Goal: Complete application form

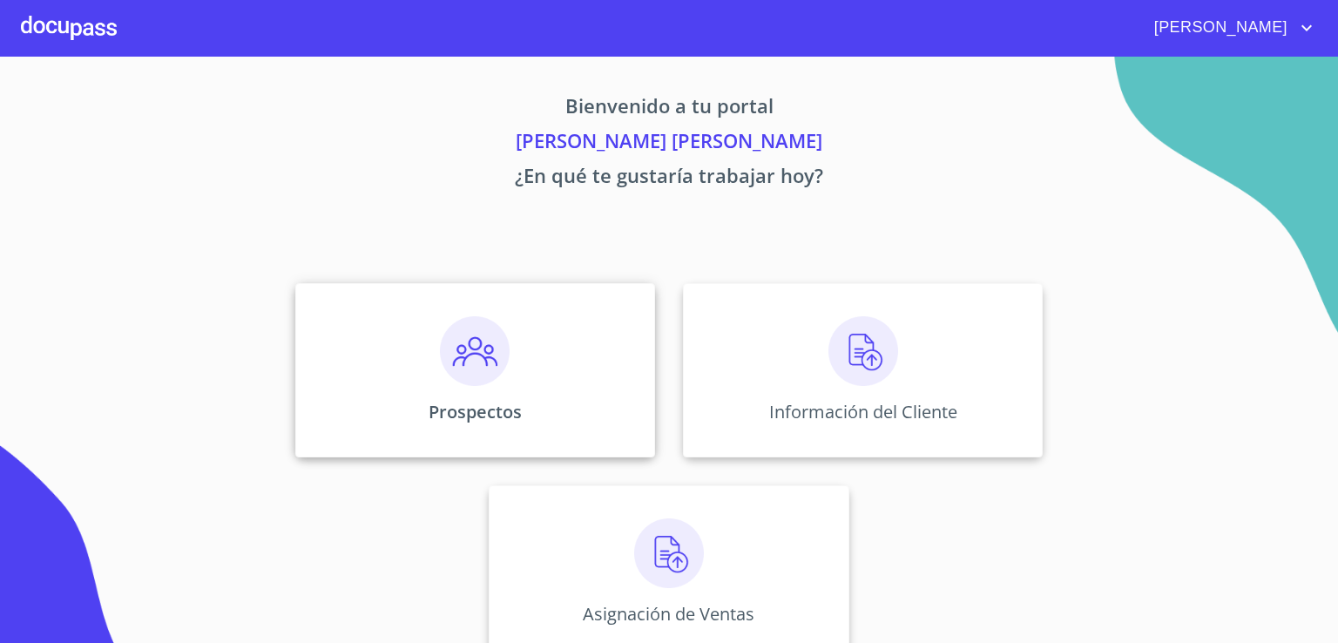
click at [455, 353] on img at bounding box center [475, 351] width 70 height 70
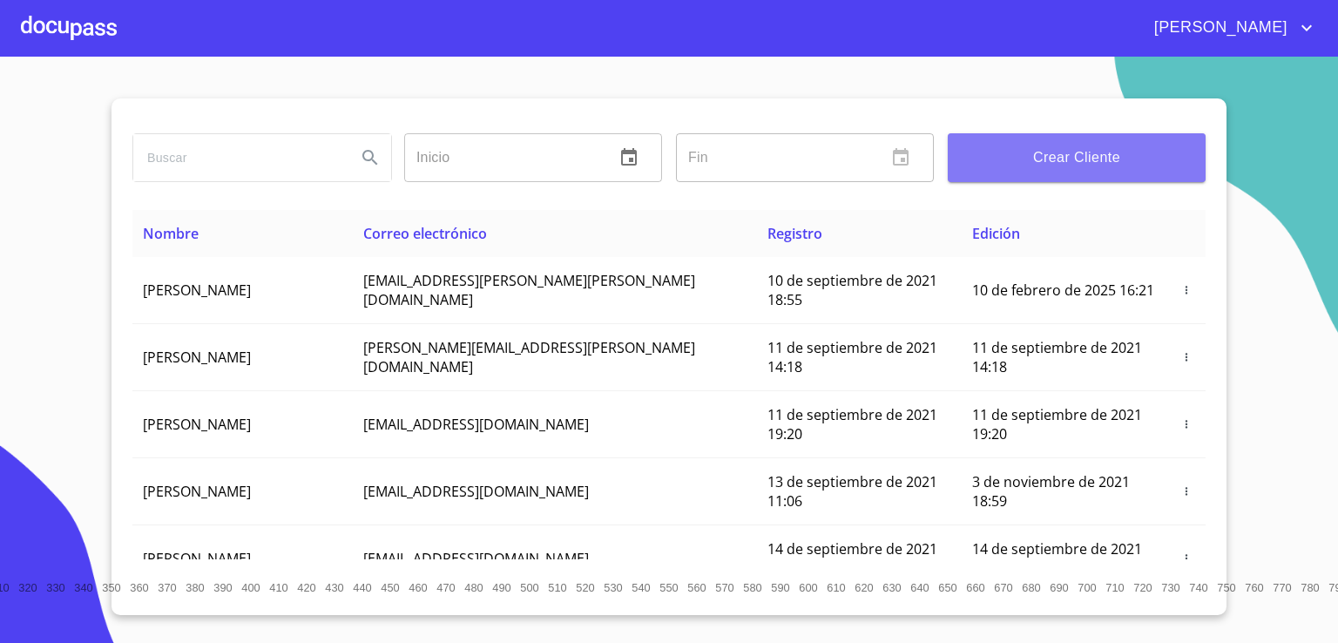
click at [1050, 149] on span "Crear Cliente" at bounding box center [1076, 157] width 230 height 24
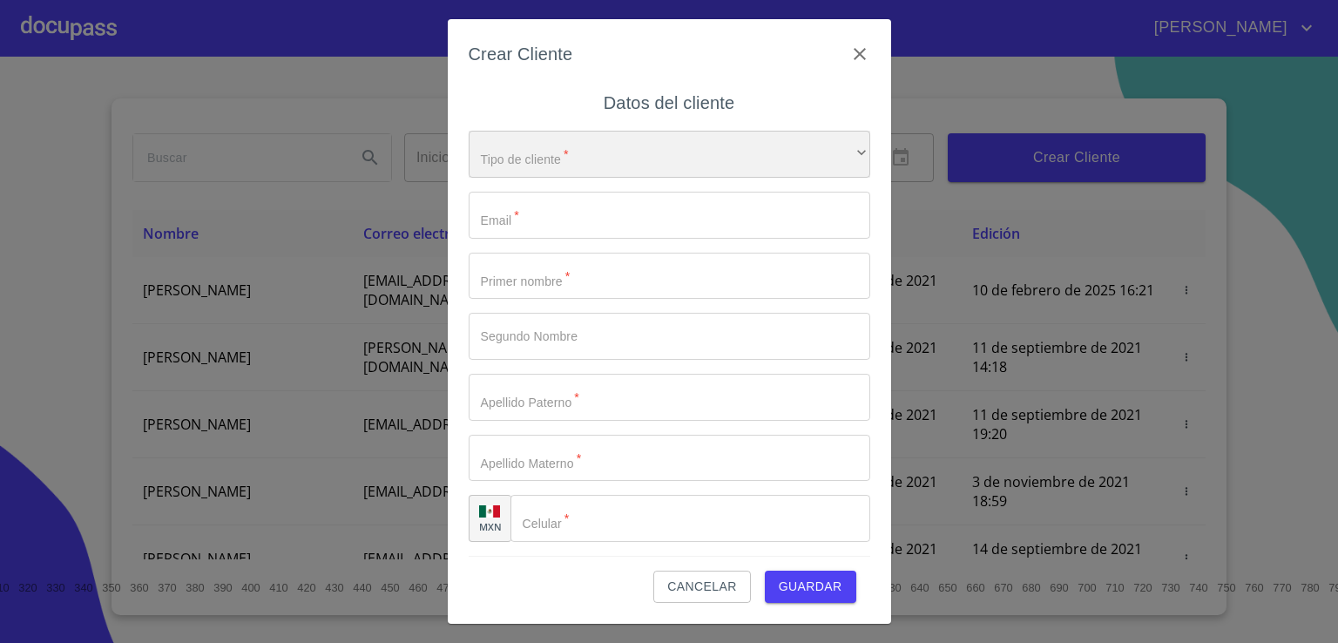
click at [766, 149] on div "​" at bounding box center [668, 154] width 401 height 47
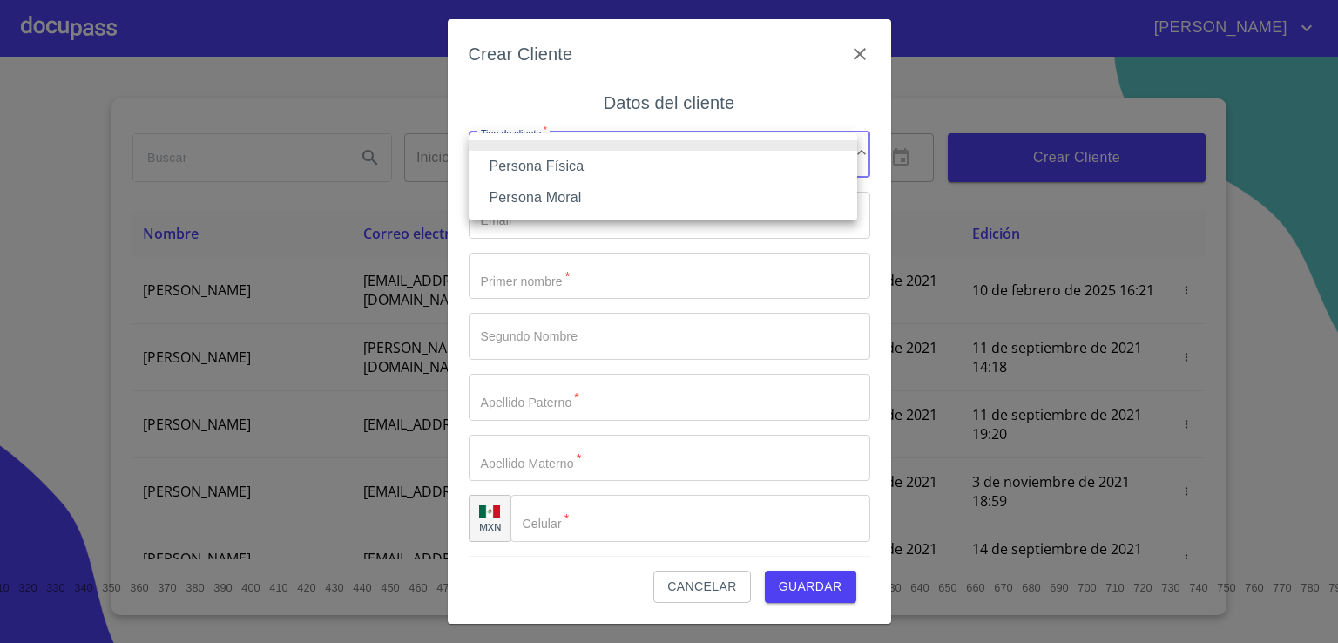
click at [744, 165] on li "Persona Física" at bounding box center [662, 166] width 388 height 31
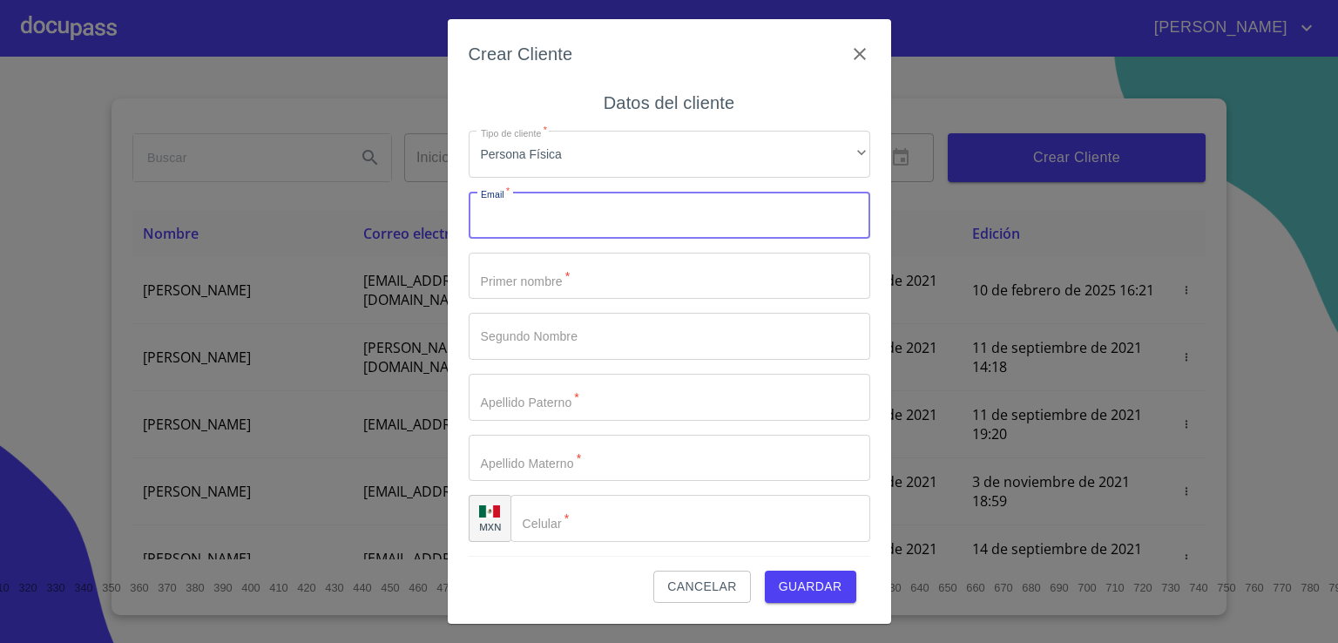
click at [704, 215] on input "Tipo de cliente   *" at bounding box center [668, 215] width 401 height 47
type input "[PERSON_NAME][EMAIL_ADDRESS][DOMAIN_NAME]"
click at [682, 275] on input "Tipo de cliente   *" at bounding box center [668, 276] width 401 height 47
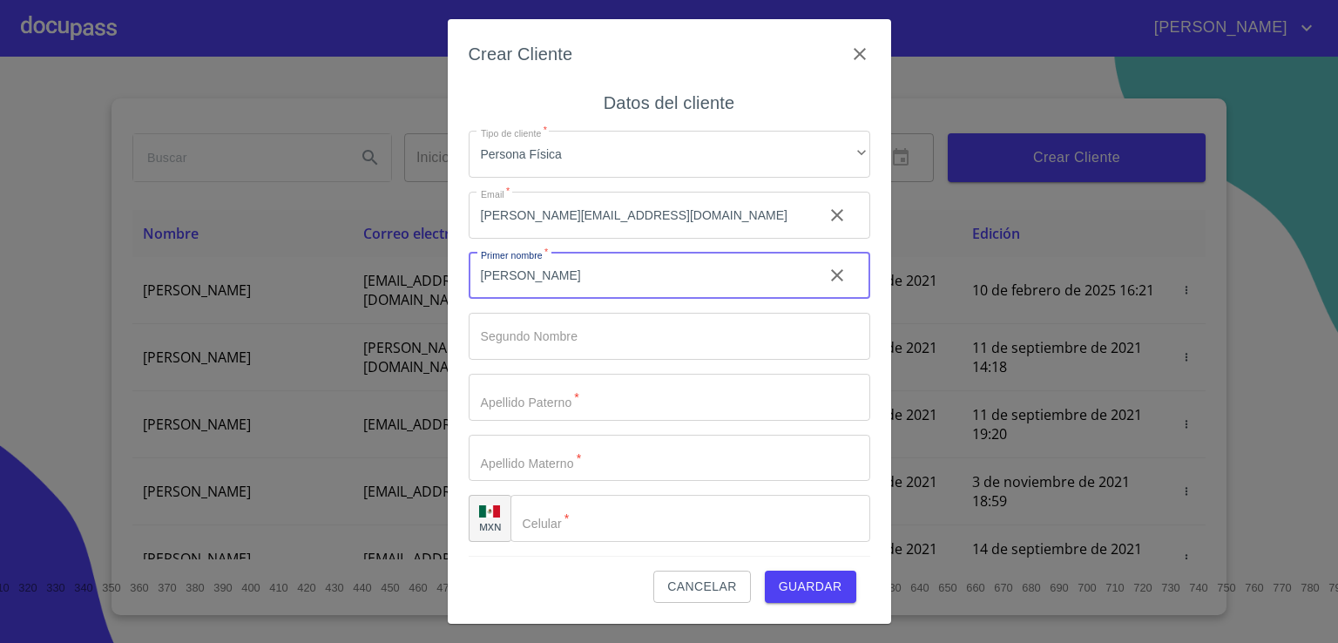
type input "[PERSON_NAME]"
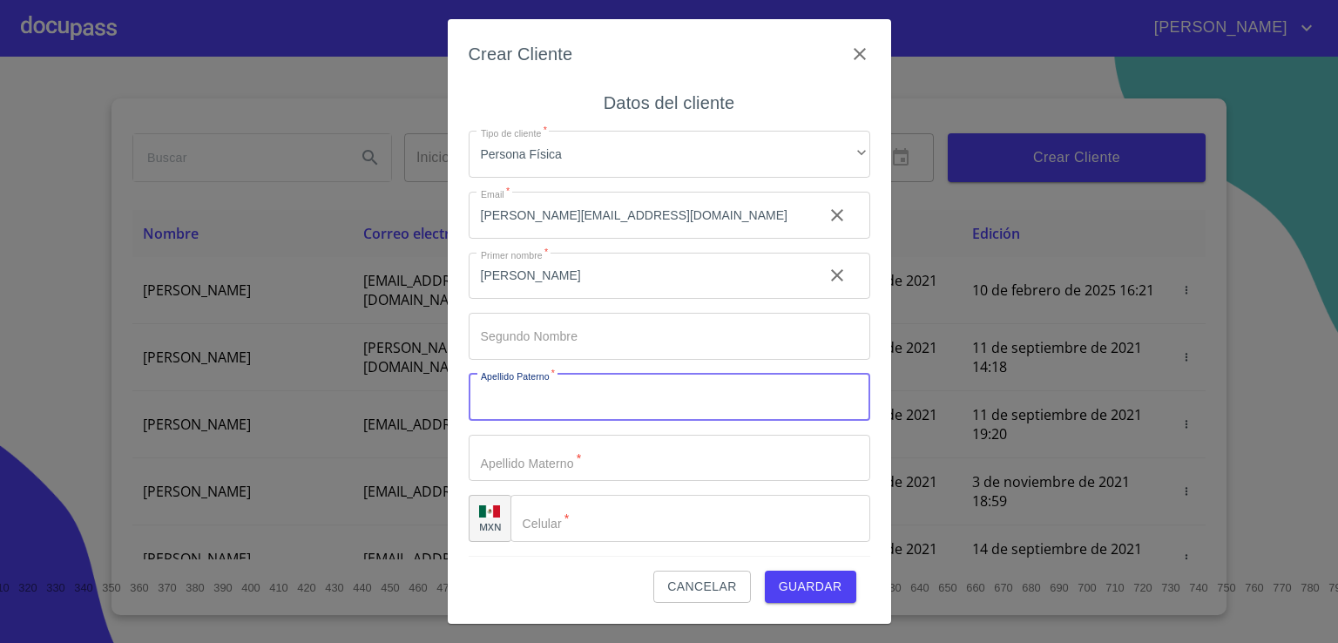
click at [653, 397] on input "Tipo de cliente   *" at bounding box center [668, 397] width 401 height 47
type input "[PERSON_NAME]"
click at [647, 300] on input "Tipo de cliente   *" at bounding box center [638, 276] width 340 height 47
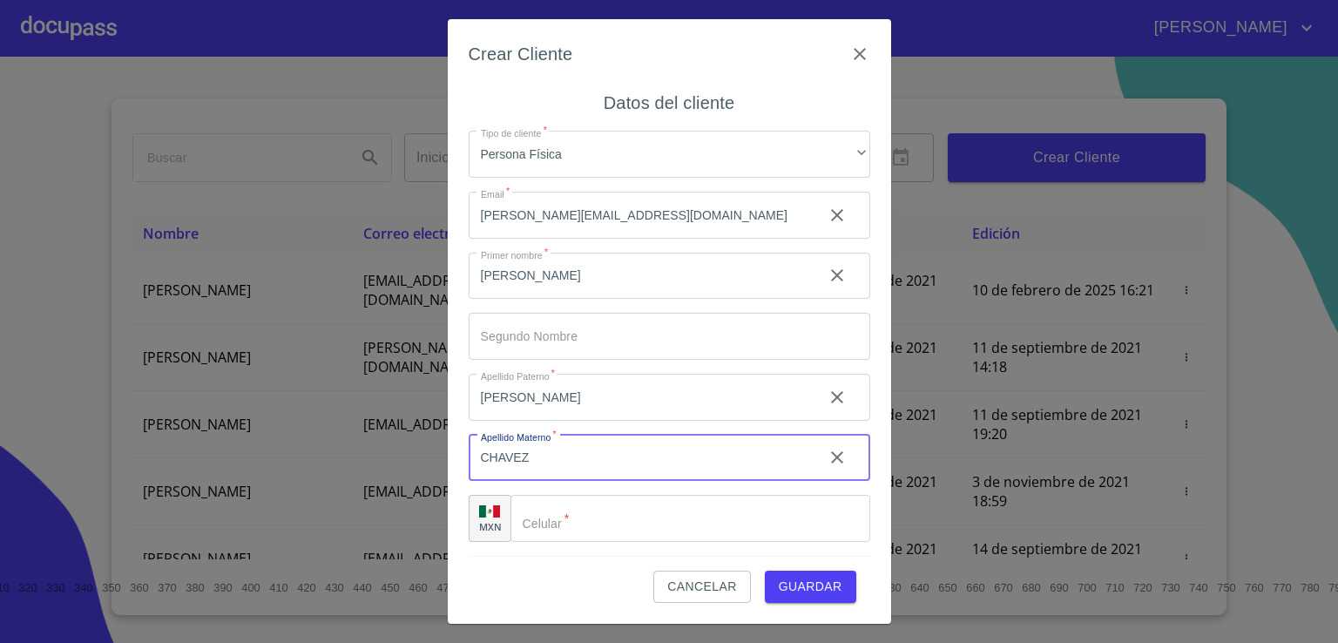
type input "CHAVEZ"
click at [636, 522] on input "Tipo de cliente   *" at bounding box center [690, 518] width 360 height 47
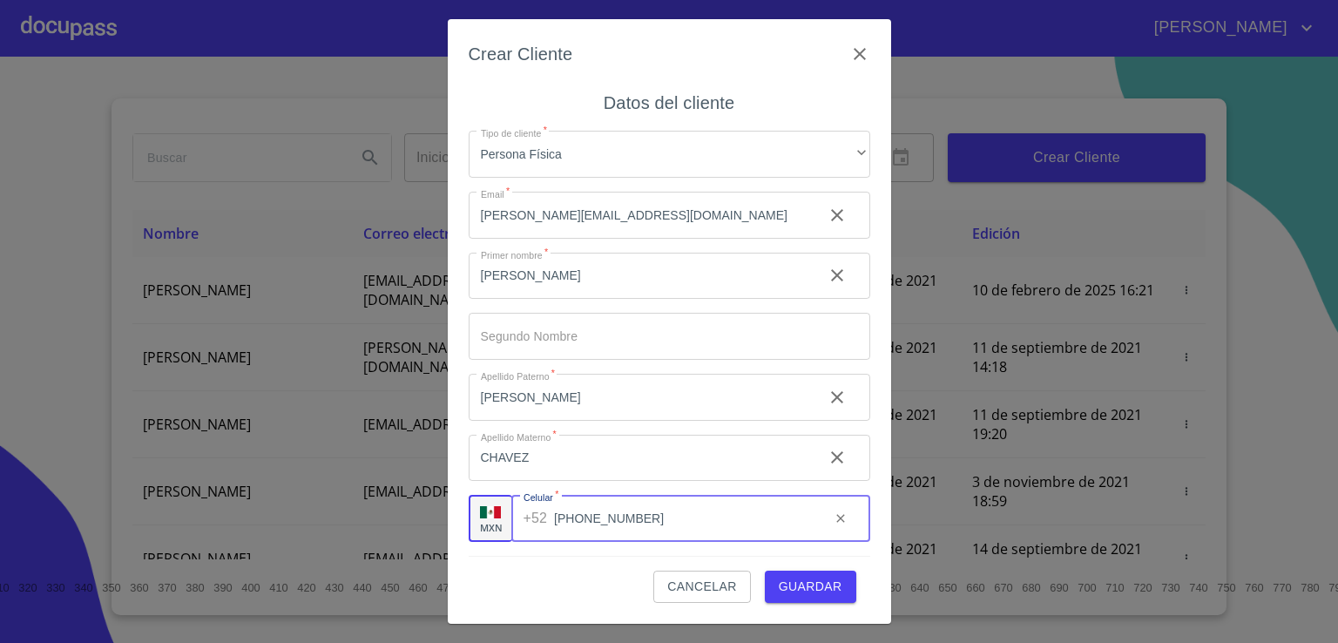
type input "[PHONE_NUMBER]"
click at [790, 580] on span "Guardar" at bounding box center [810, 587] width 64 height 22
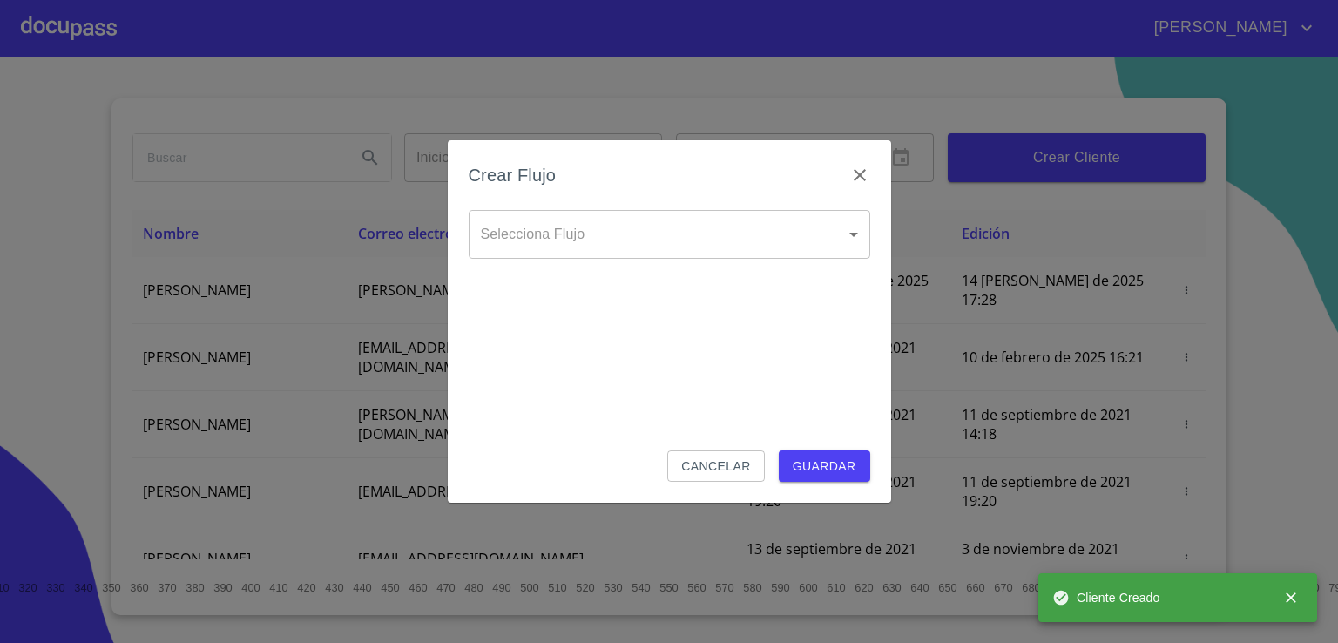
click at [842, 248] on body "[PERSON_NAME] ​ Fin ​ Crear Cliente Nombre Correo electrónico Registro Edición …" at bounding box center [669, 321] width 1338 height 643
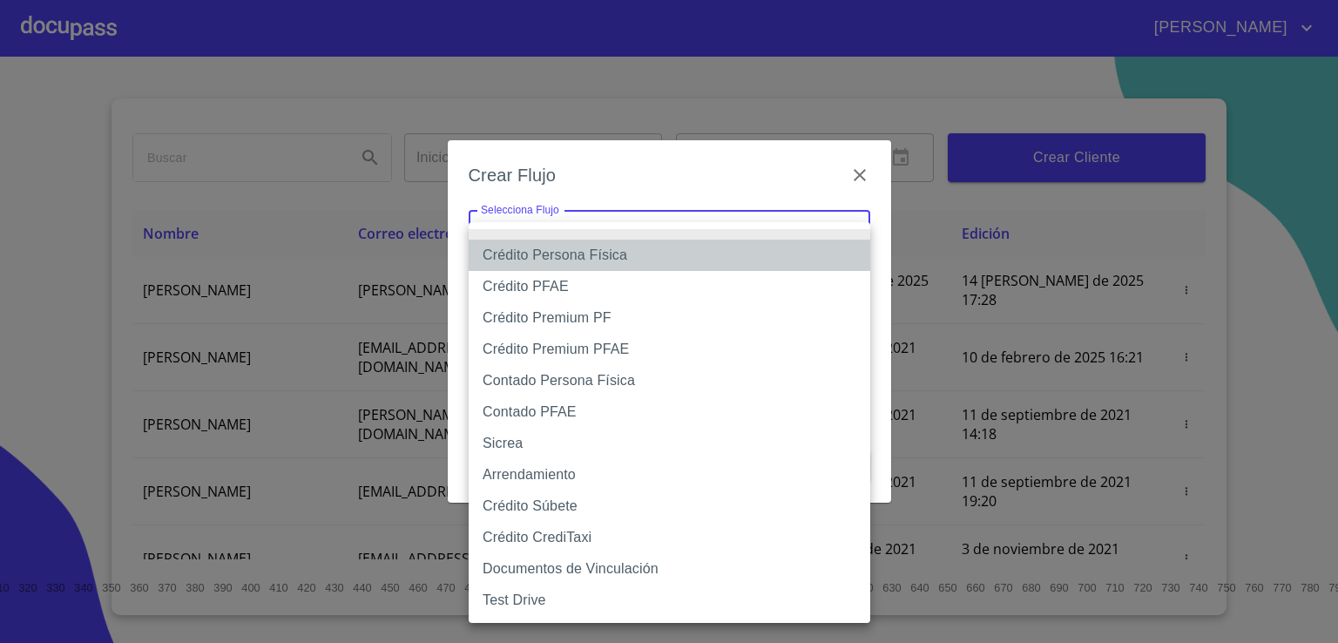
click at [792, 253] on li "Crédito Persona Física" at bounding box center [668, 254] width 401 height 31
type input "6009fb3c7d1714eb8809aa97"
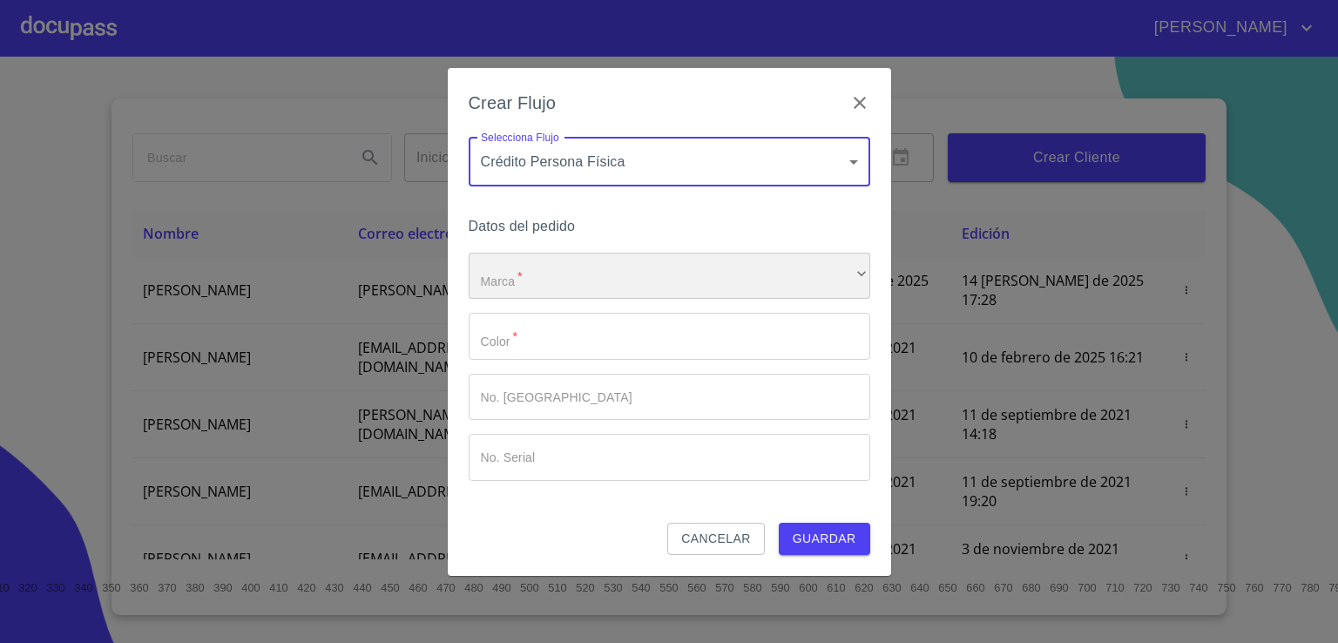
click at [745, 265] on div "​" at bounding box center [668, 276] width 401 height 47
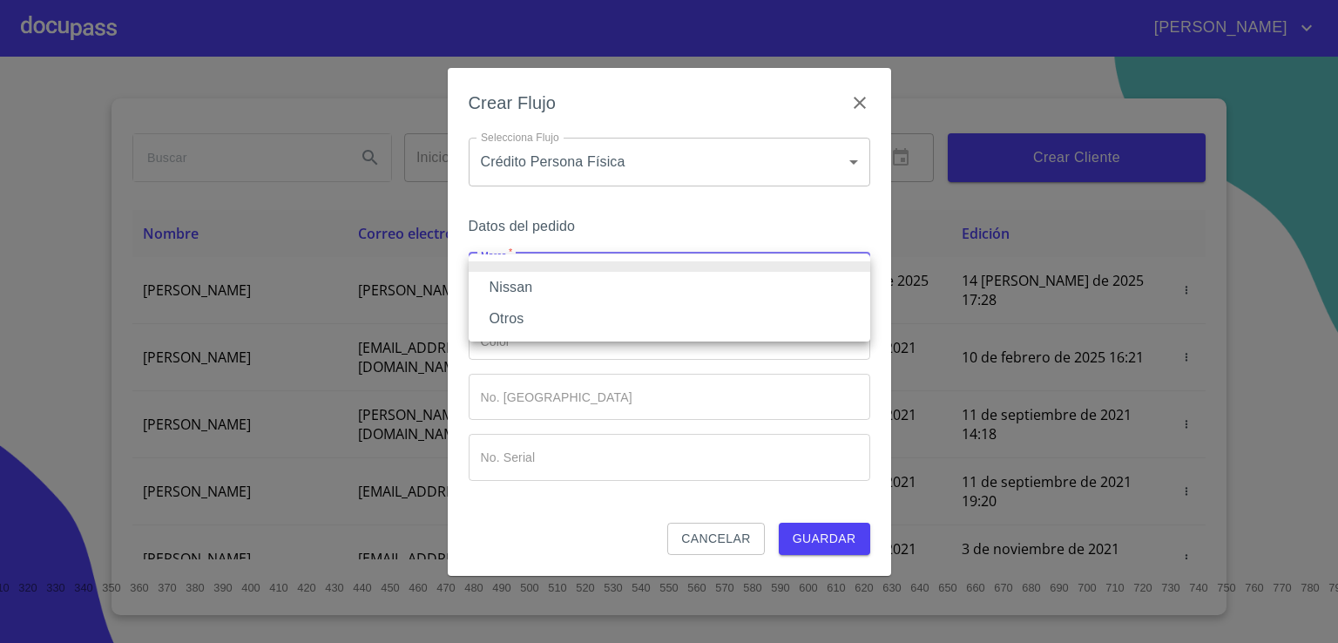
click at [720, 290] on li "Nissan" at bounding box center [668, 287] width 401 height 31
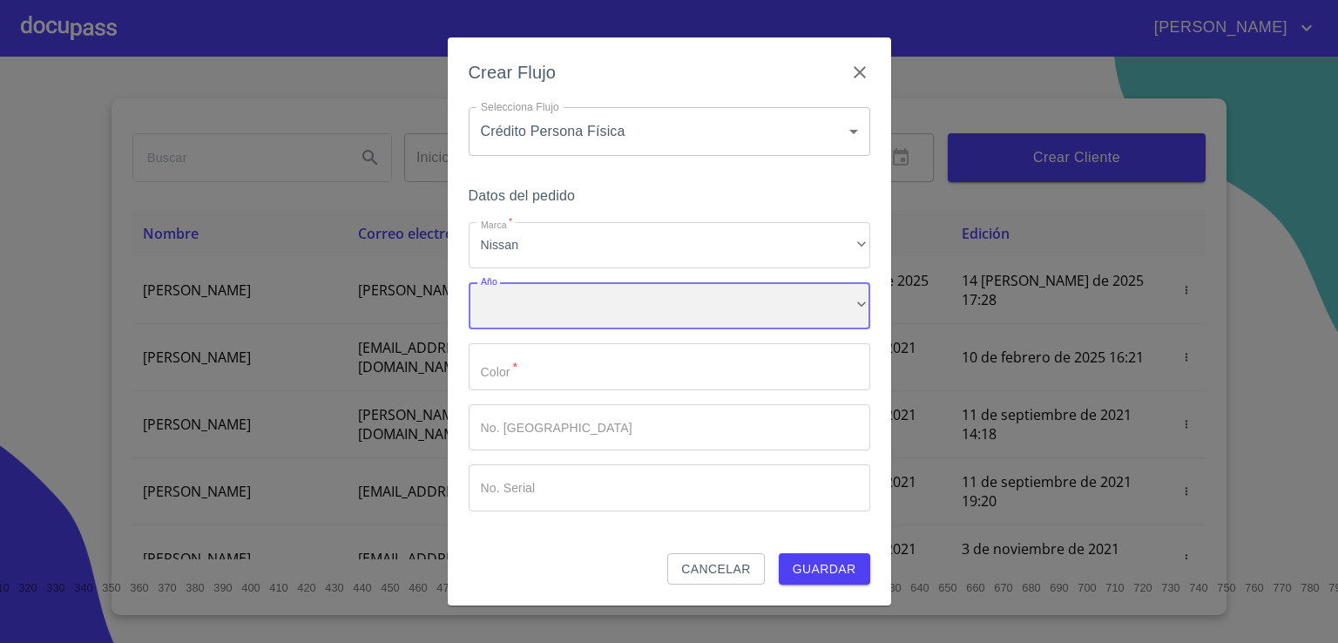
click at [716, 318] on div "​" at bounding box center [668, 305] width 401 height 47
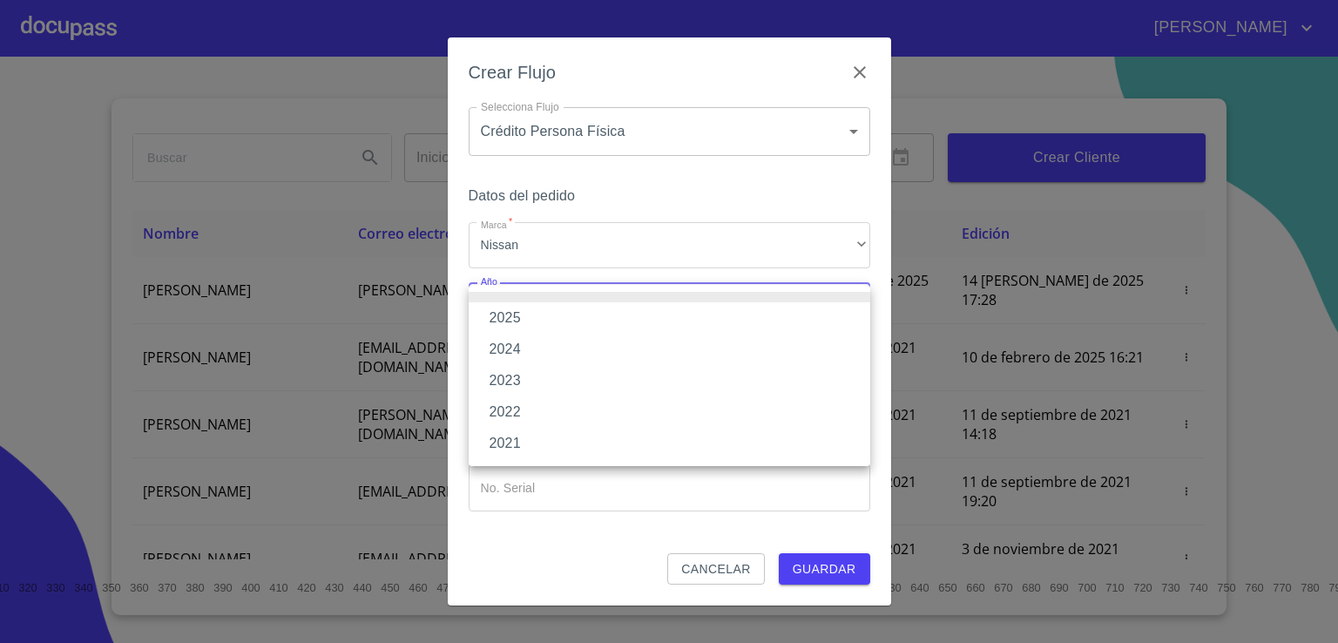
click at [712, 326] on li "2025" at bounding box center [668, 317] width 401 height 31
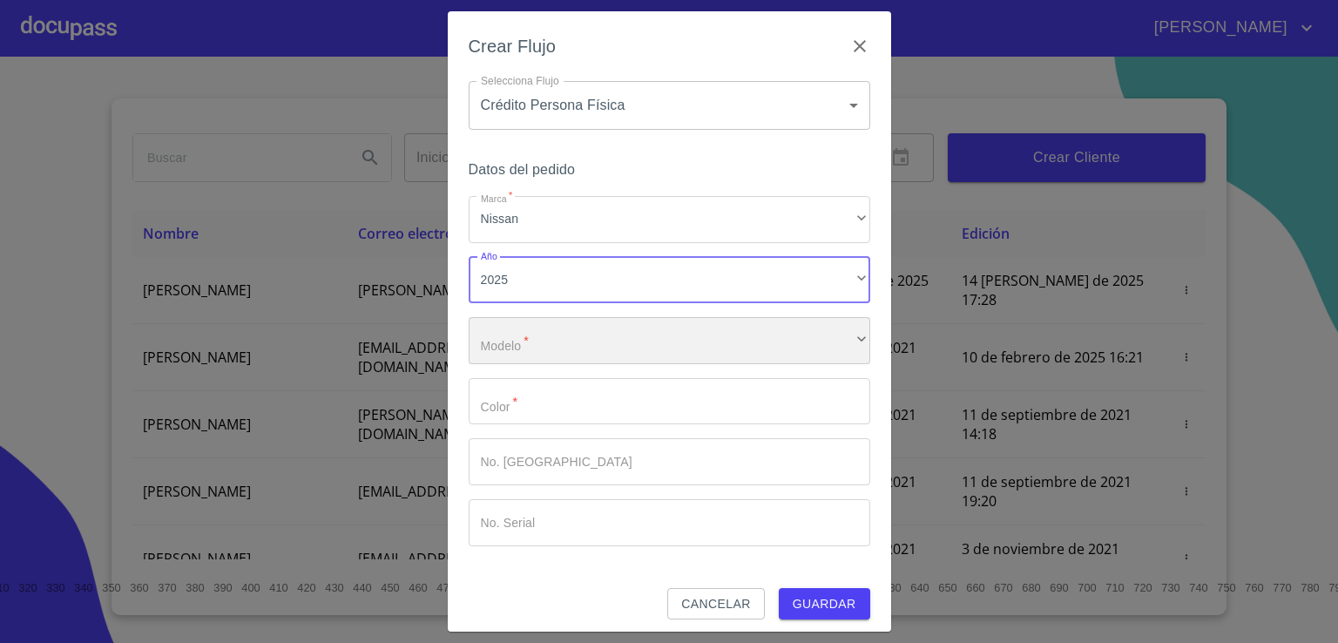
click at [707, 341] on div "​" at bounding box center [668, 340] width 401 height 47
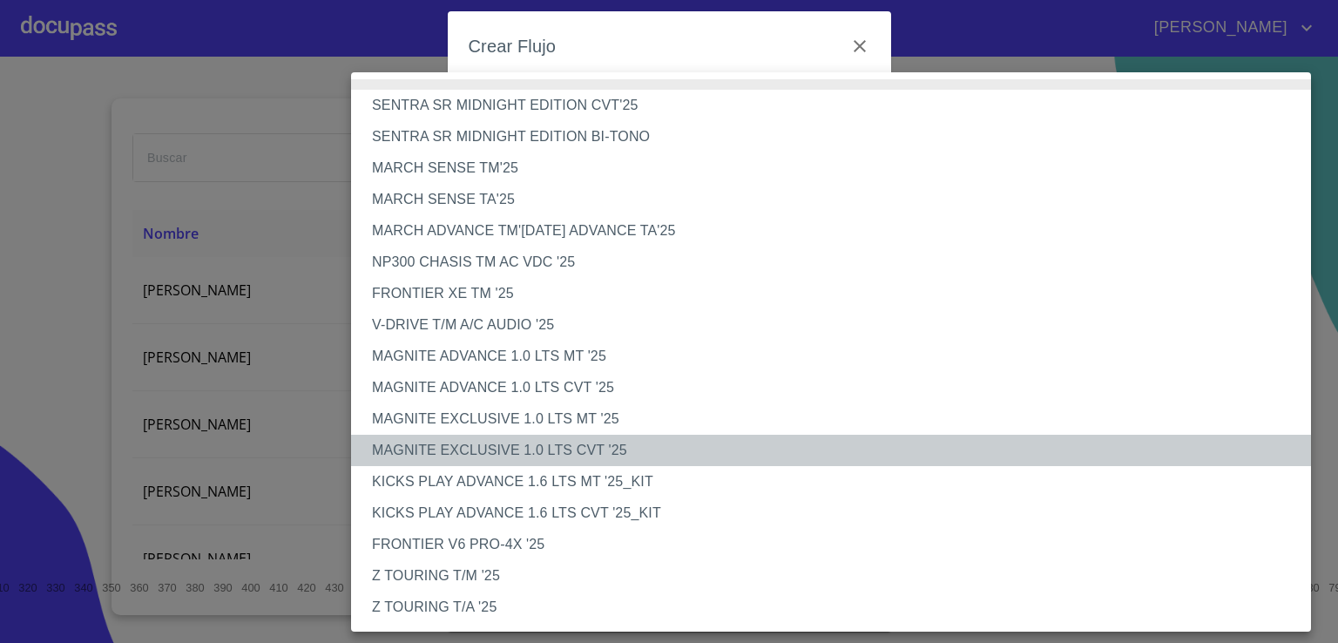
click at [659, 442] on li "MAGNITE EXCLUSIVE 1.0 LTS CVT '25" at bounding box center [837, 450] width 973 height 31
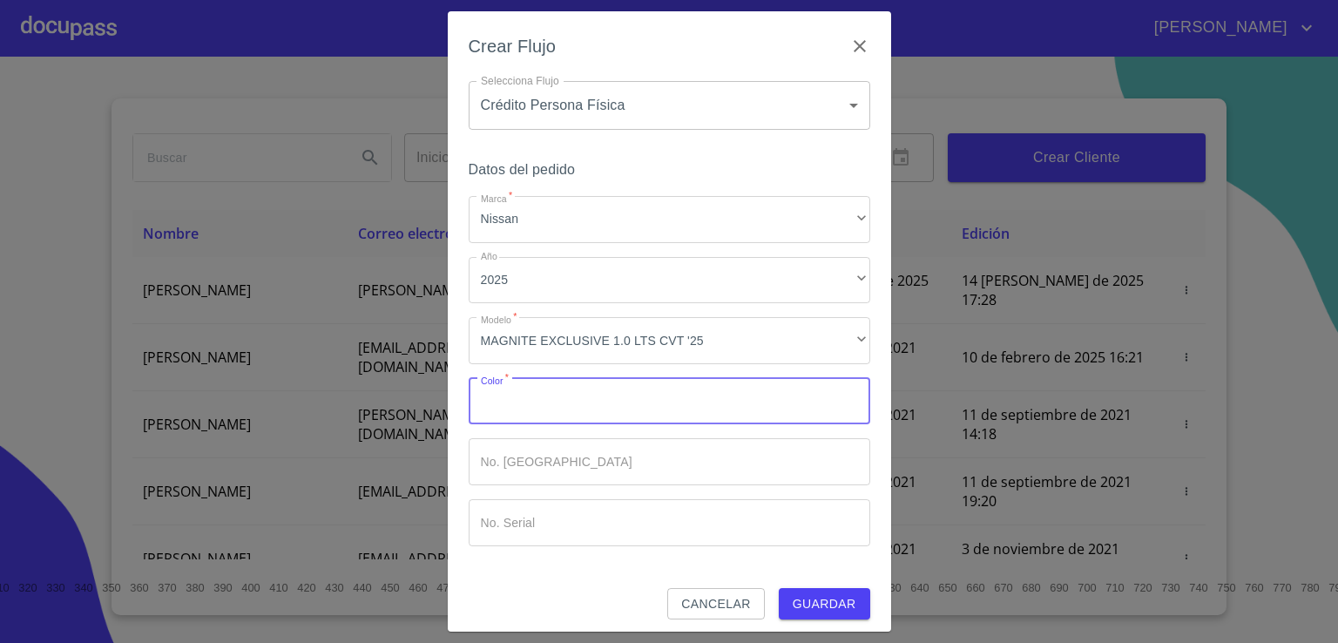
click at [683, 414] on input "Marca   *" at bounding box center [668, 401] width 401 height 47
type input "plata"
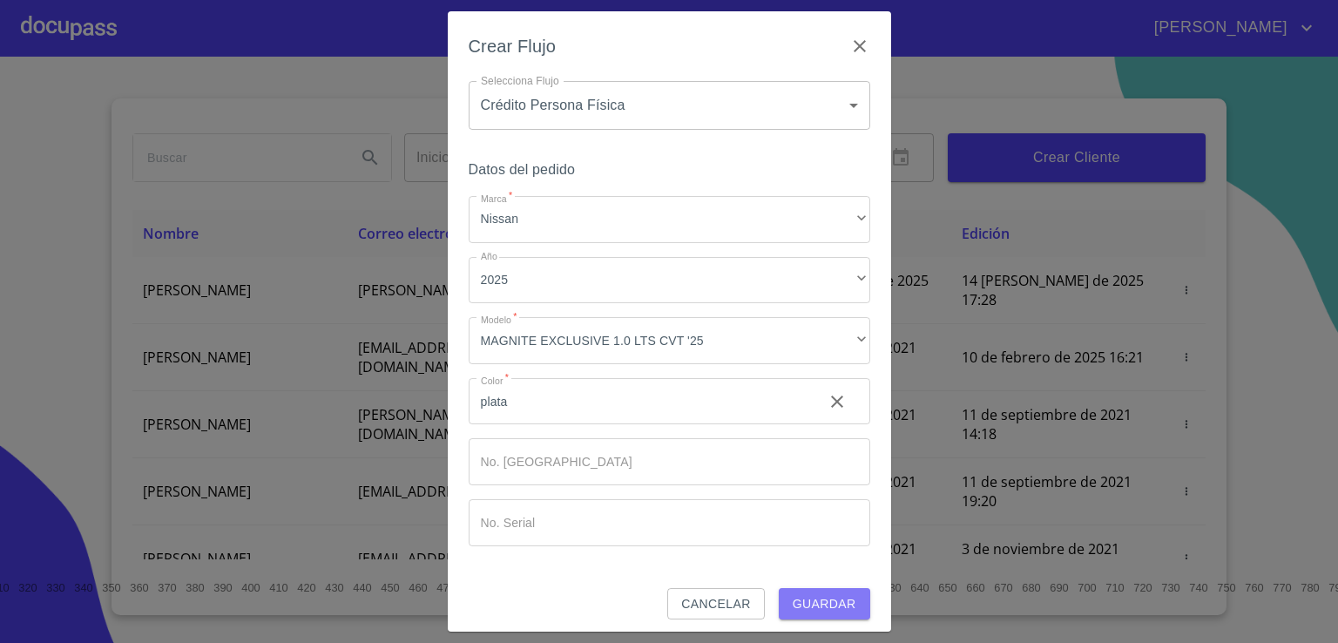
click at [821, 599] on span "Guardar" at bounding box center [824, 604] width 64 height 22
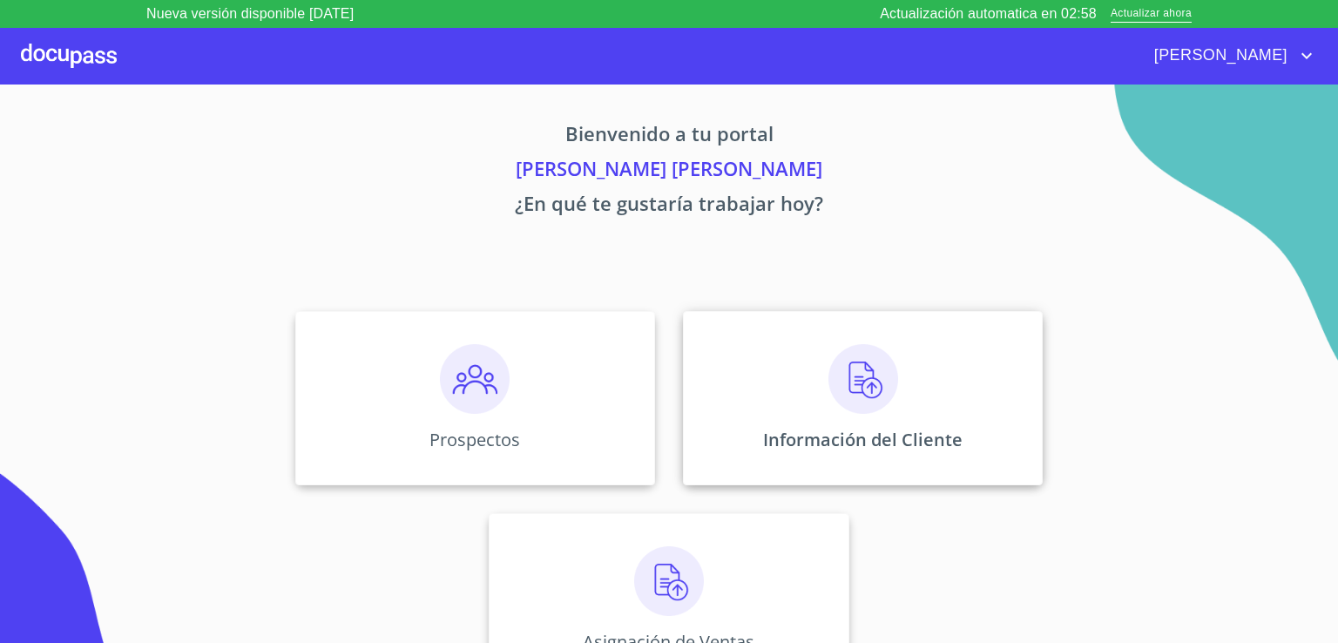
click at [846, 387] on img at bounding box center [863, 379] width 70 height 70
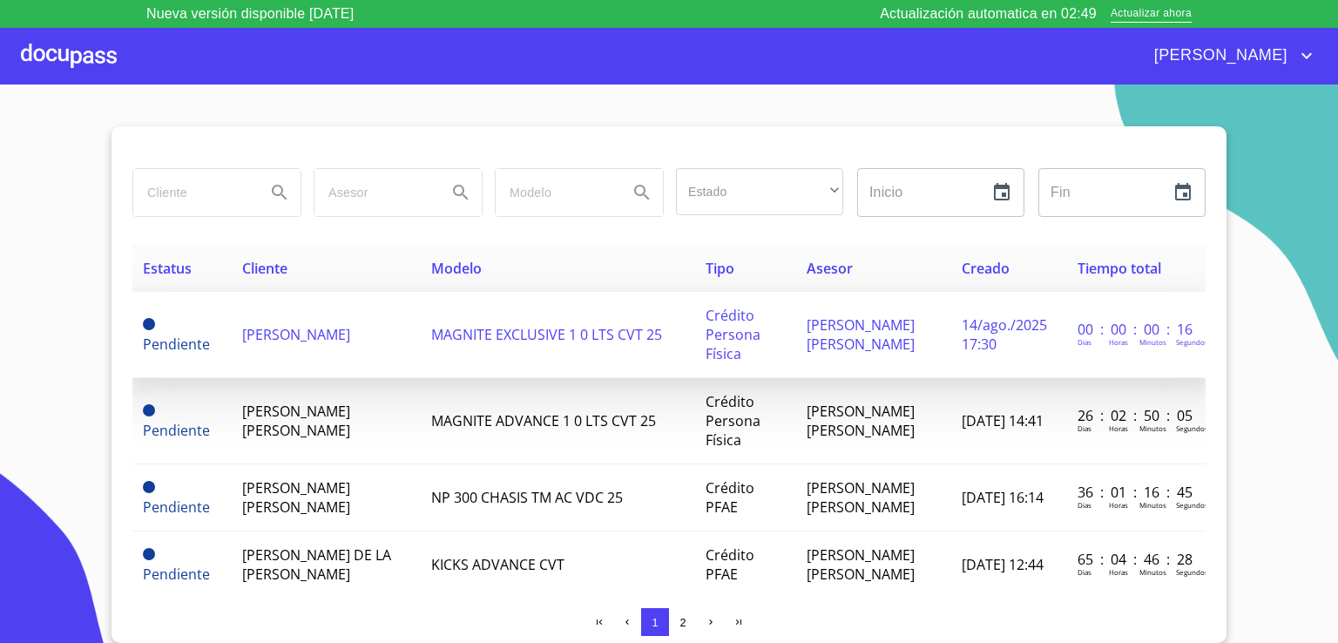
click at [278, 328] on span "[PERSON_NAME]" at bounding box center [296, 334] width 108 height 19
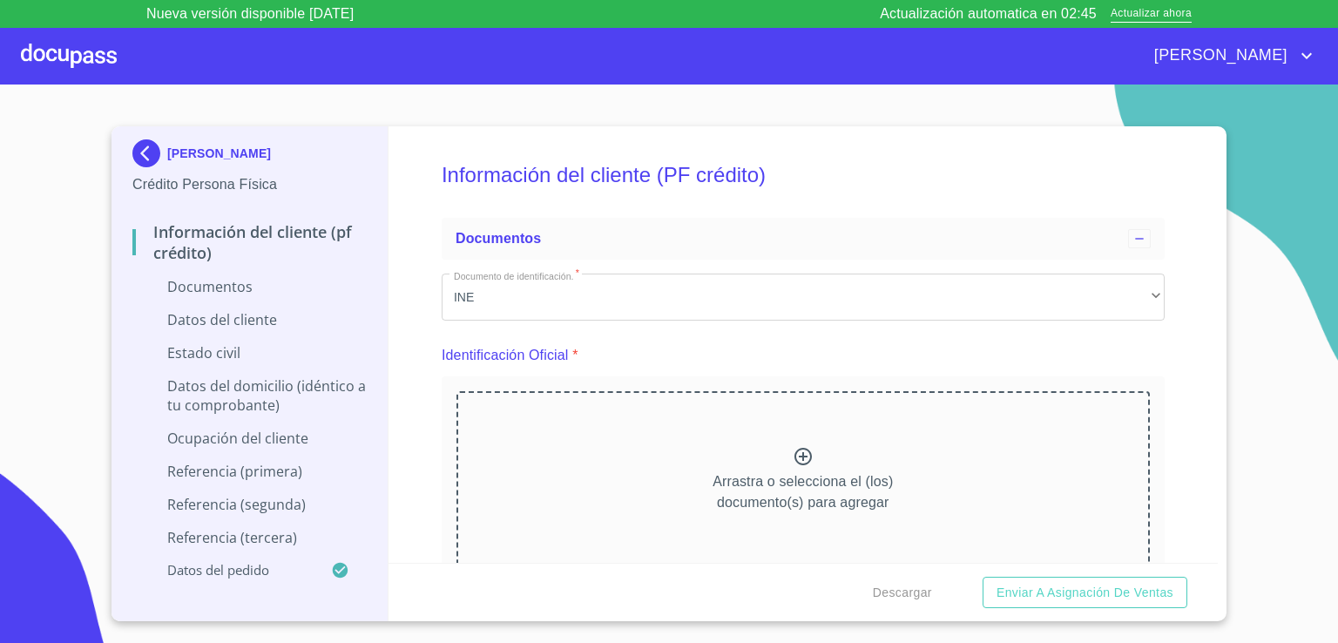
click at [792, 457] on icon at bounding box center [802, 456] width 21 height 21
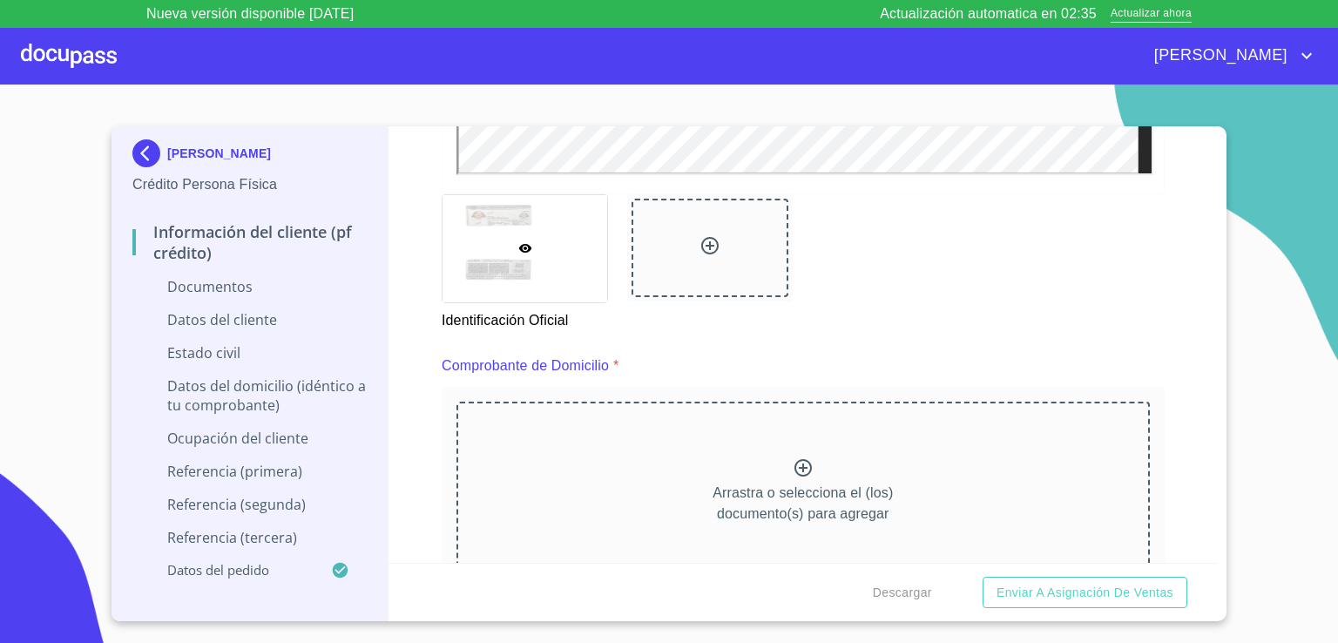
scroll to position [777, 0]
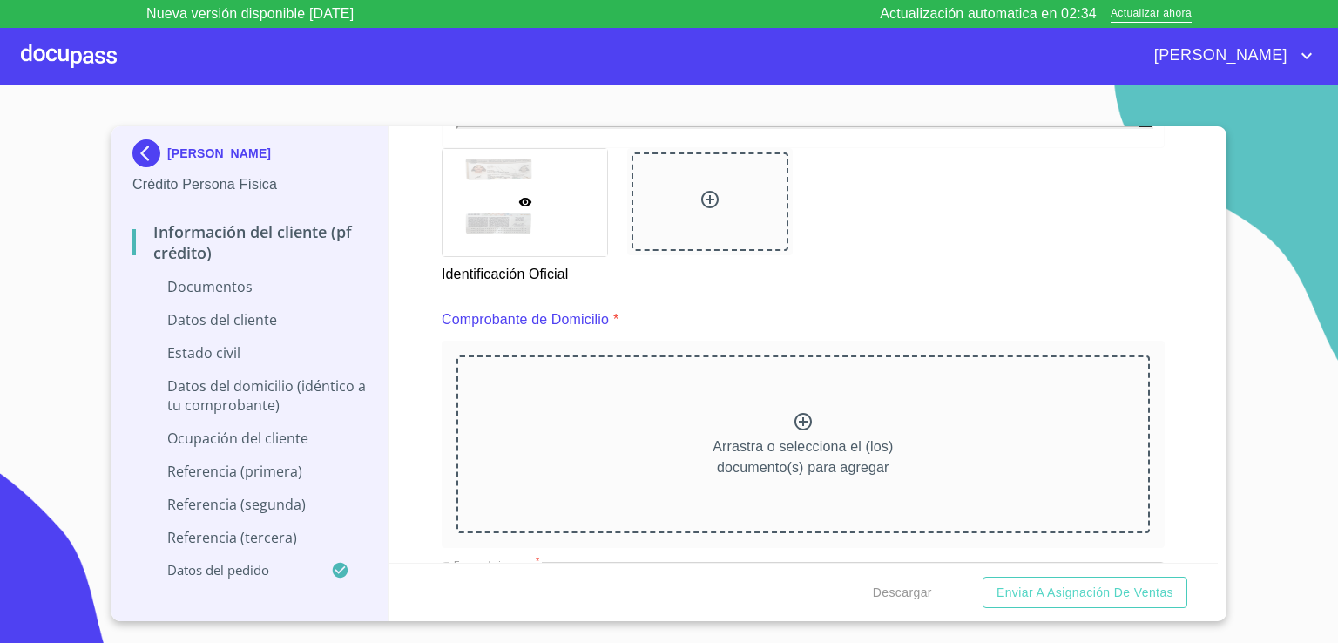
click at [794, 418] on icon at bounding box center [802, 421] width 17 height 17
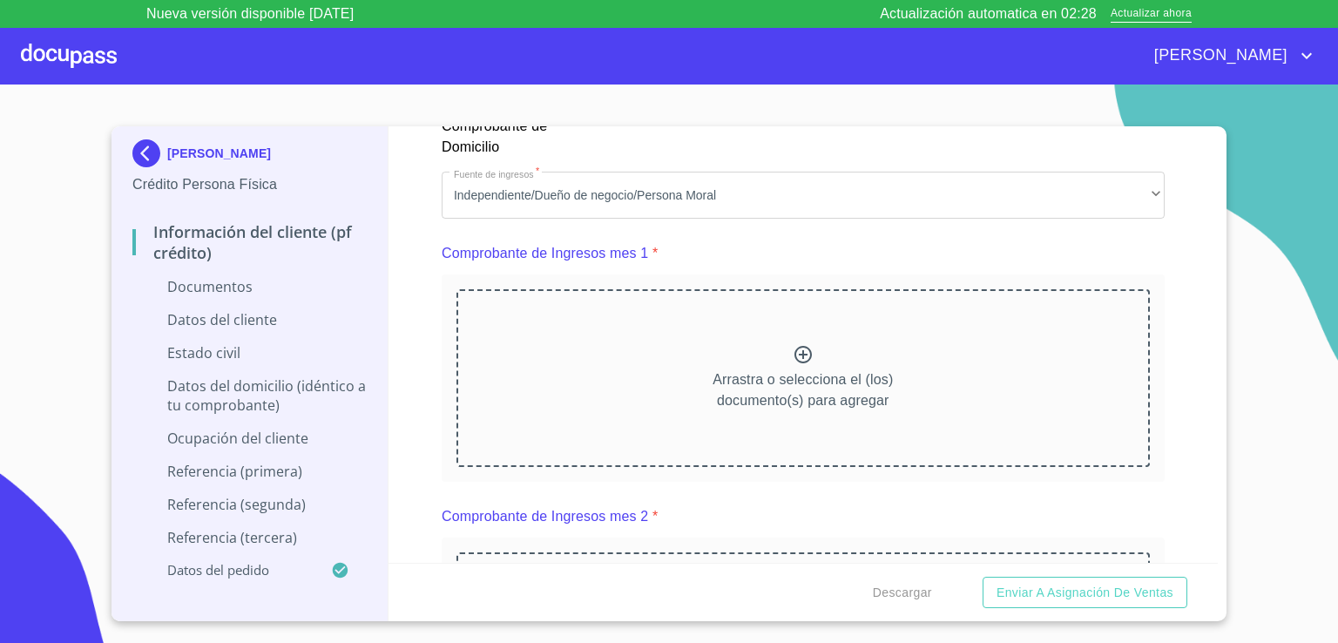
scroll to position [1682, 0]
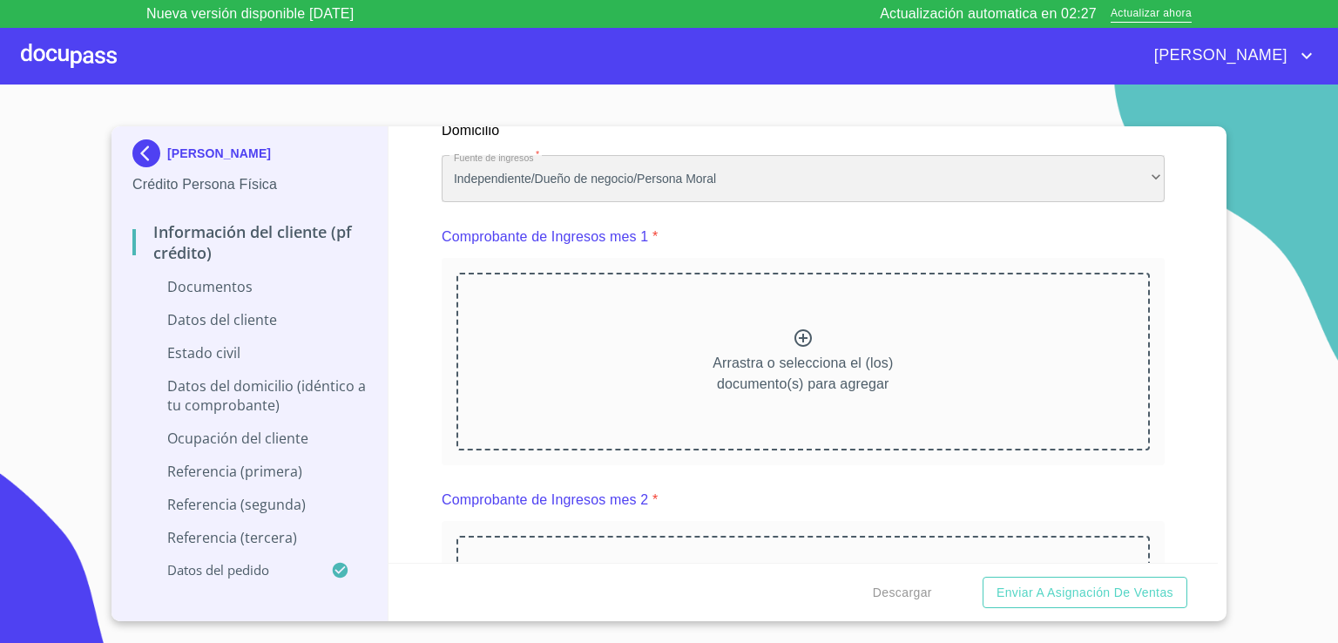
click at [1108, 191] on div "Independiente/Dueño de negocio/Persona Moral" at bounding box center [802, 178] width 723 height 47
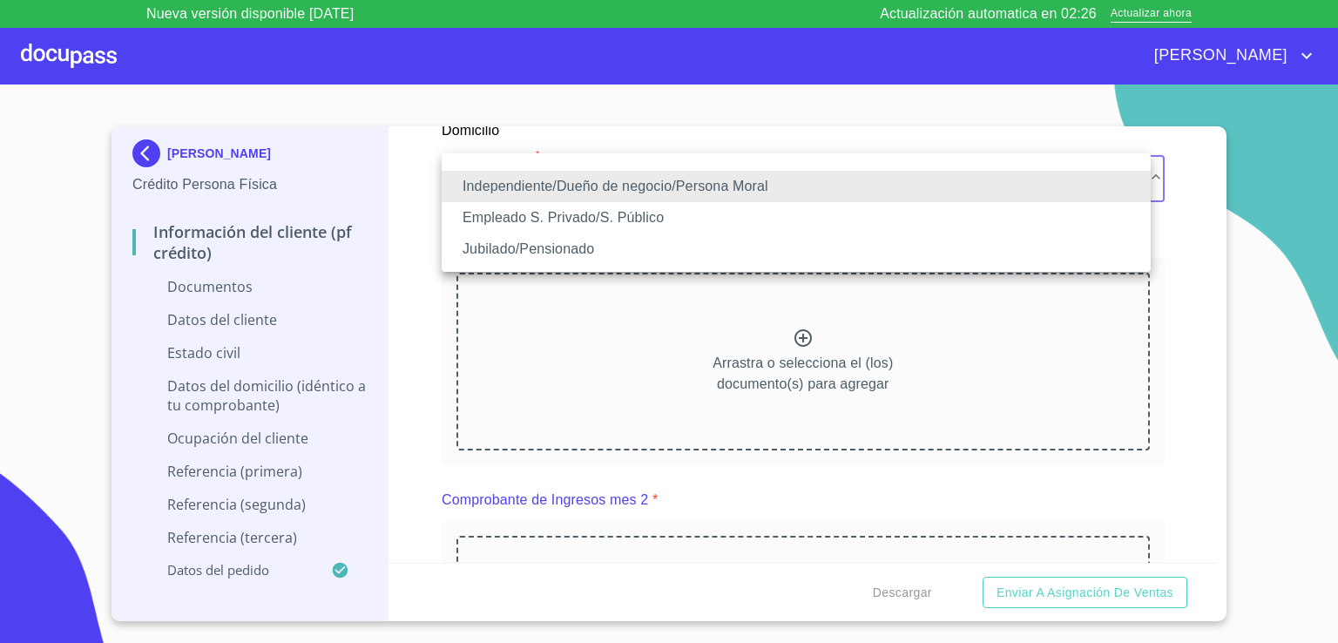
click at [1032, 226] on li "Empleado S. Privado/S. Público" at bounding box center [795, 217] width 709 height 31
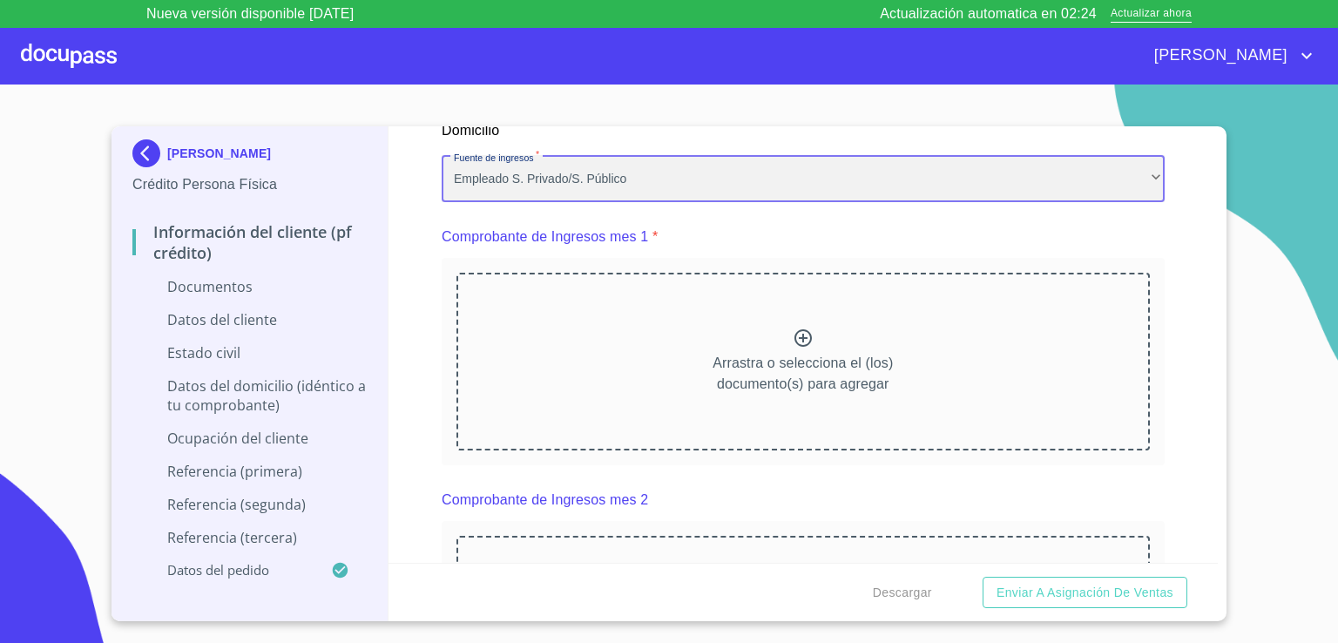
scroll to position [0, 0]
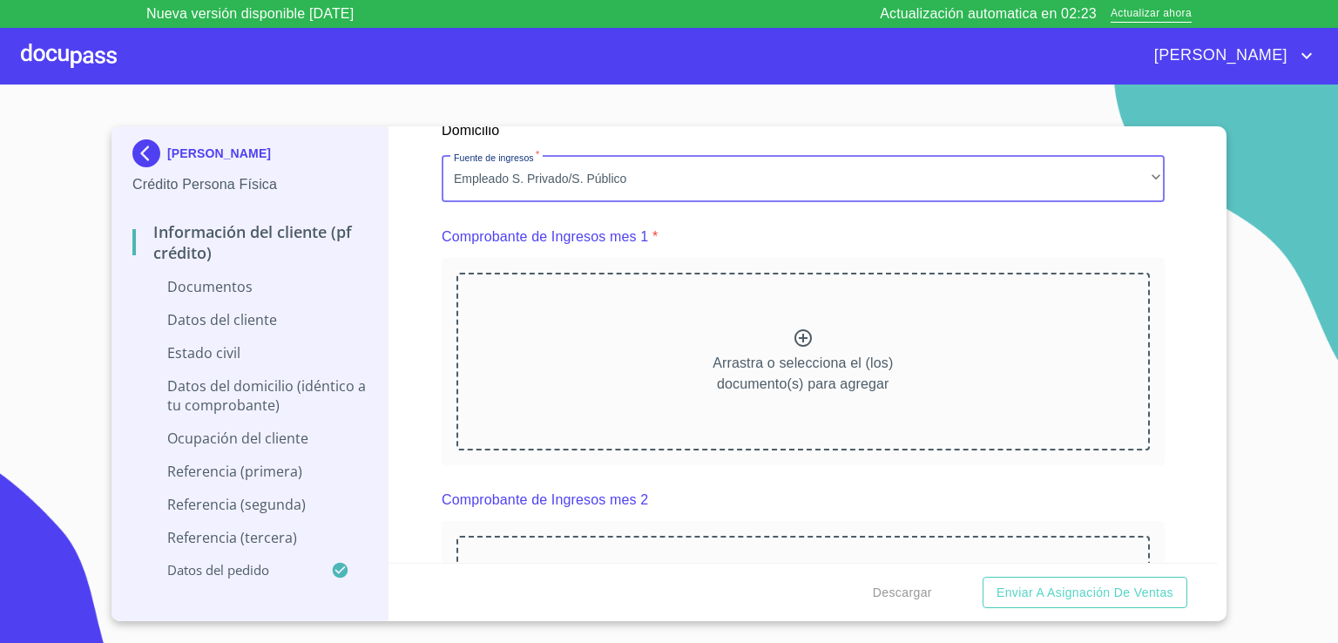
click at [792, 332] on icon at bounding box center [802, 337] width 21 height 21
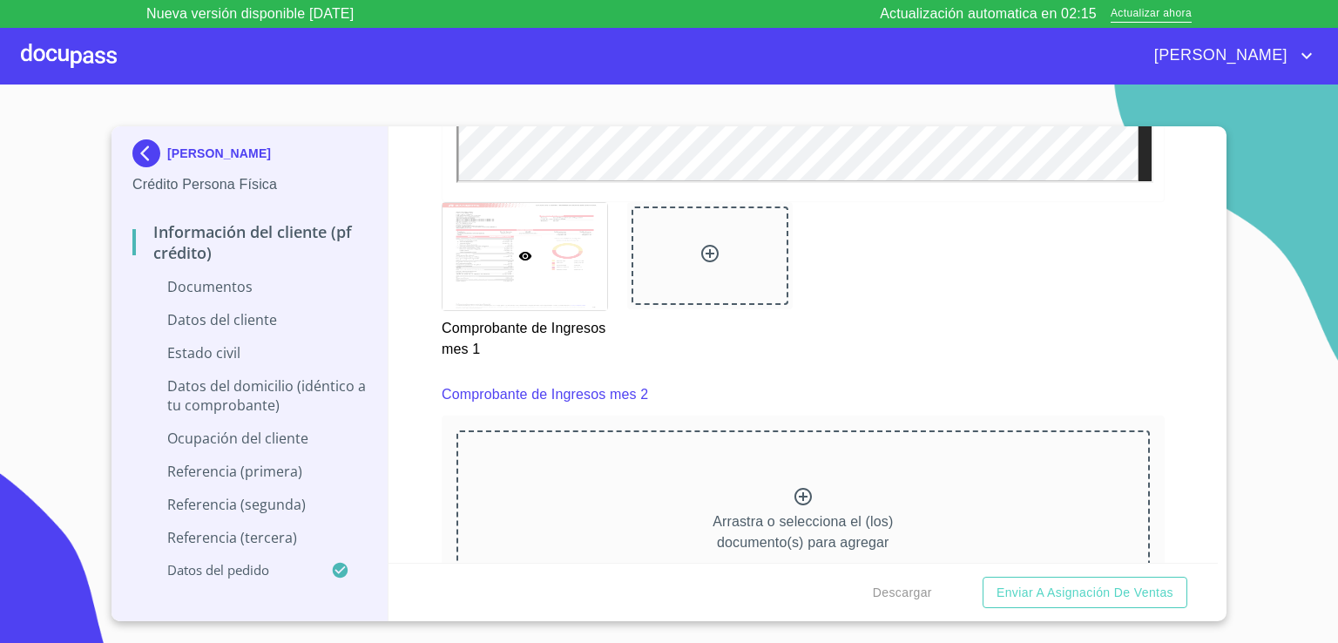
scroll to position [2403, 0]
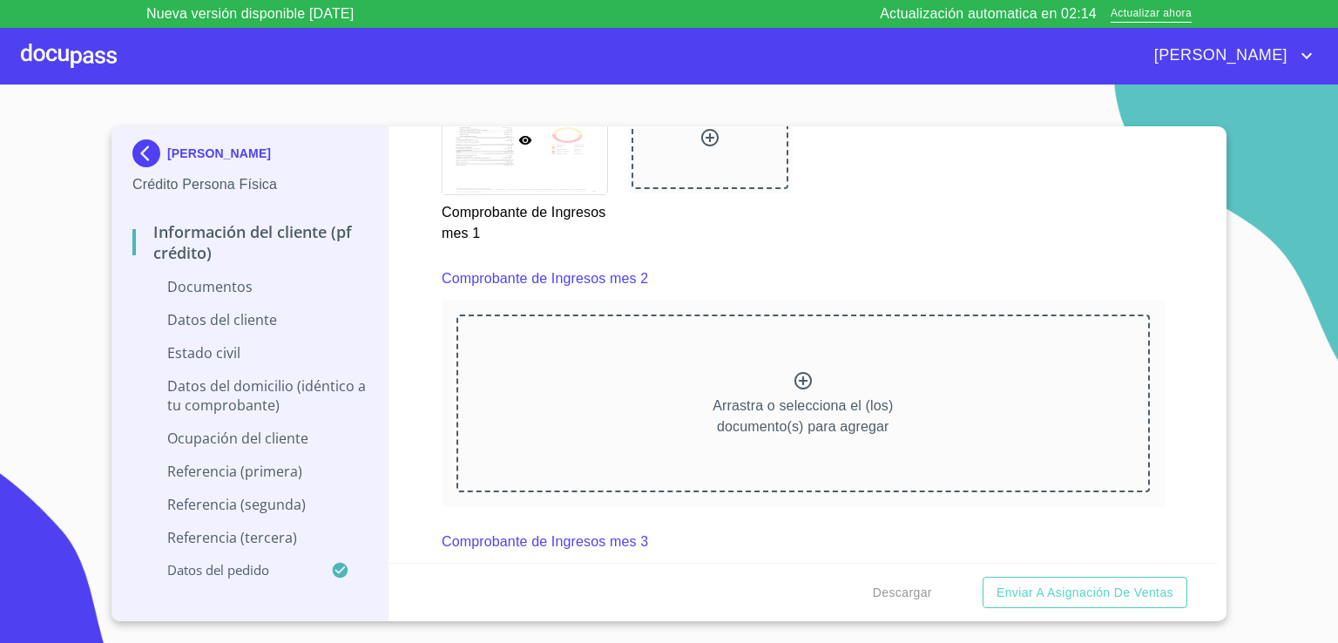
click at [798, 372] on icon at bounding box center [802, 380] width 21 height 21
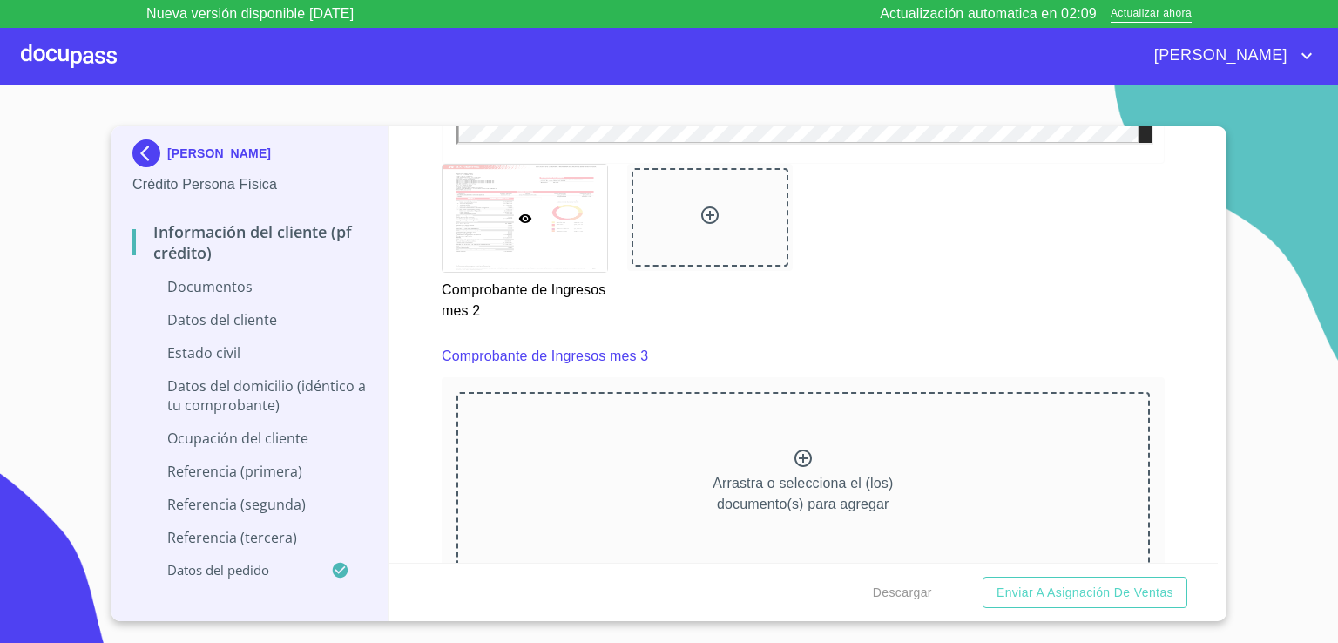
scroll to position [3110, 0]
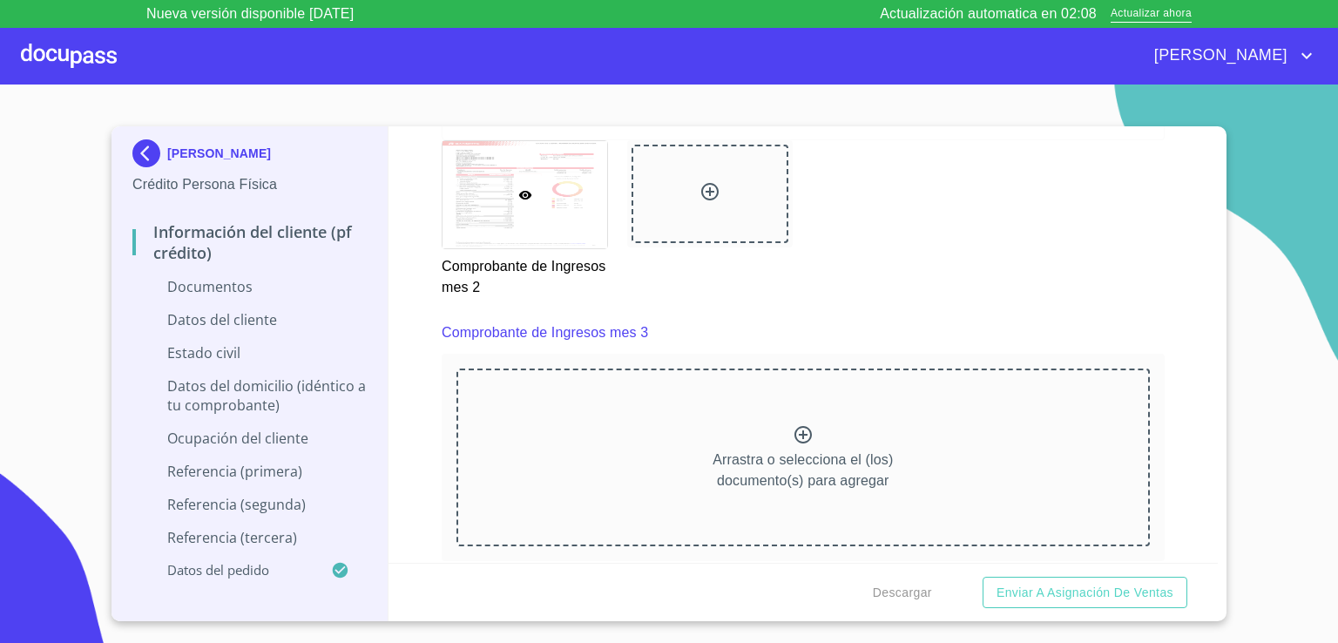
click at [799, 428] on icon at bounding box center [802, 434] width 21 height 21
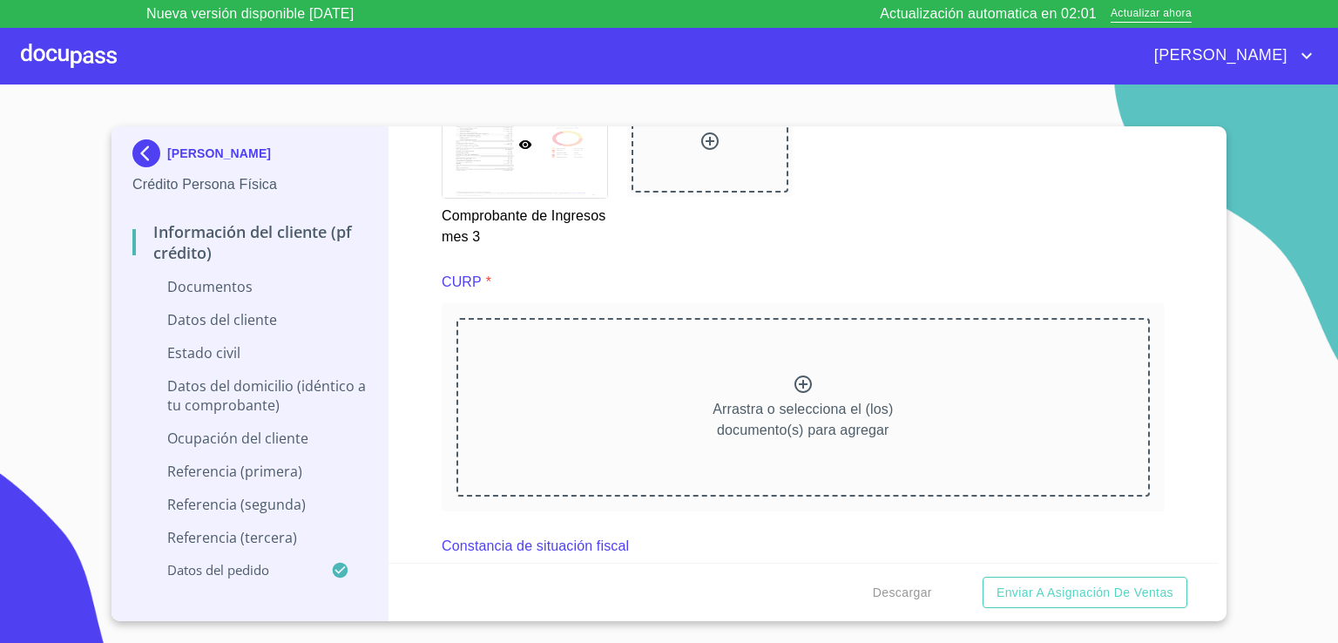
scroll to position [3935, 0]
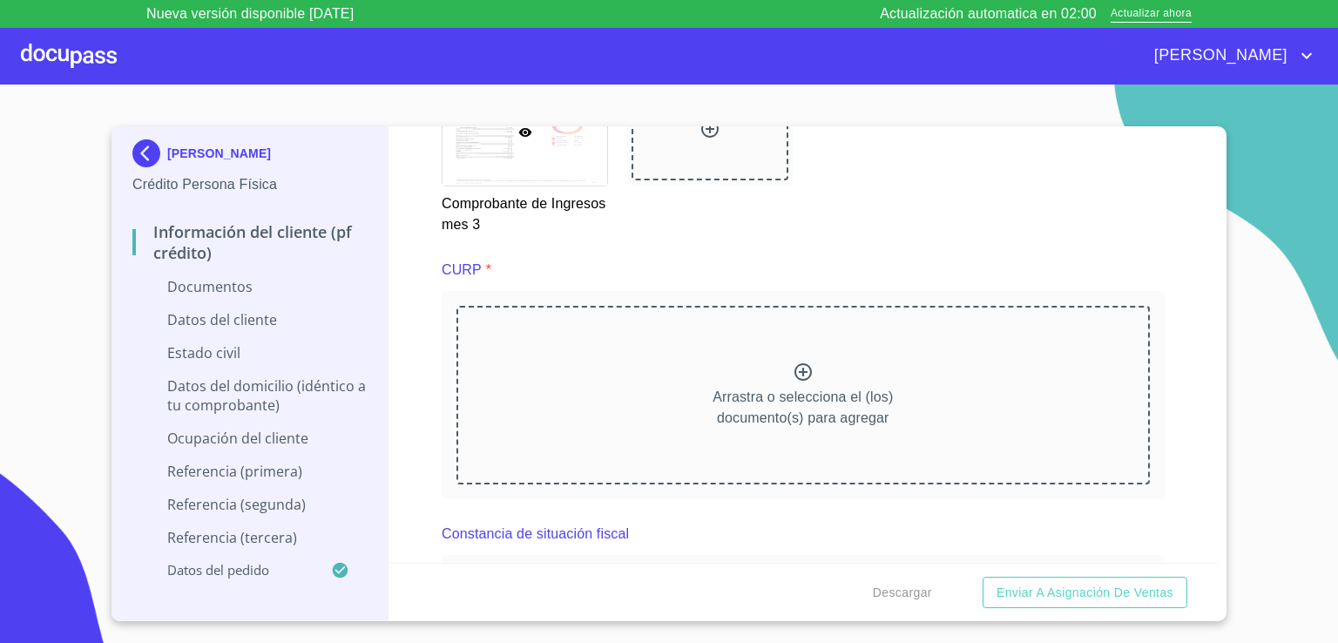
click at [795, 363] on icon at bounding box center [802, 371] width 17 height 17
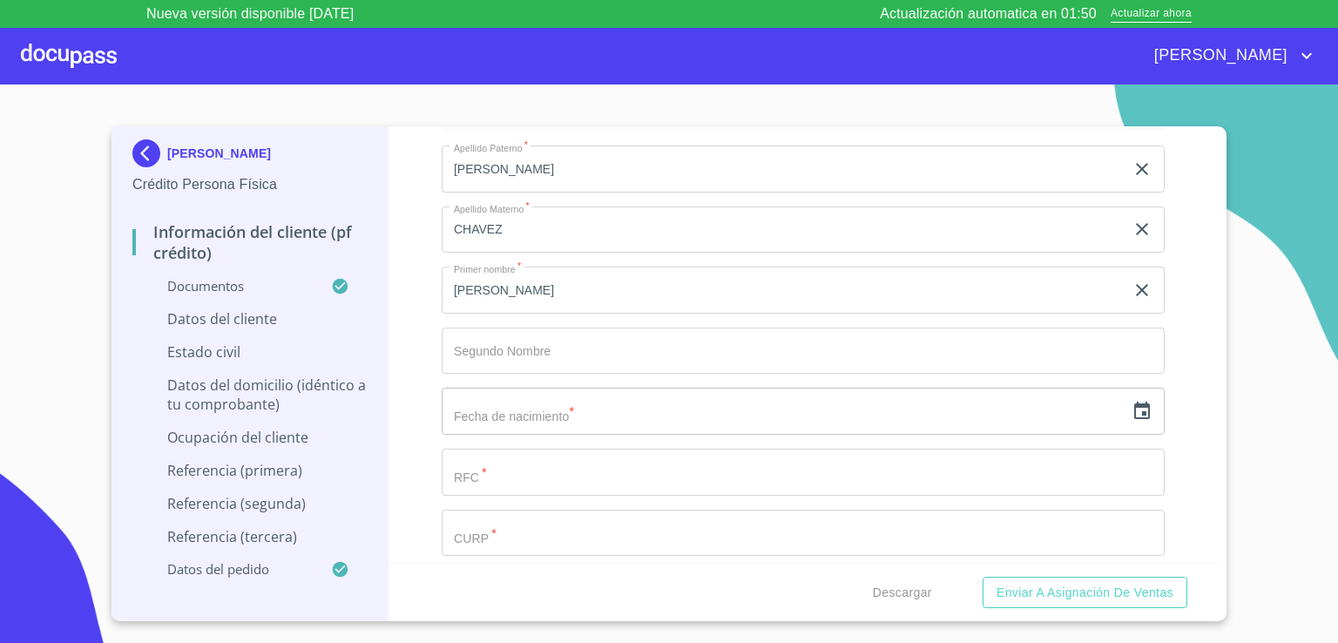
scroll to position [5130, 0]
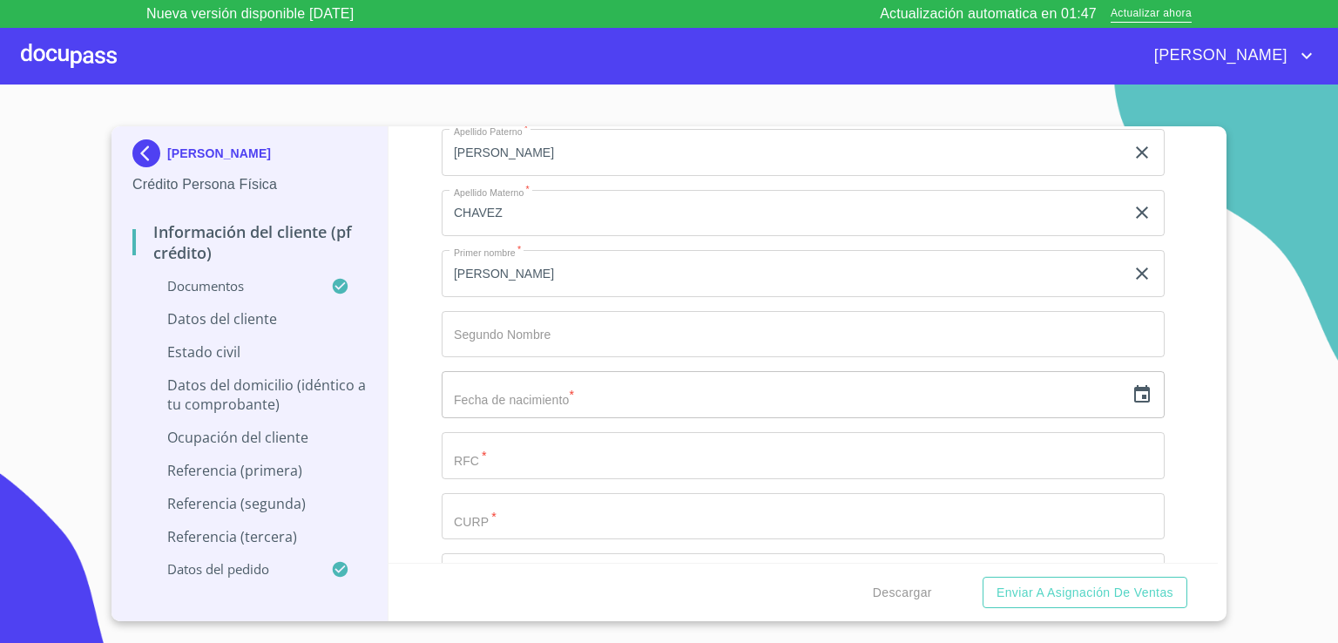
click at [1131, 384] on icon "button" at bounding box center [1141, 394] width 21 height 21
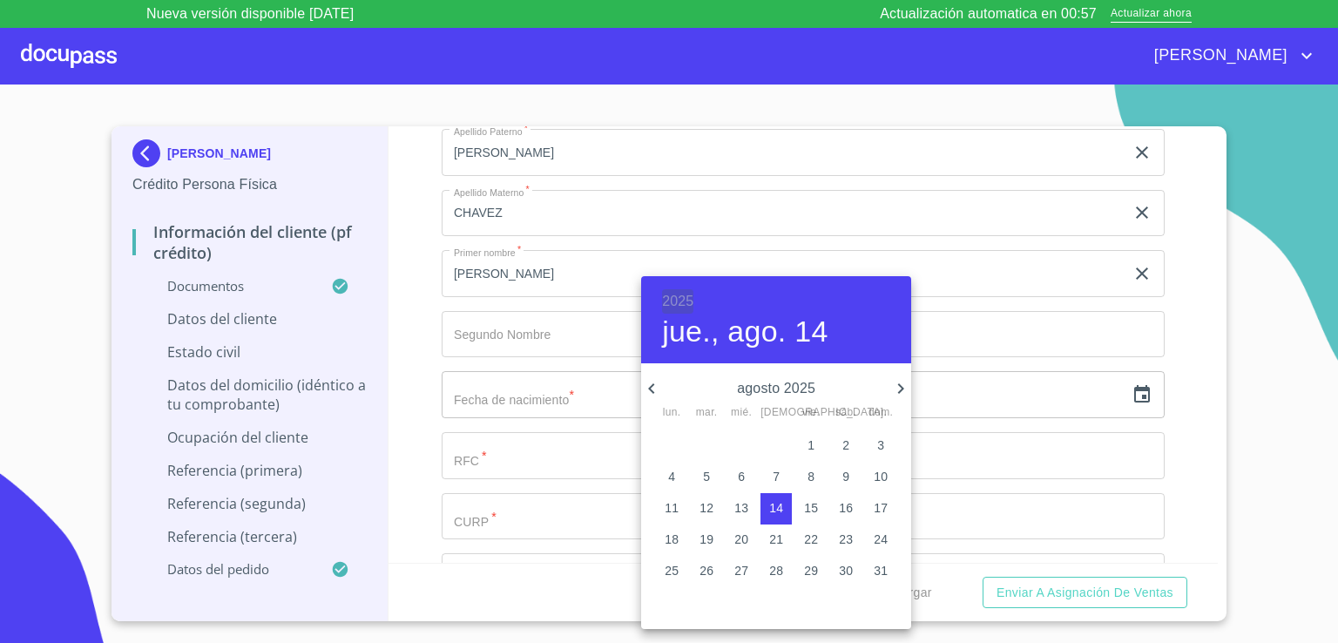
click at [684, 299] on h6 "2025" at bounding box center [677, 301] width 31 height 24
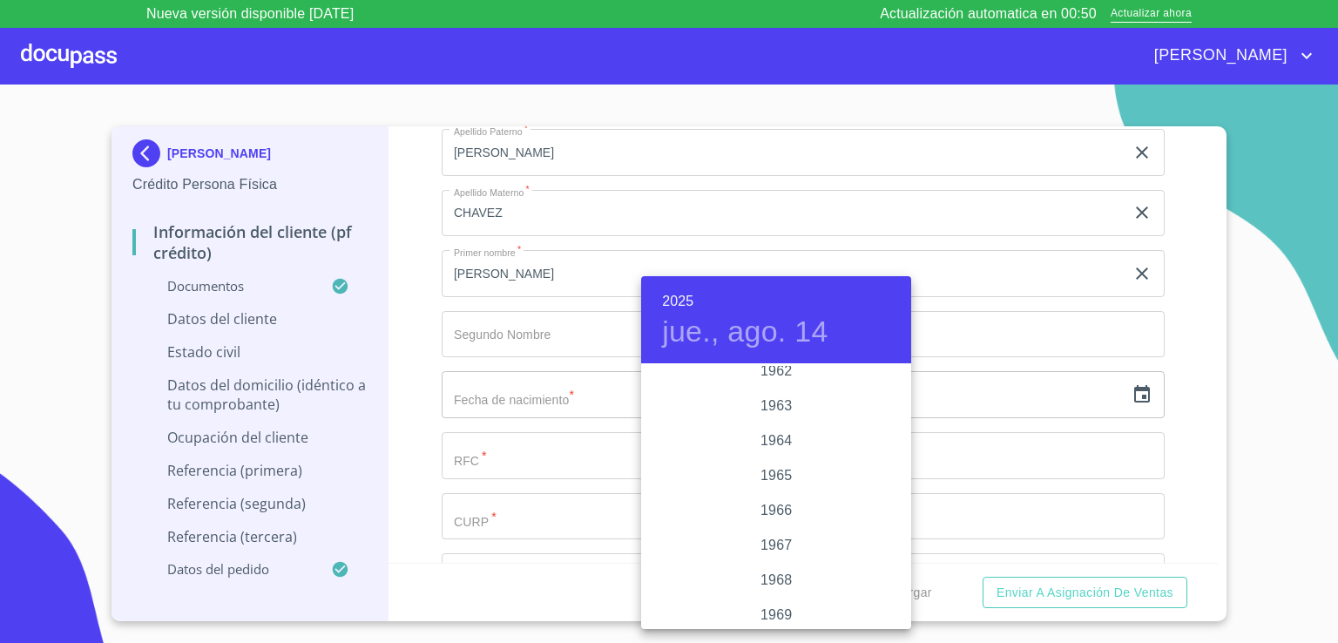
scroll to position [1208, 0]
click at [763, 394] on div "1960" at bounding box center [776, 394] width 270 height 35
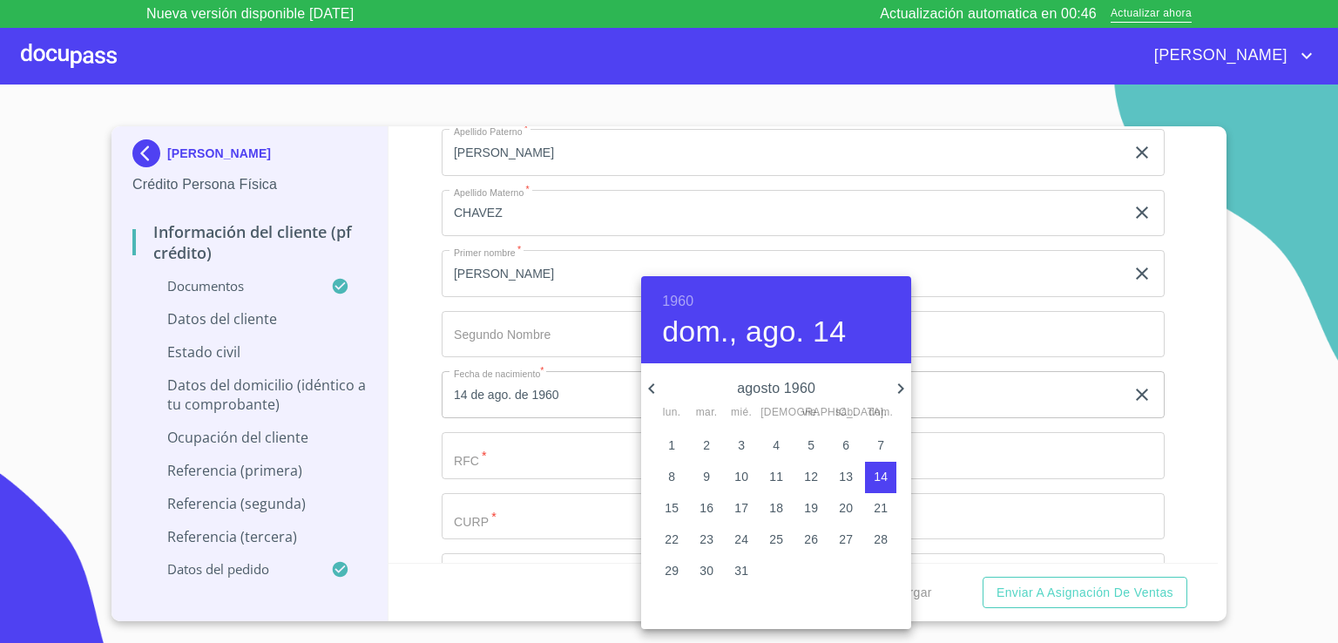
click at [897, 388] on icon "button" at bounding box center [900, 388] width 21 height 21
click at [877, 468] on p "11" at bounding box center [880, 476] width 14 height 17
type input "11 de sep. de 1960"
click at [959, 443] on div at bounding box center [669, 321] width 1338 height 643
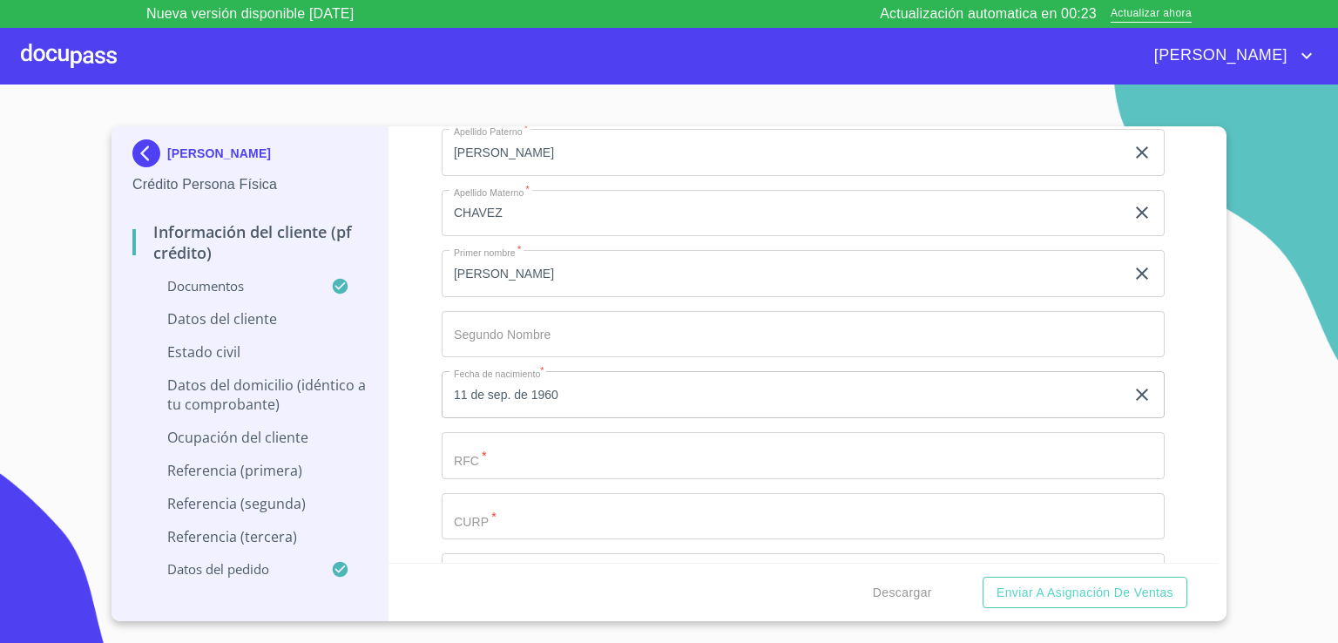
click at [959, 176] on input "Documento de identificación.   *" at bounding box center [782, 152] width 683 height 47
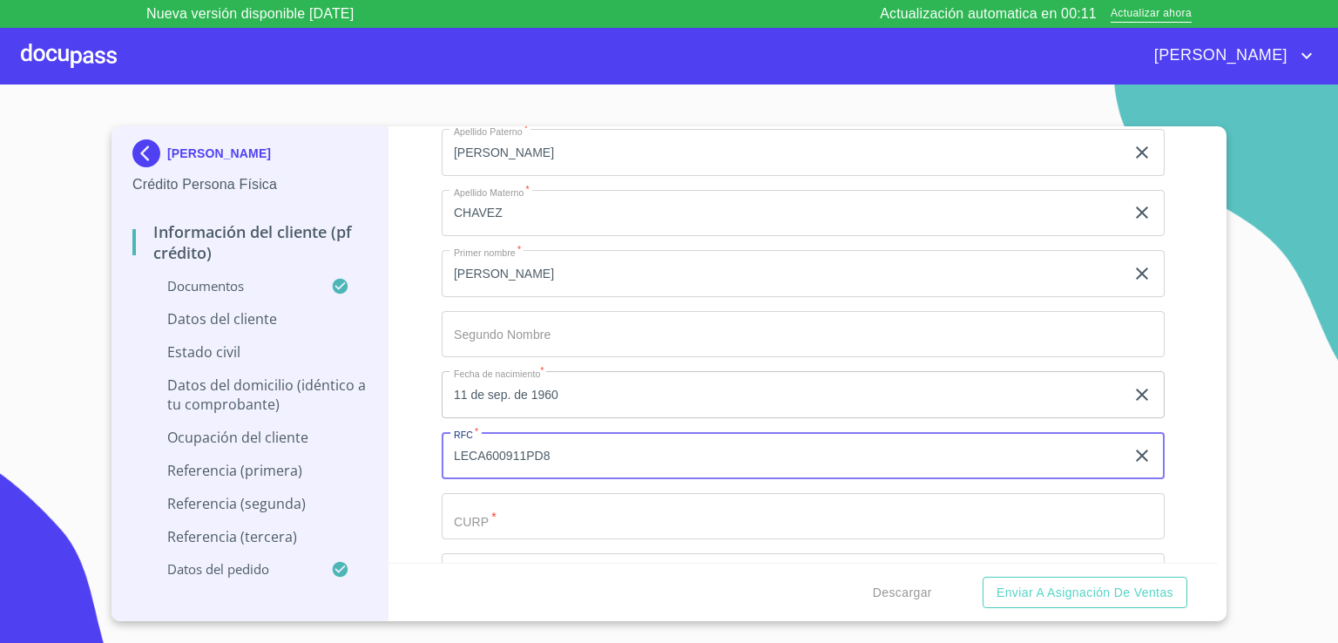
type input "LECA600911PD8"
click at [947, 176] on input "Documento de identificación.   *" at bounding box center [782, 152] width 683 height 47
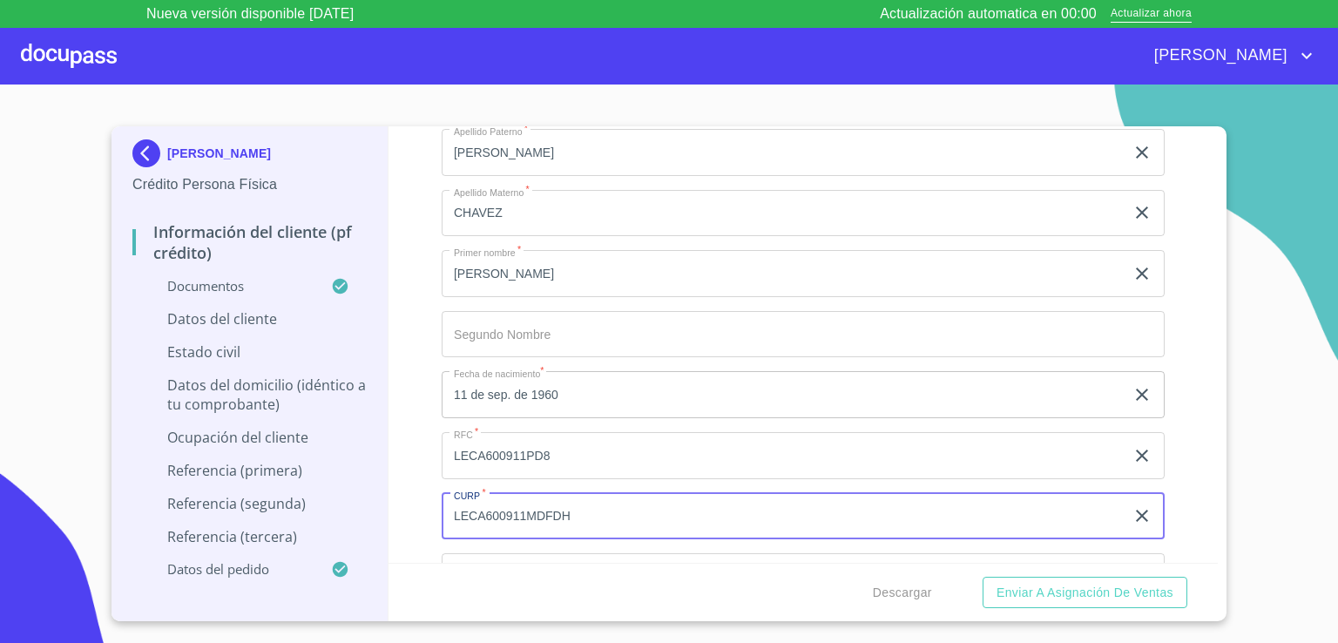
type input "LECA600911MDFDHD"
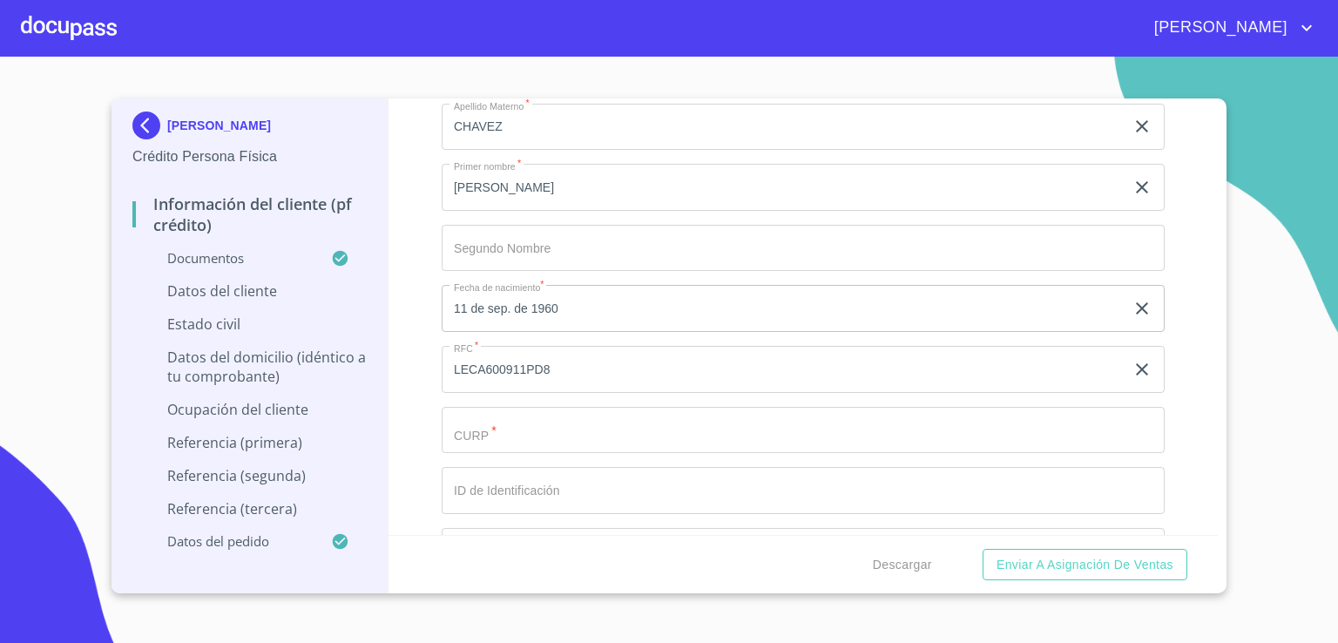
scroll to position [5269, 0]
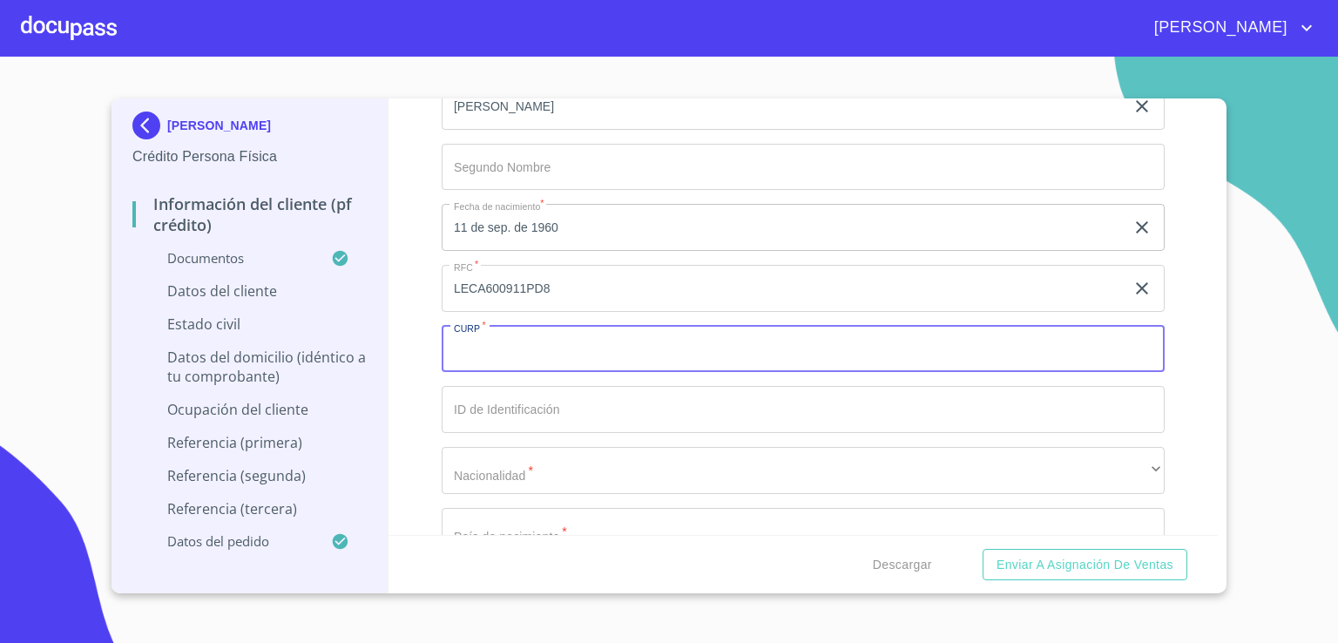
click at [708, 344] on input "Documento de identificación.   *" at bounding box center [802, 349] width 723 height 47
type input "LECA600911MDFDHD01"
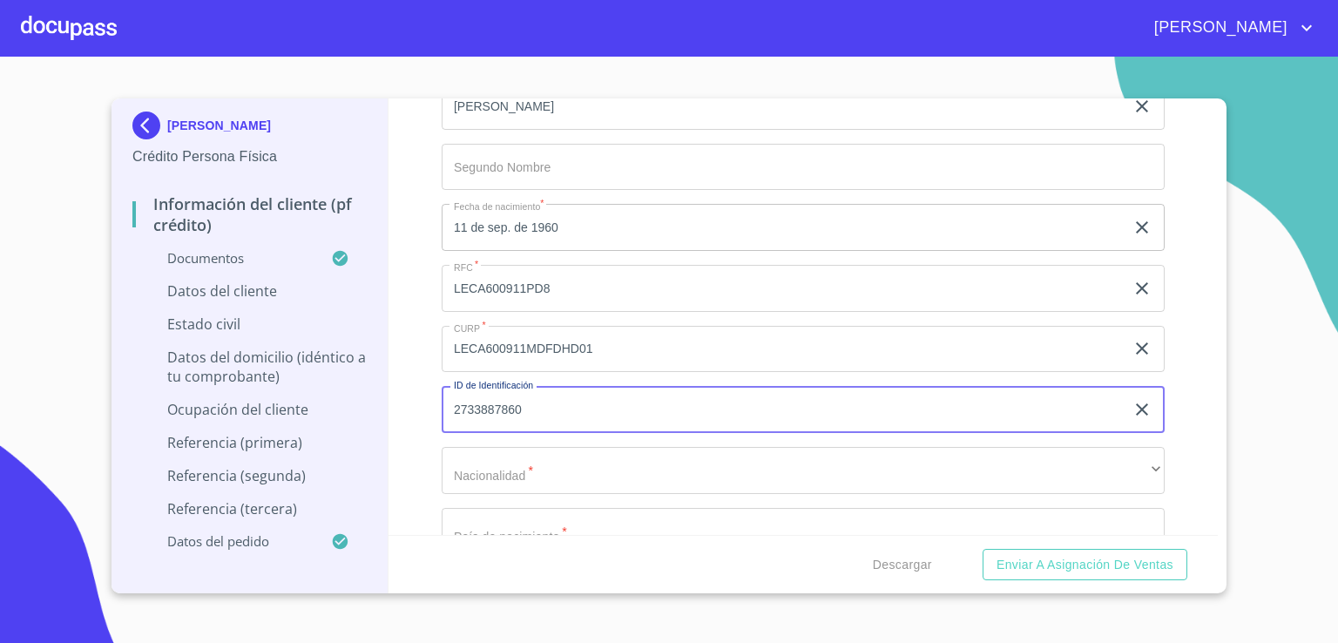
type input "2733887860"
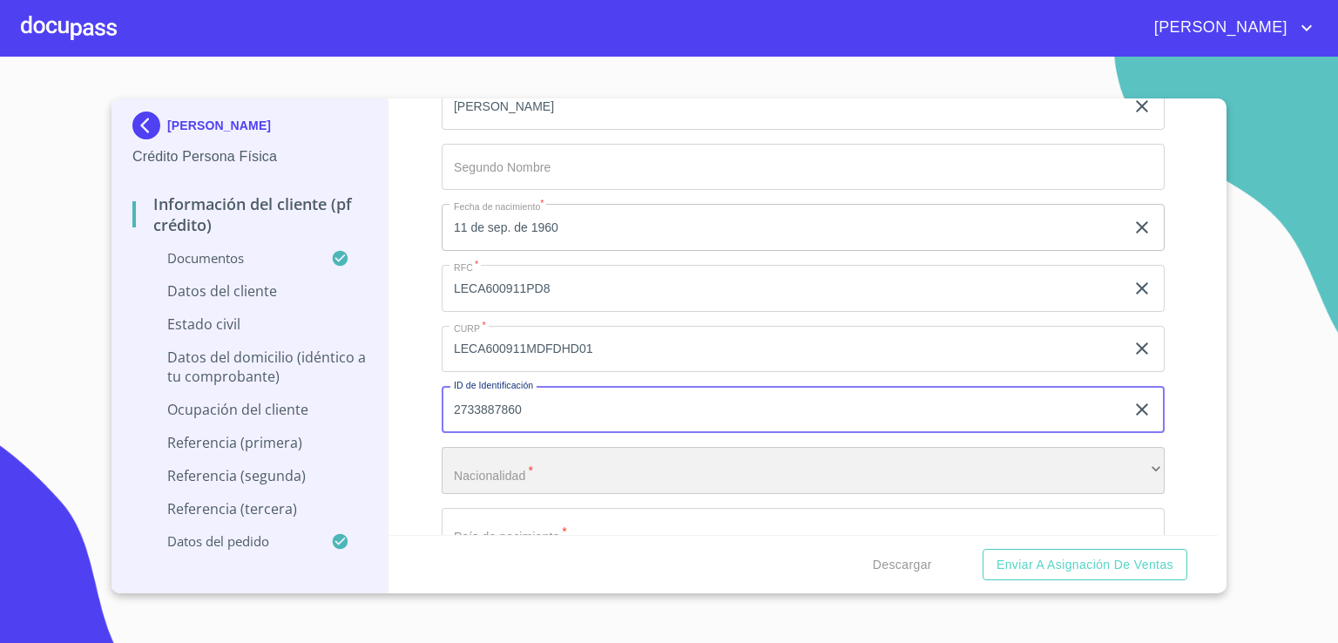
click at [676, 467] on div "​" at bounding box center [802, 470] width 723 height 47
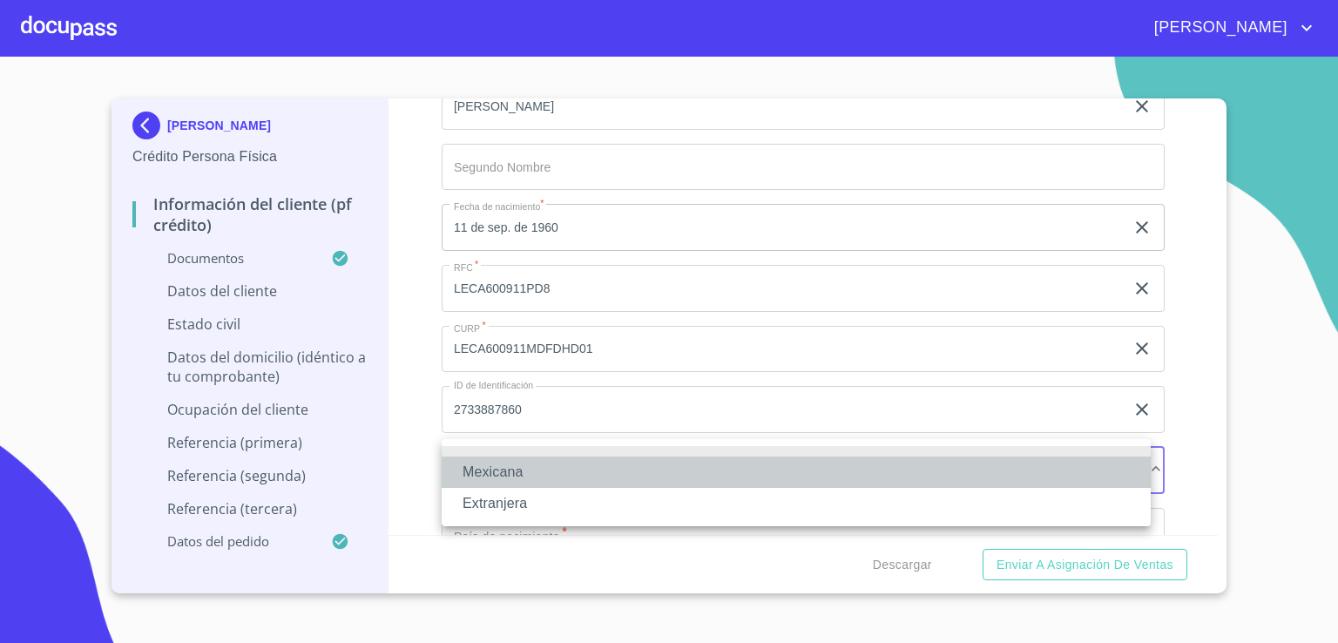
click at [670, 473] on li "Mexicana" at bounding box center [795, 471] width 709 height 31
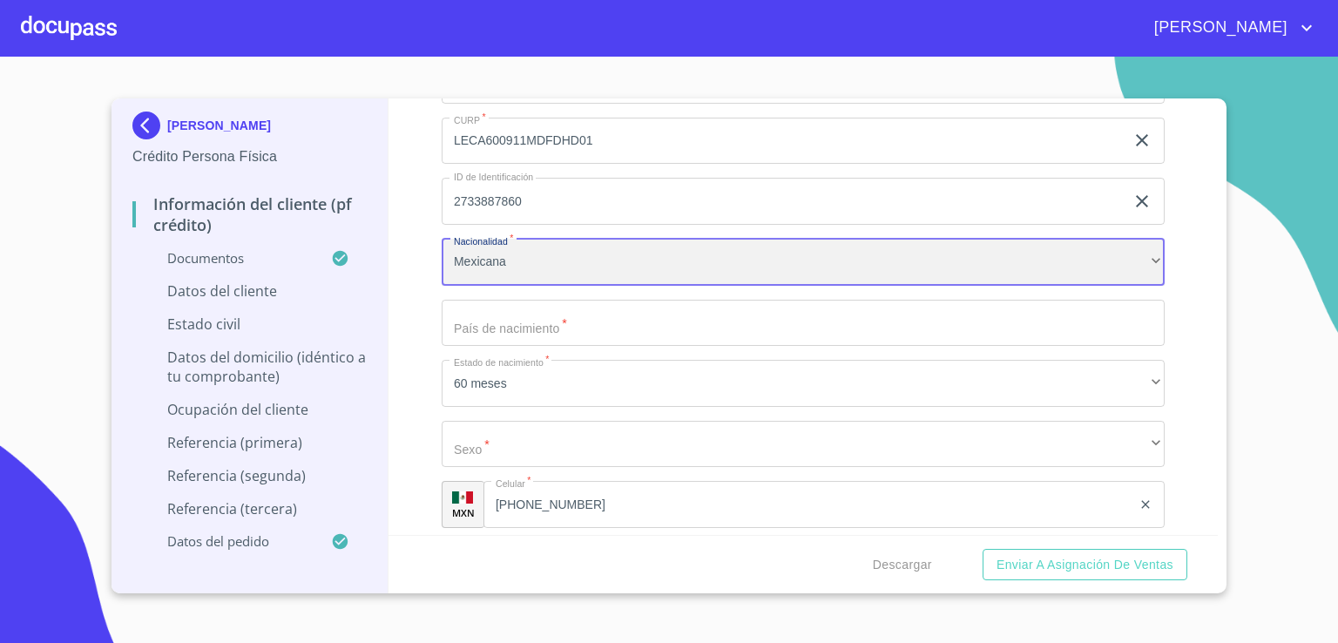
scroll to position [5478, 0]
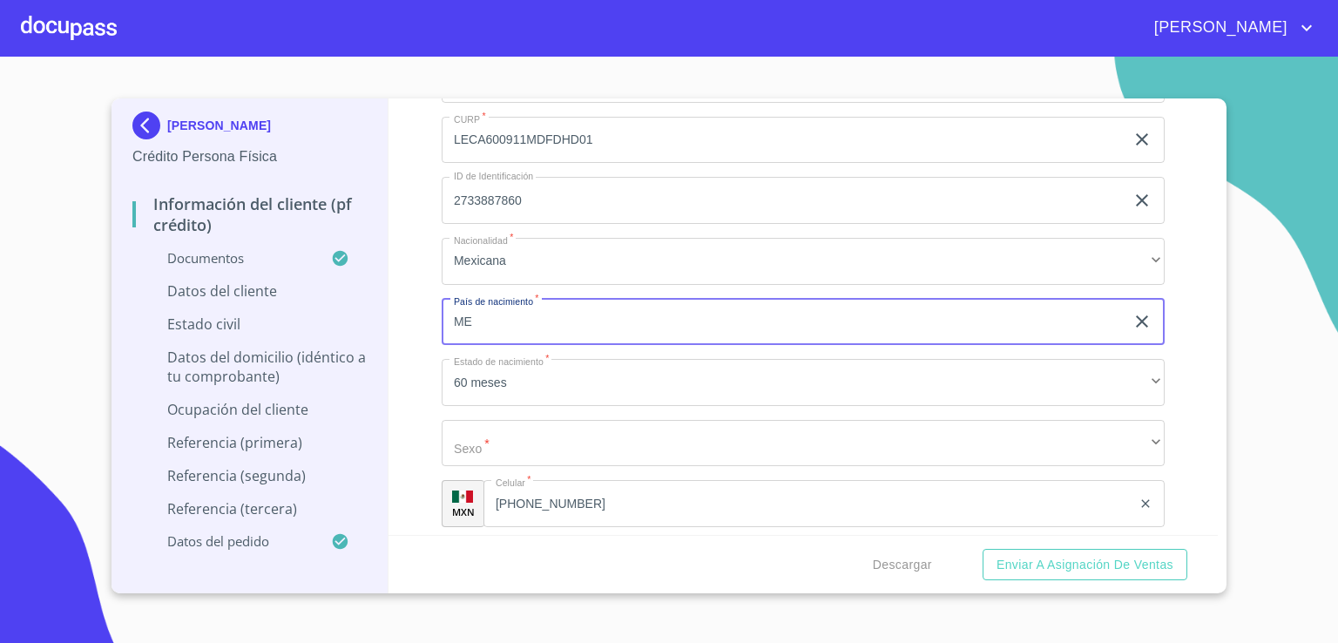
type input "México"
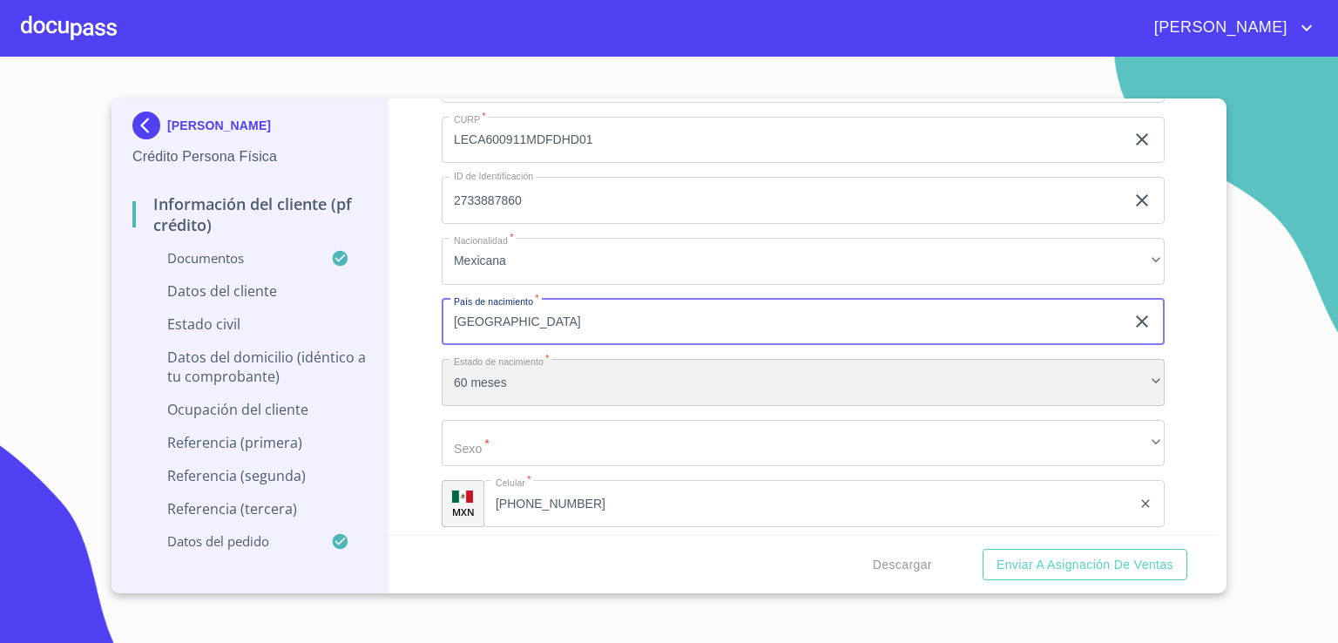
click at [622, 367] on div "60 meses" at bounding box center [802, 382] width 723 height 47
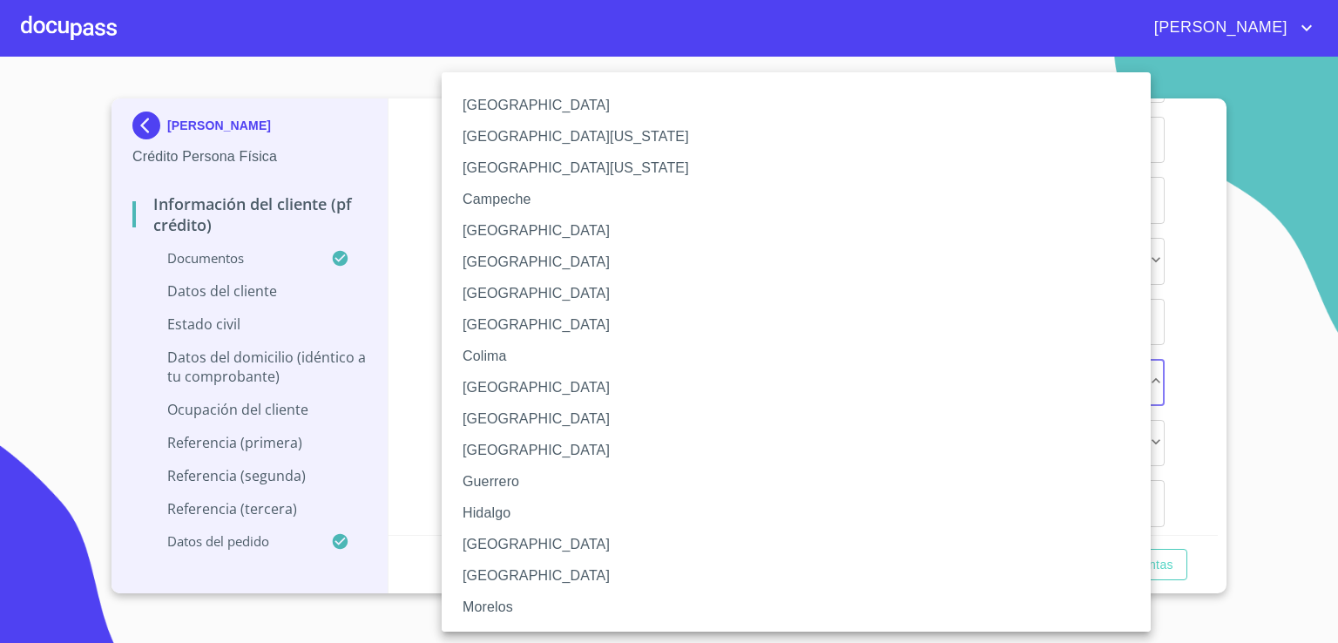
click at [636, 296] on li "Ciudad de México" at bounding box center [802, 293] width 722 height 31
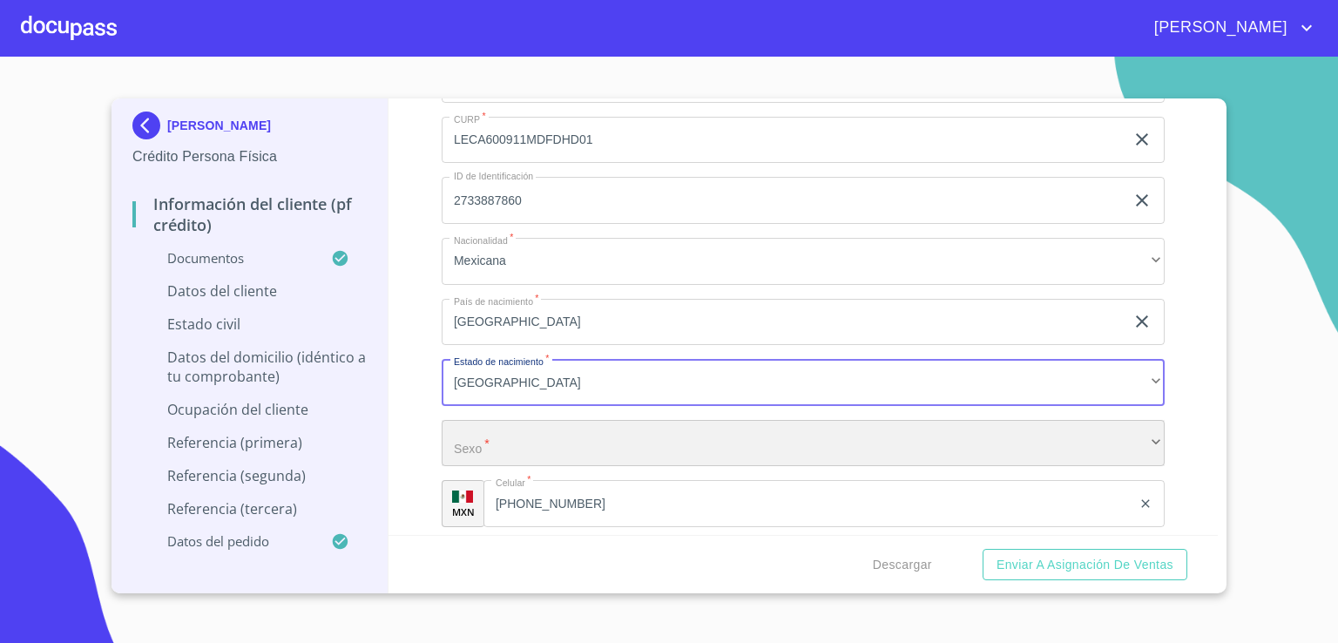
click at [611, 447] on div "​" at bounding box center [802, 443] width 723 height 47
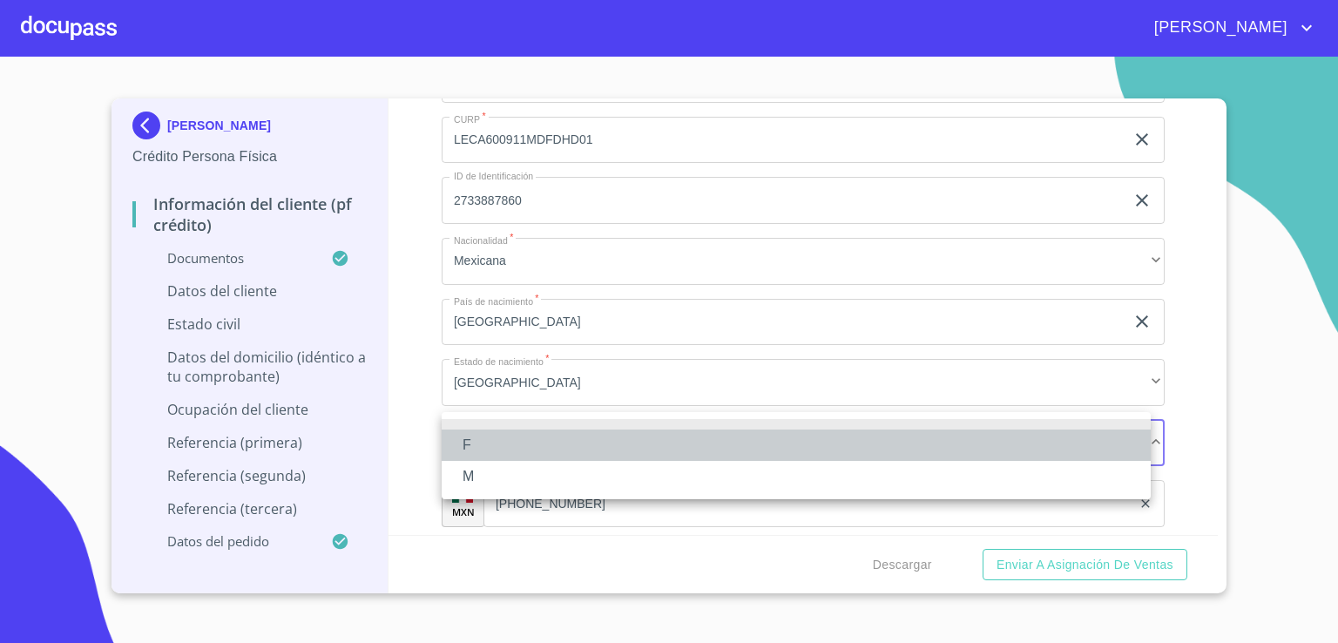
click at [611, 447] on li "F" at bounding box center [795, 444] width 709 height 31
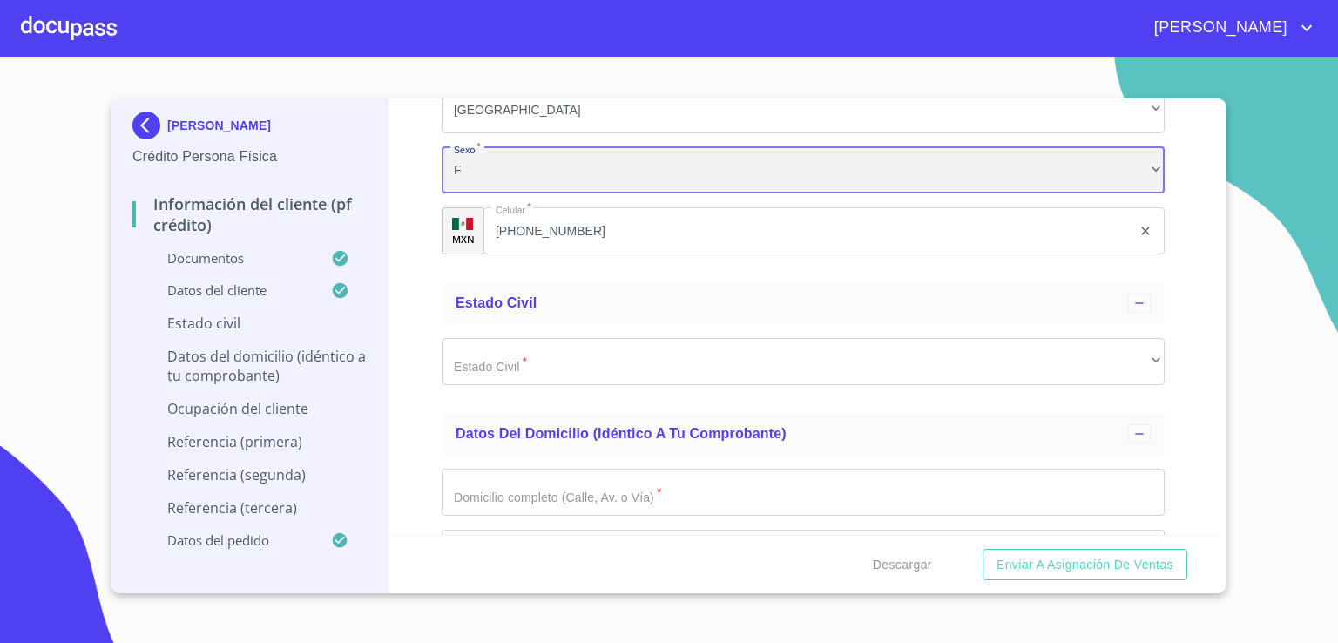
scroll to position [5757, 0]
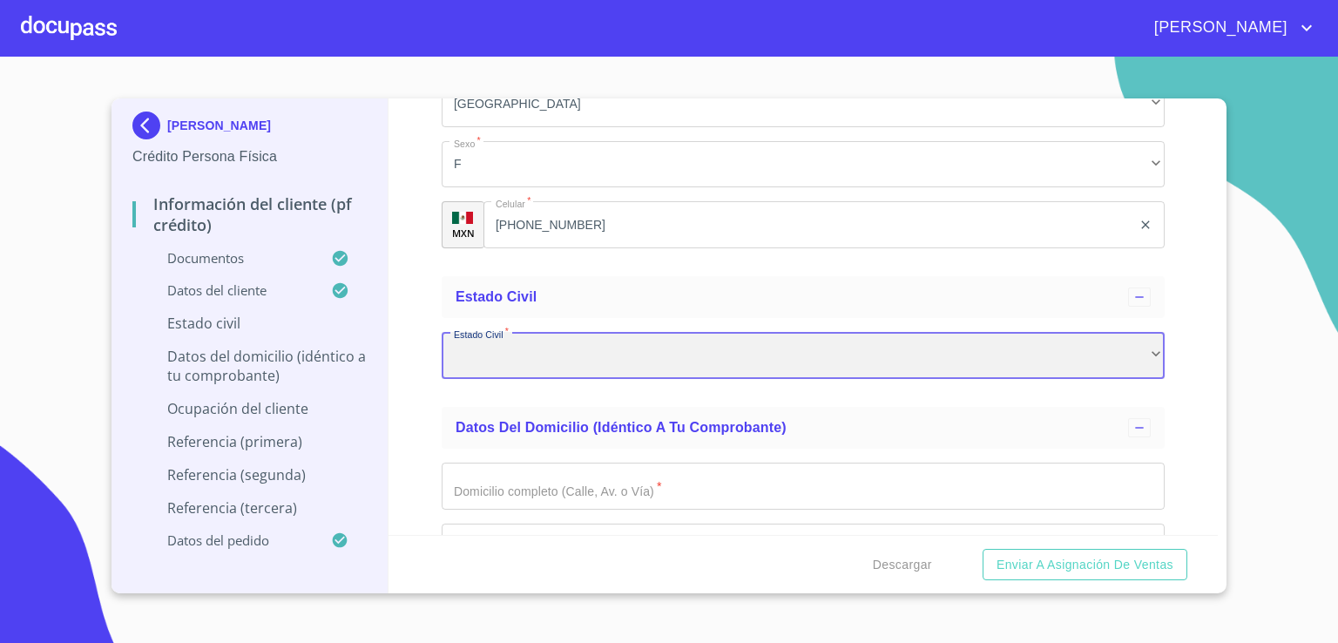
click at [1145, 347] on div "​" at bounding box center [802, 355] width 723 height 47
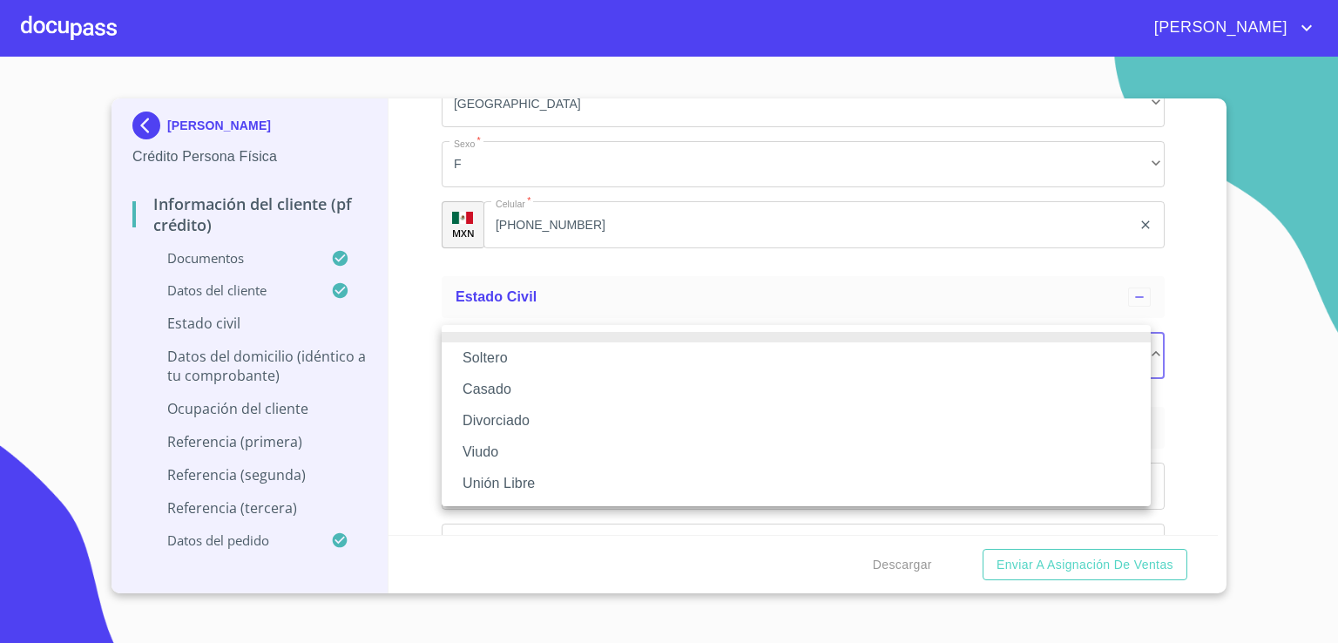
click at [1085, 361] on li "Soltero" at bounding box center [795, 357] width 709 height 31
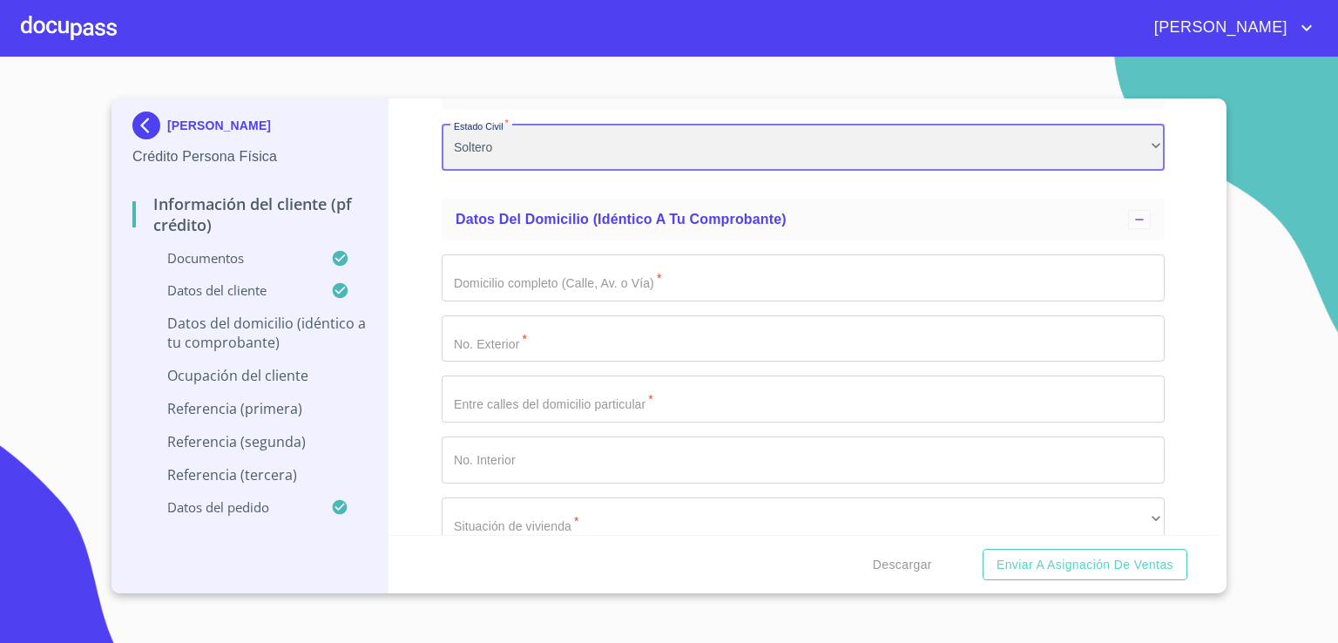
scroll to position [5966, 0]
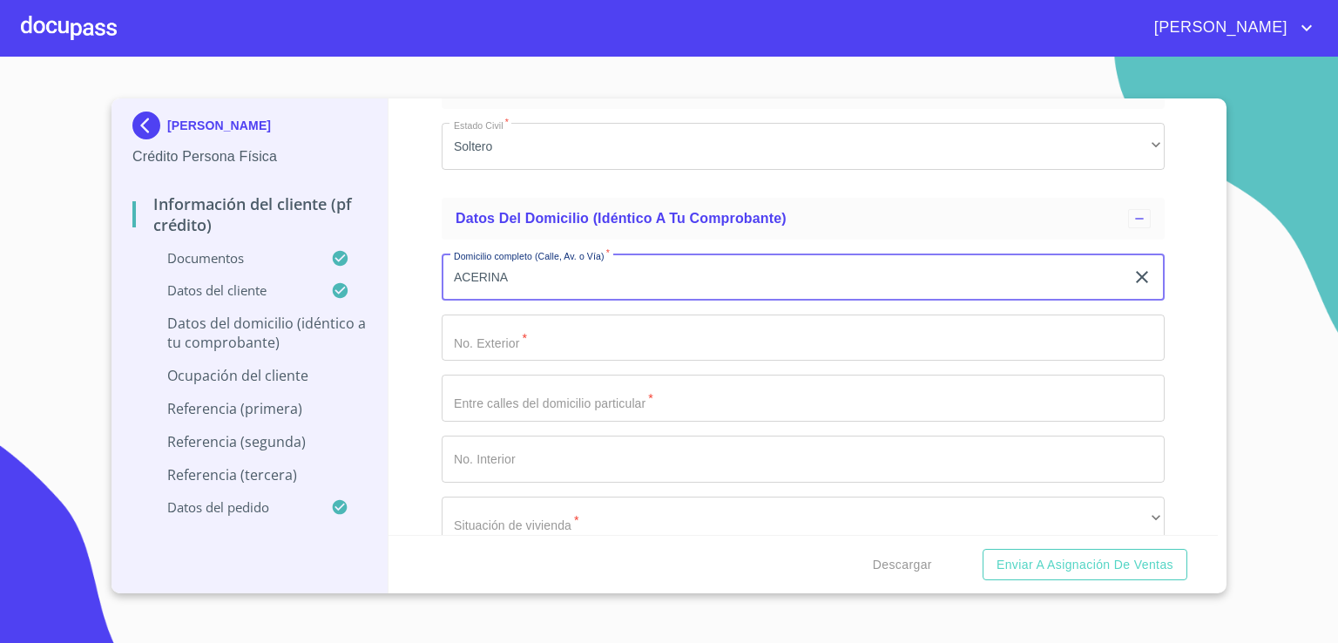
type input "ACERINA"
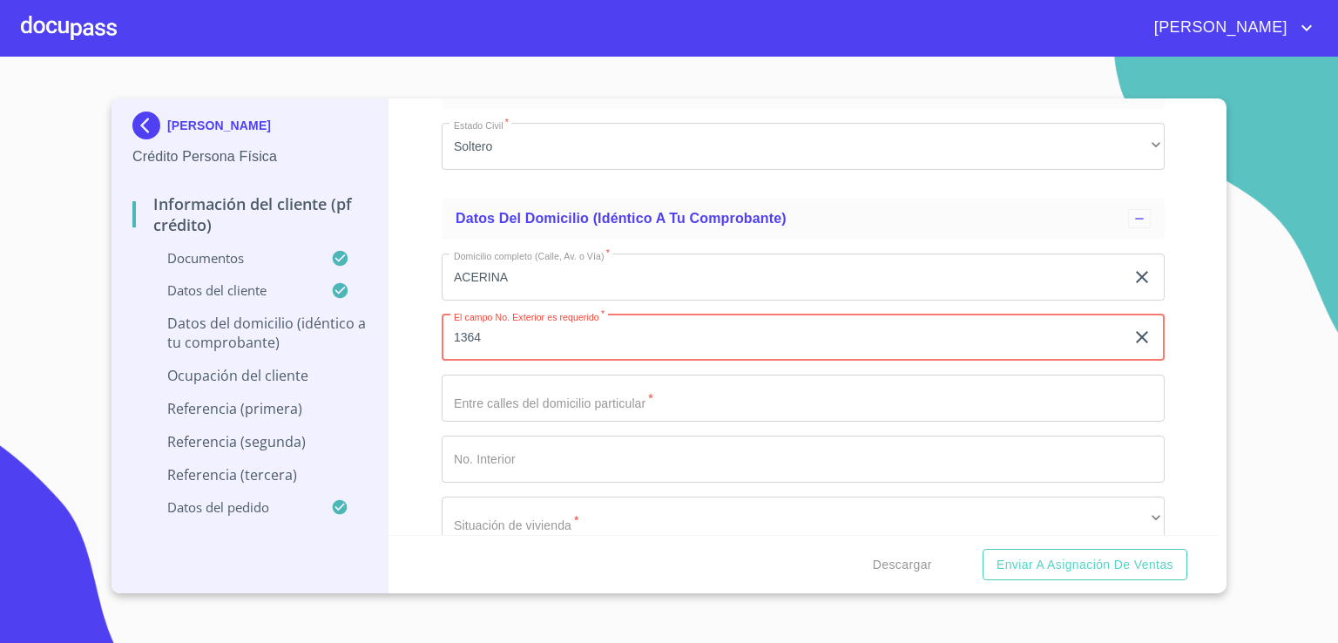
type input "1364"
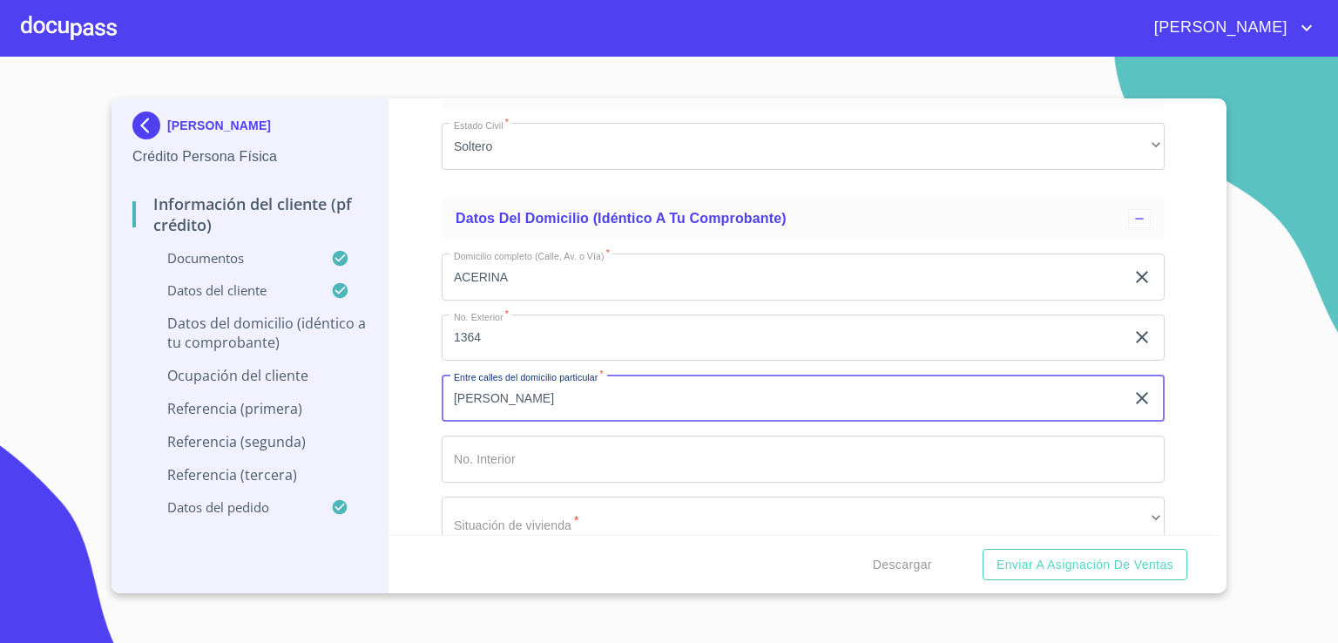
type input "PERLA RUBI"
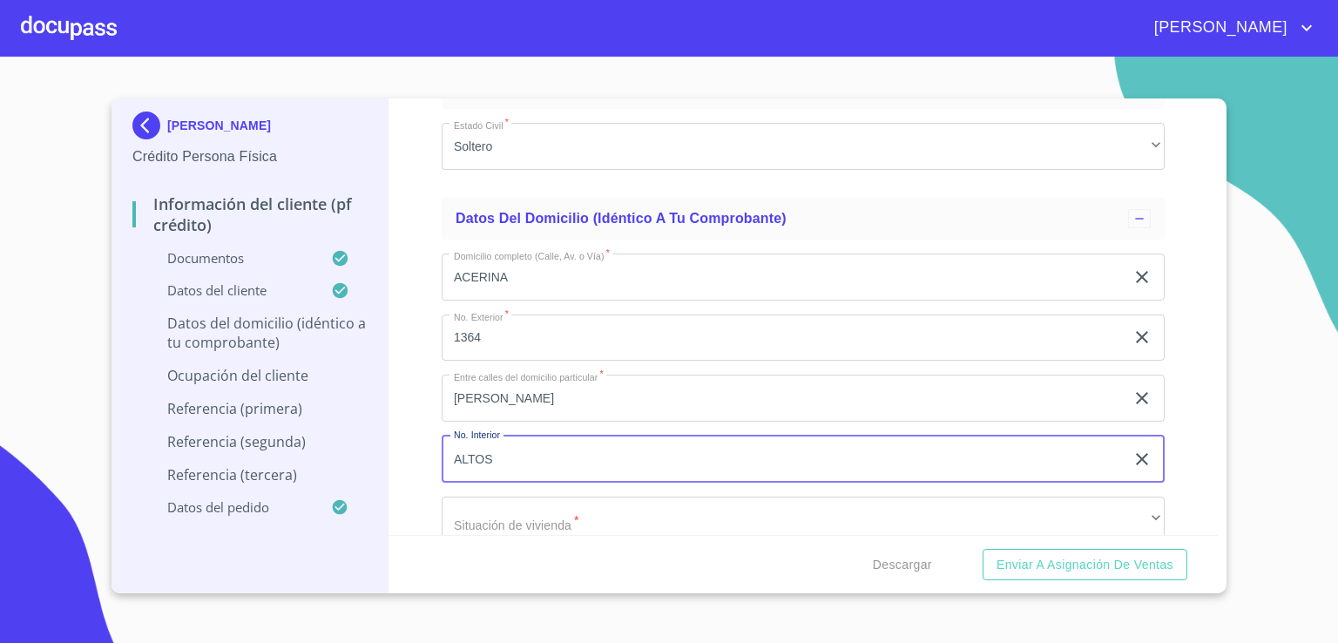
type input "ALTOS"
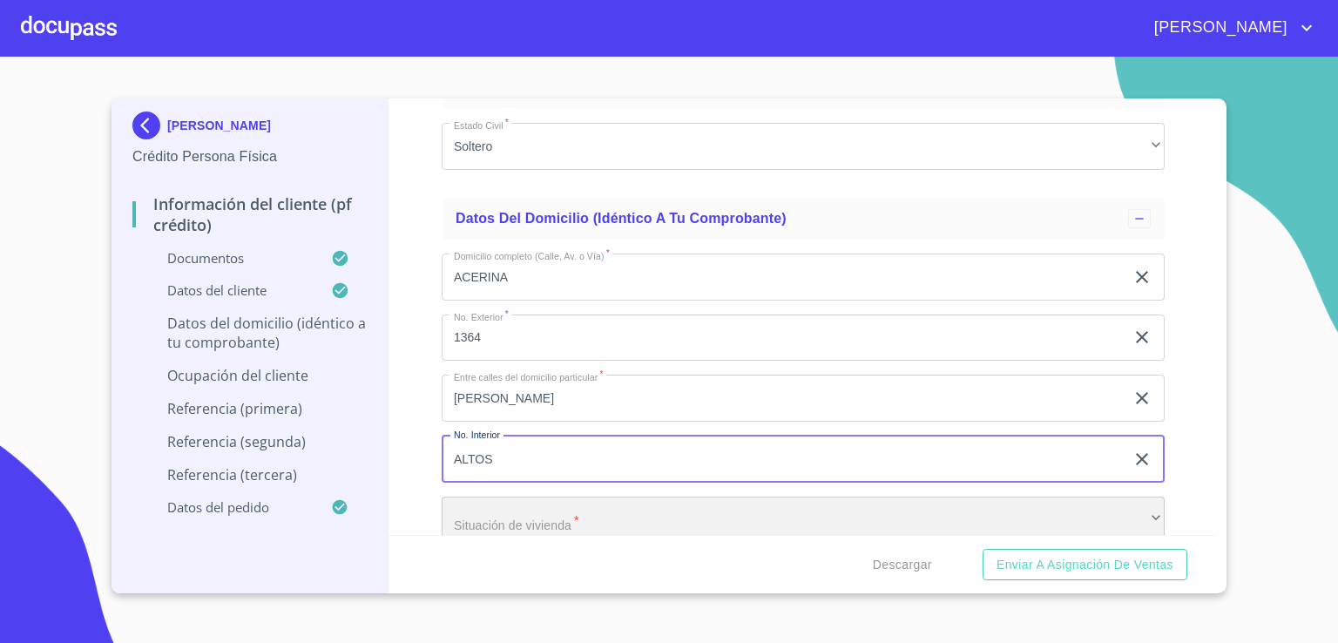
click at [1147, 516] on div "​" at bounding box center [802, 519] width 723 height 47
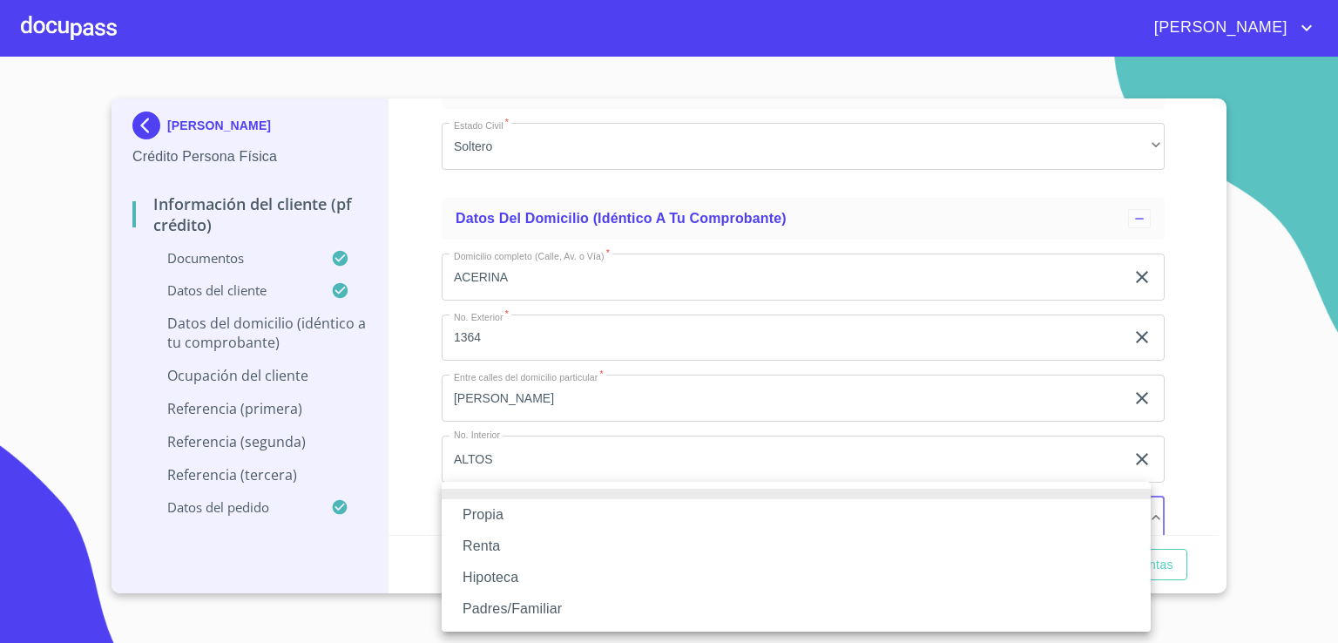
click at [1075, 510] on li "Propia" at bounding box center [795, 514] width 709 height 31
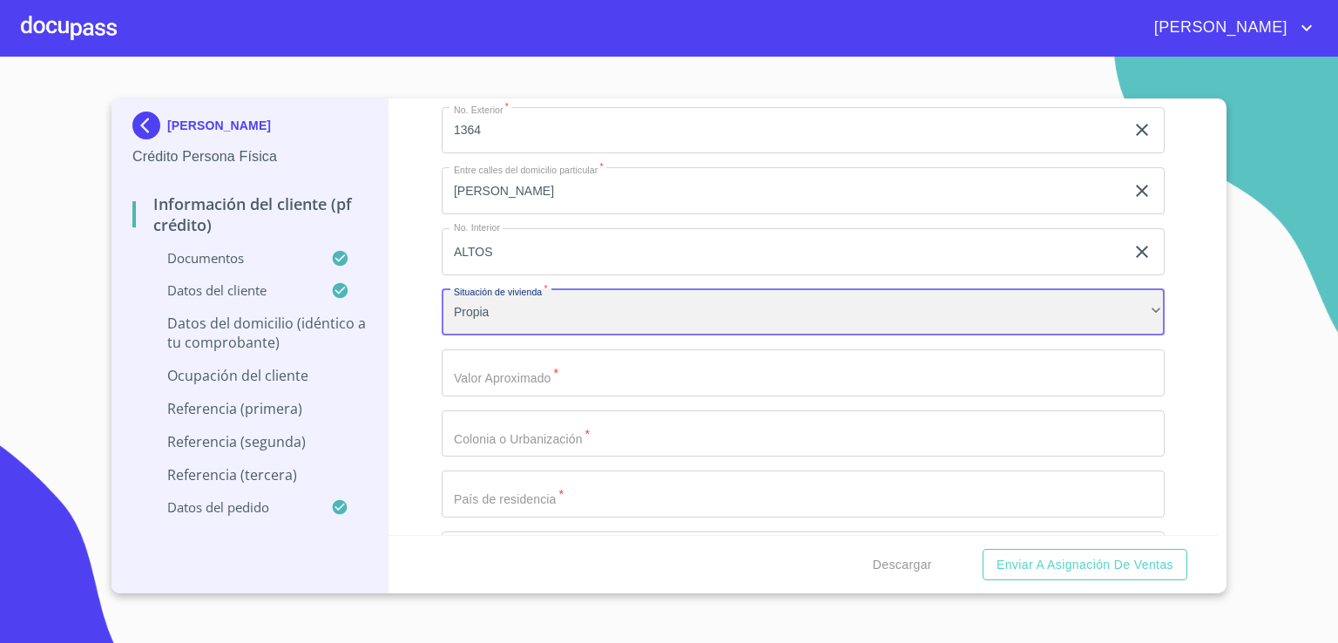
scroll to position [6175, 0]
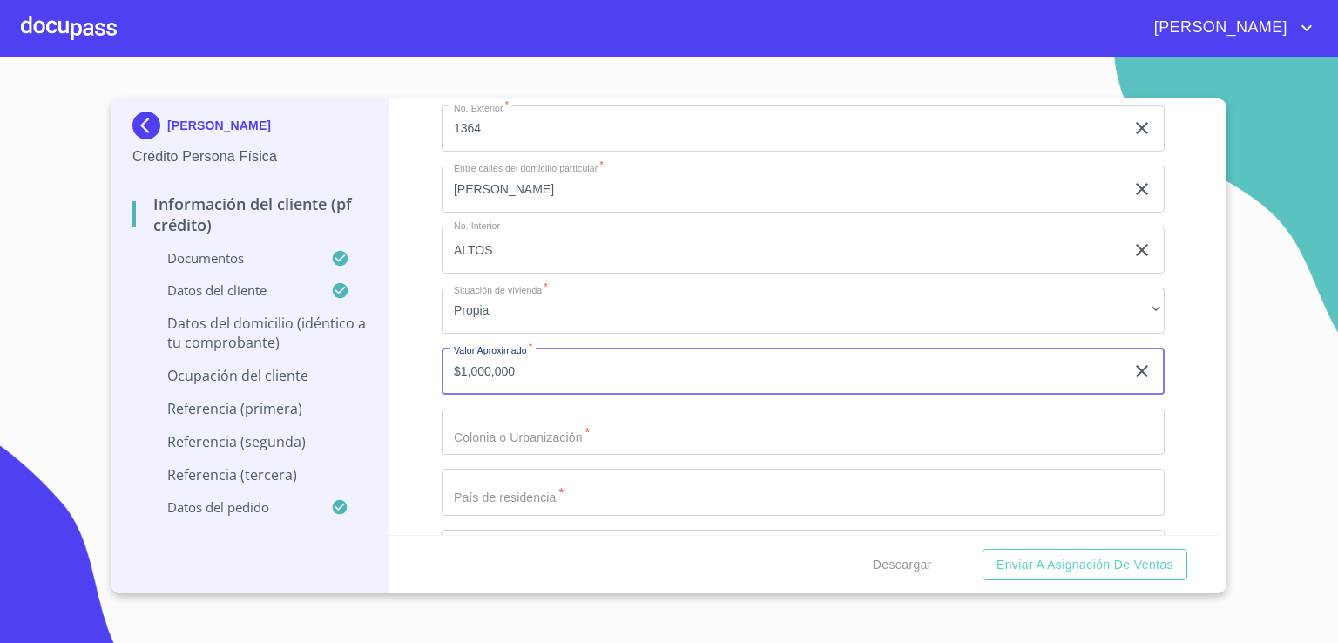
type input "$1,000,000"
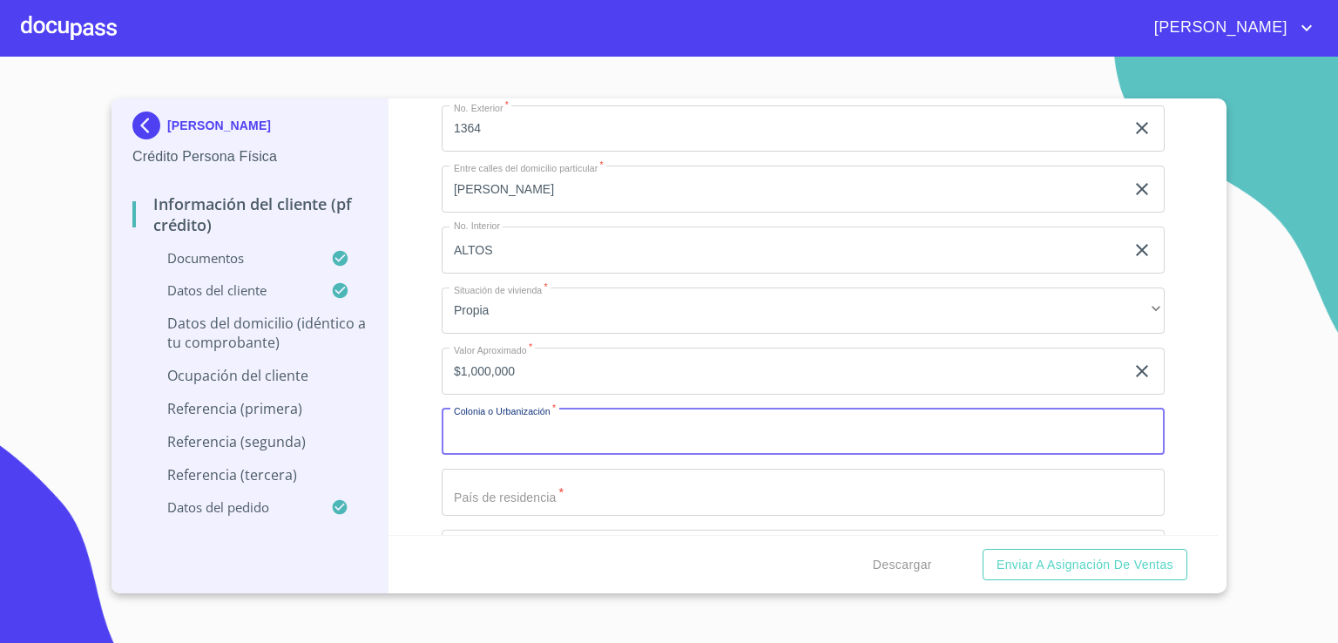
click at [937, 421] on input "Documento de identificación.   *" at bounding box center [802, 431] width 723 height 47
type input "VALLE DORADO"
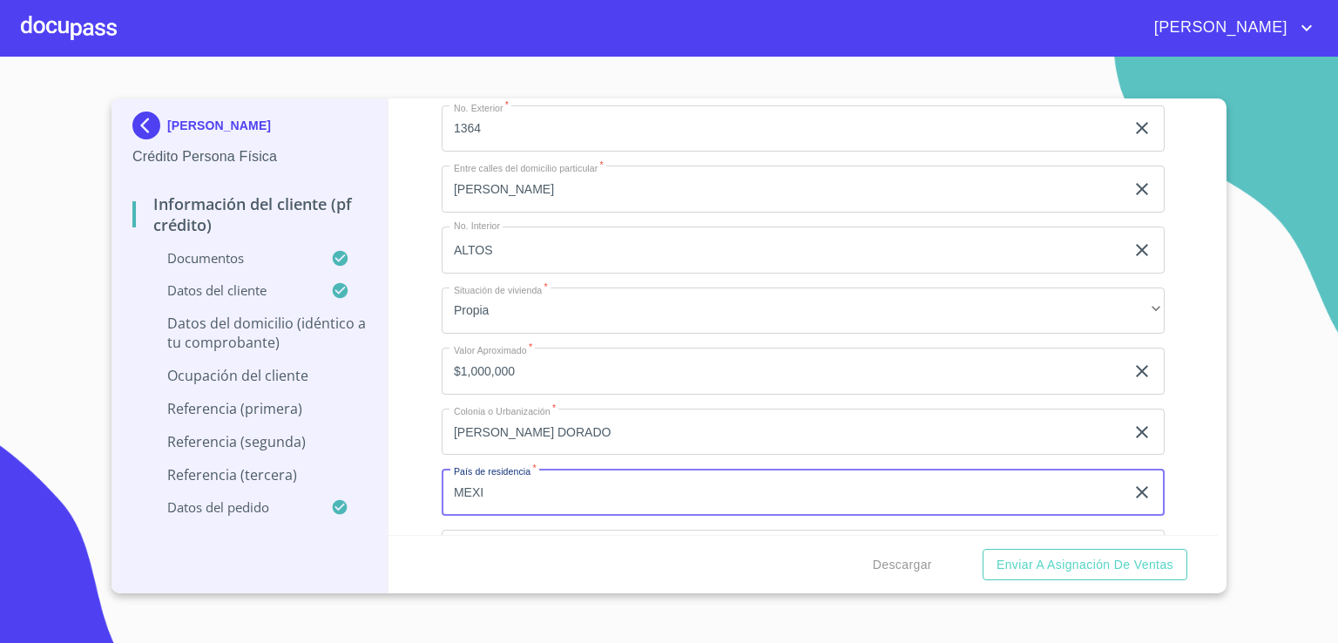
type input "México"
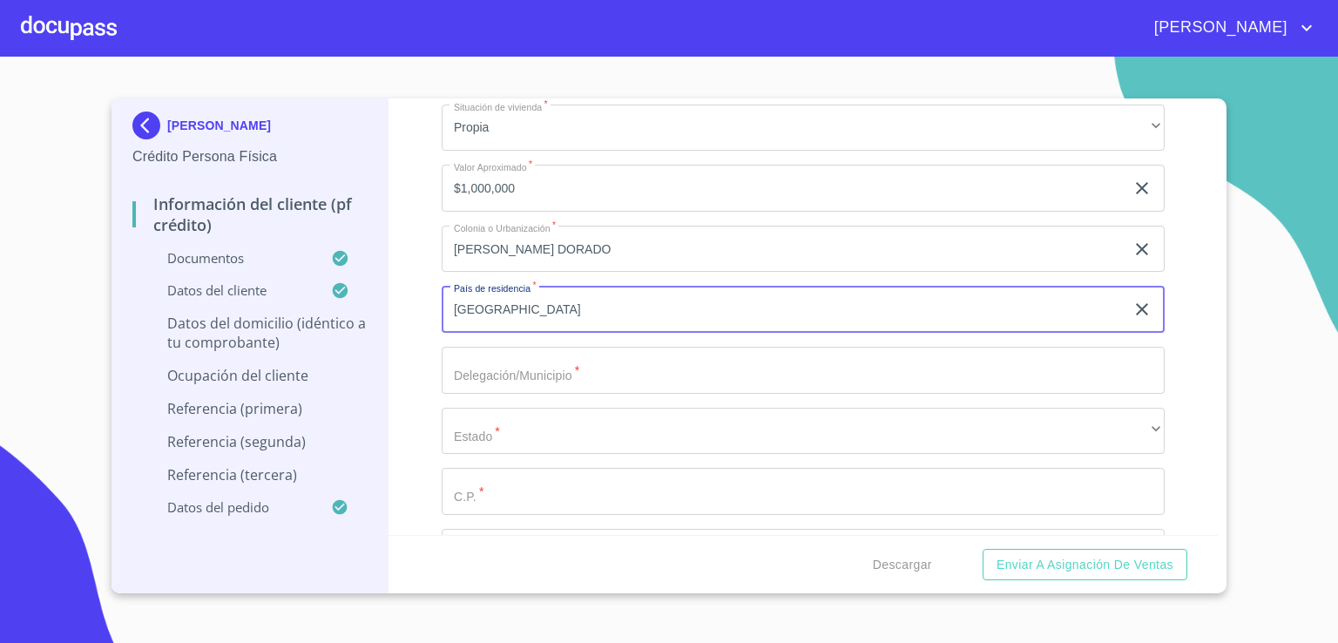
scroll to position [6384, 0]
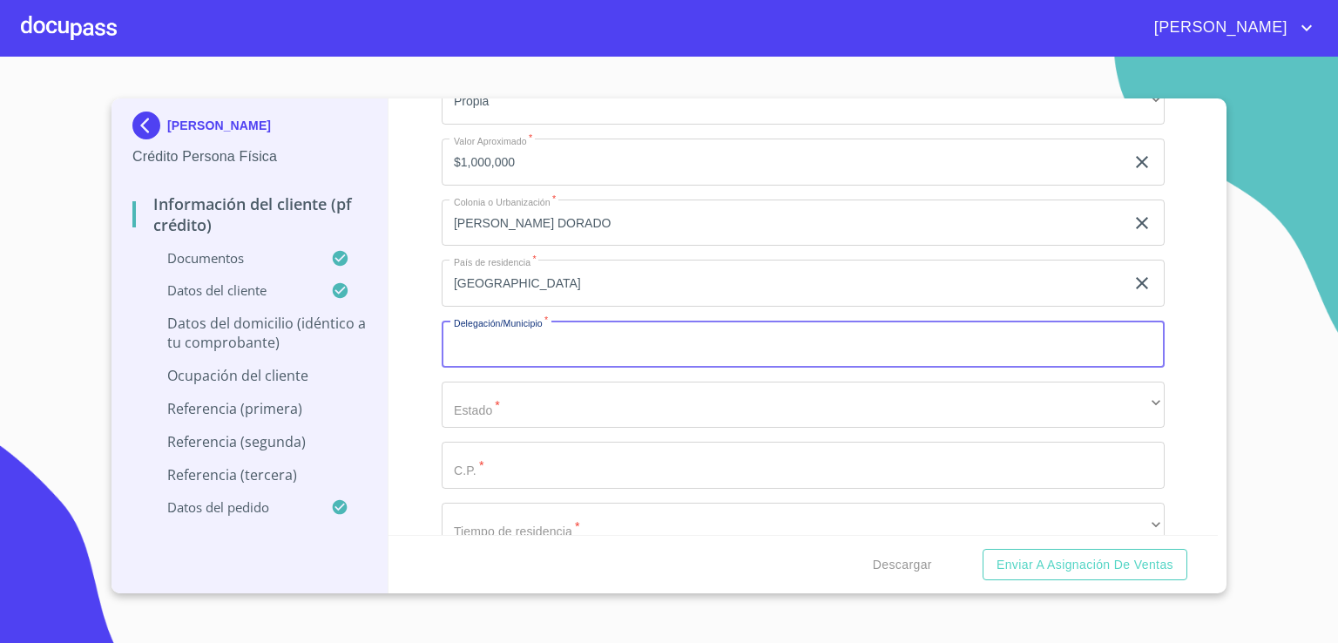
click at [993, 335] on input "Documento de identificación.   *" at bounding box center [802, 343] width 723 height 47
type input "SAN LUIS POTOSI"
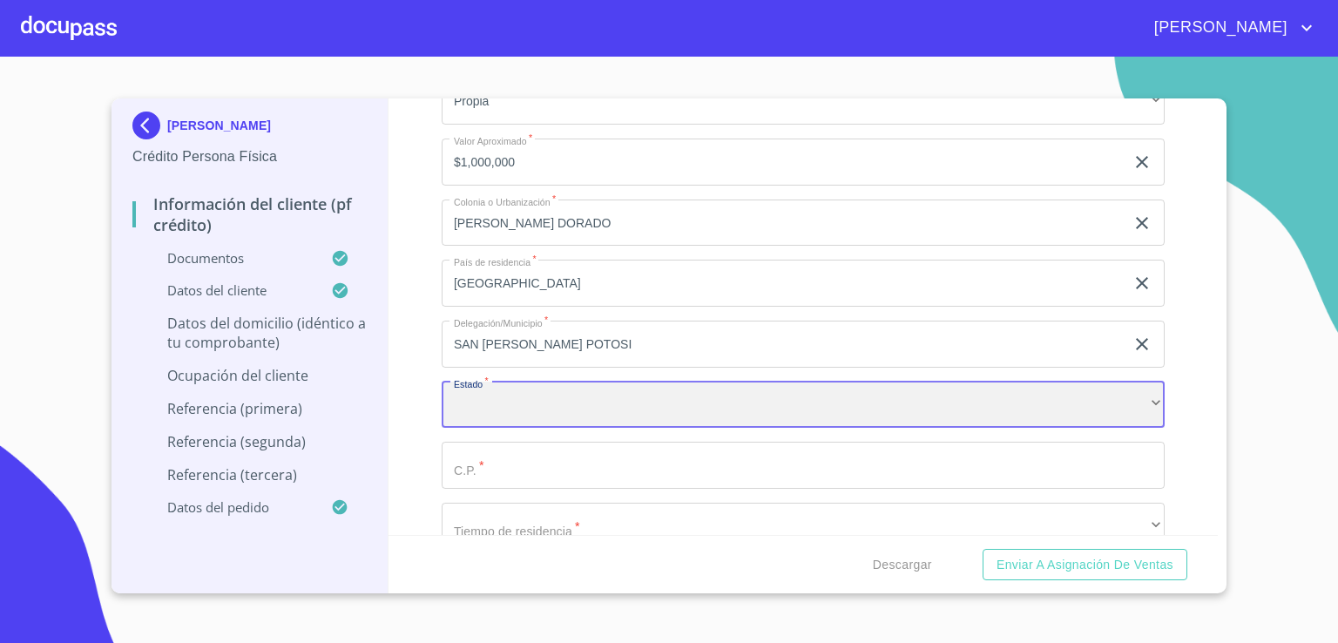
click at [949, 391] on div "​" at bounding box center [802, 404] width 723 height 47
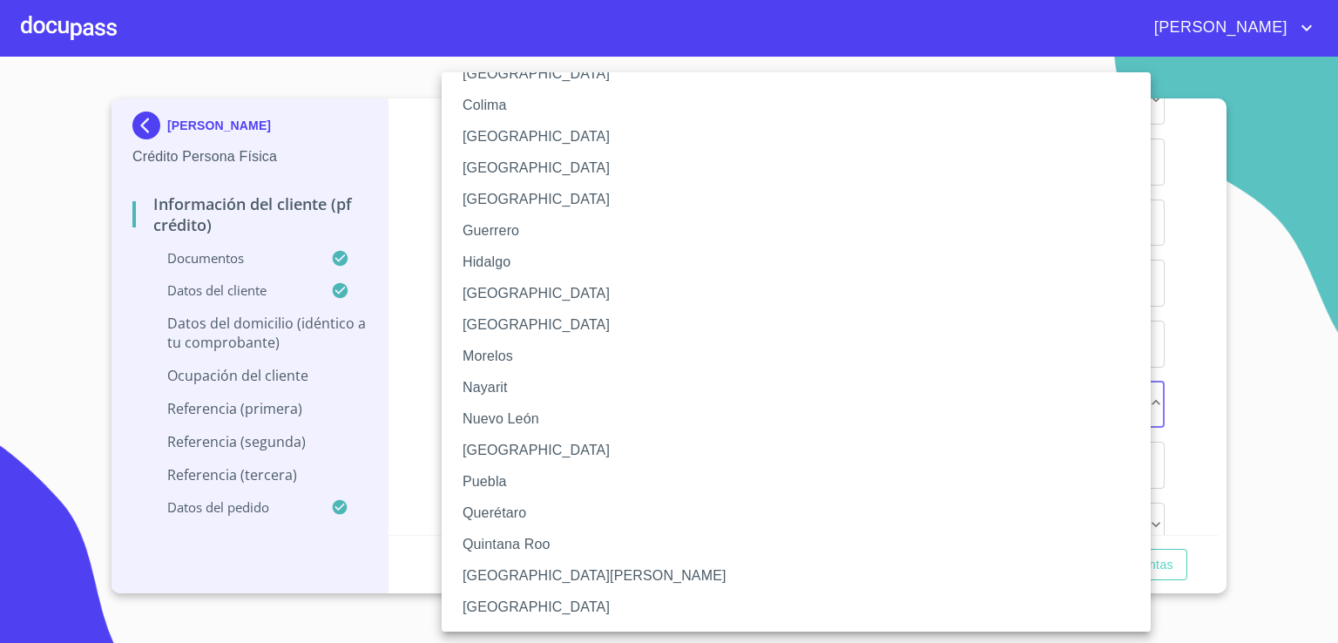
scroll to position [279, 0]
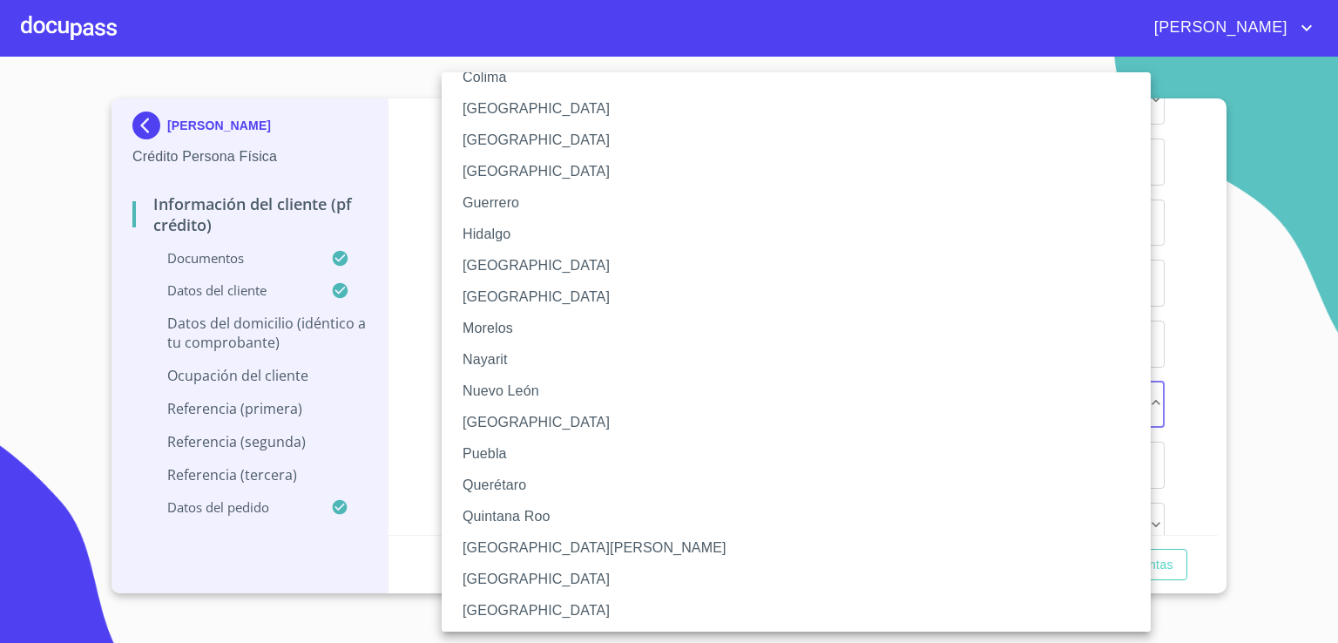
click at [982, 558] on li "San Luis Potosí" at bounding box center [802, 547] width 722 height 31
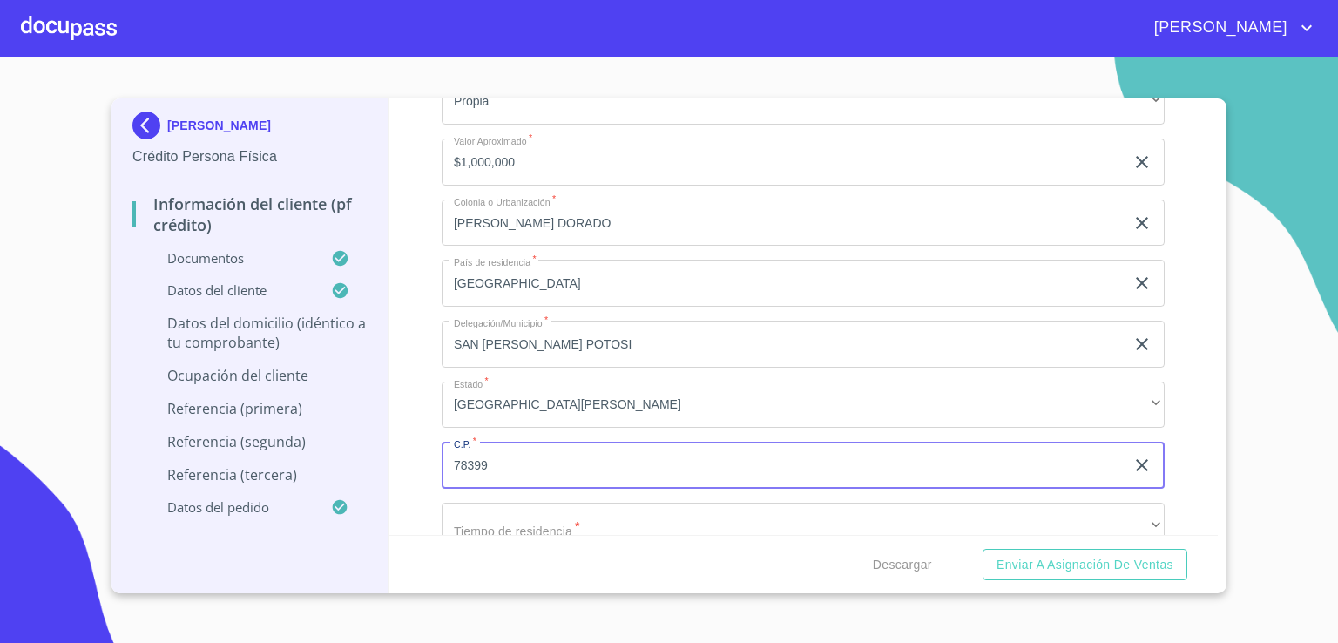
type input "78399"
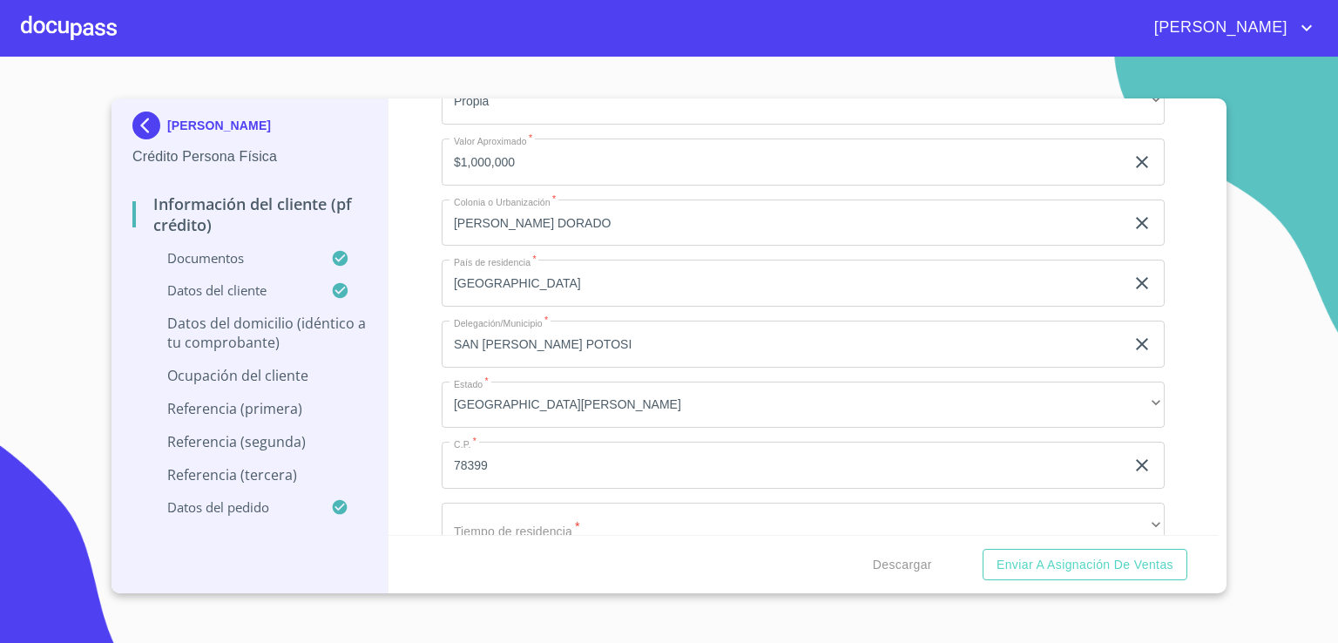
click at [1201, 527] on div "Información del cliente (PF crédito) Documentos Documento de identificación.   …" at bounding box center [803, 316] width 830 height 436
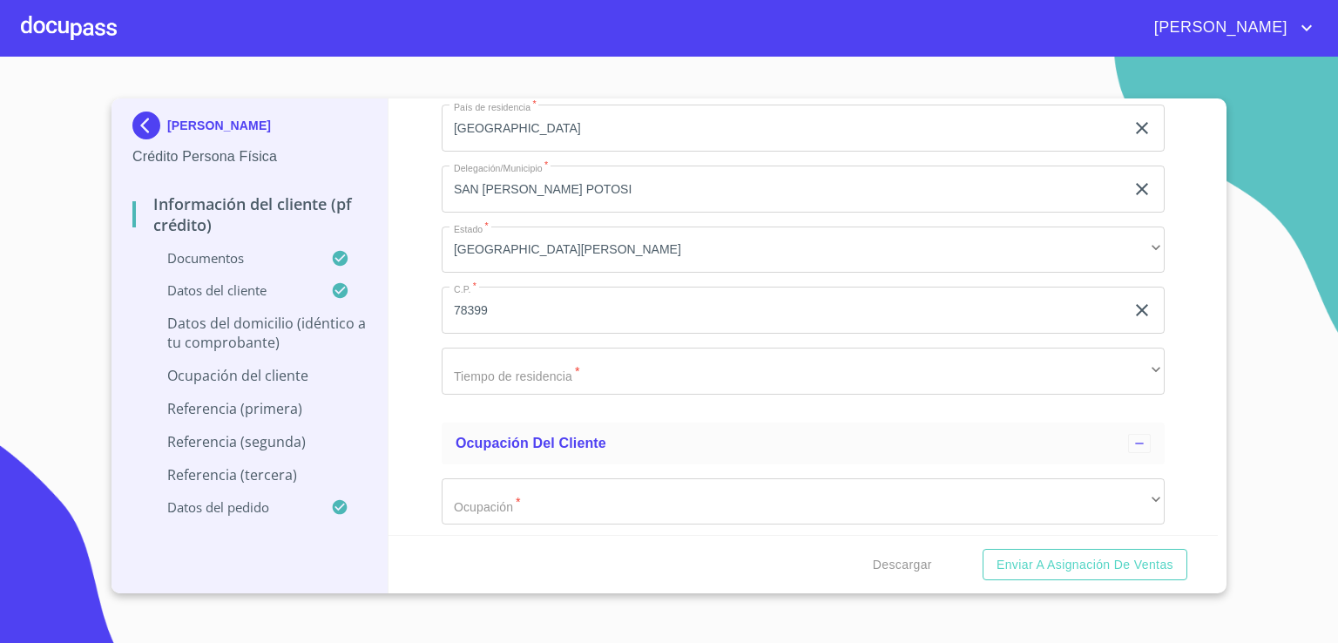
scroll to position [6558, 0]
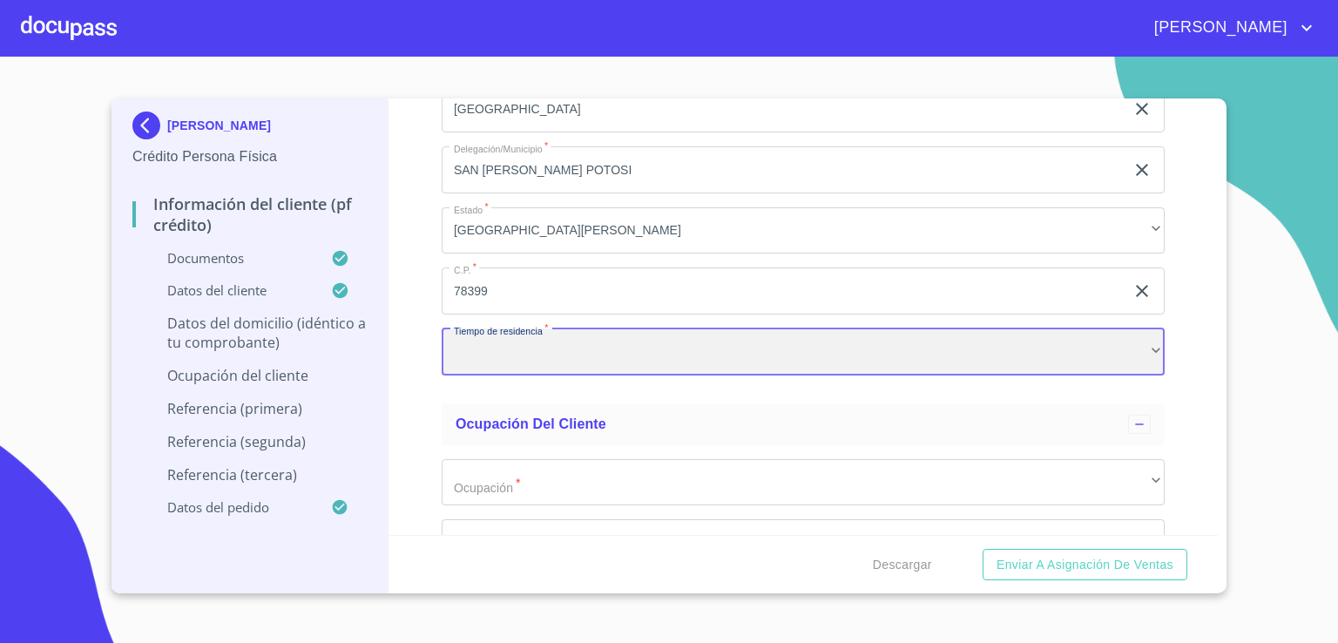
click at [955, 339] on div "​" at bounding box center [802, 351] width 723 height 47
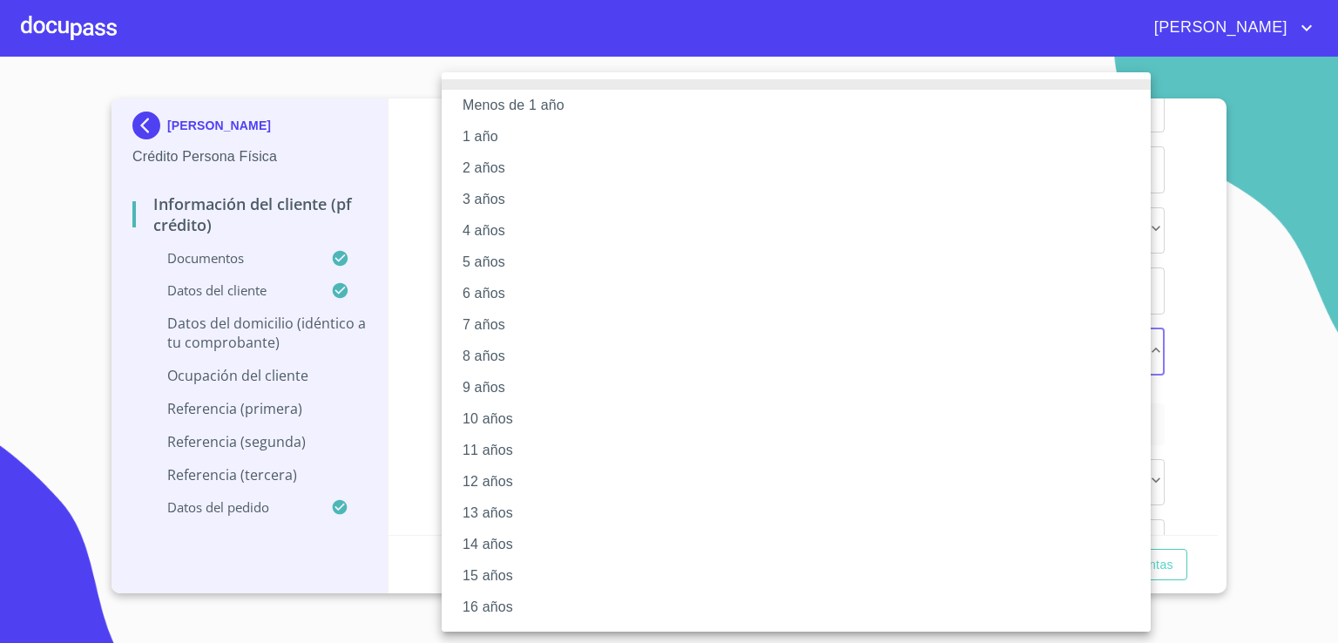
click at [812, 595] on li "16 años" at bounding box center [802, 606] width 722 height 31
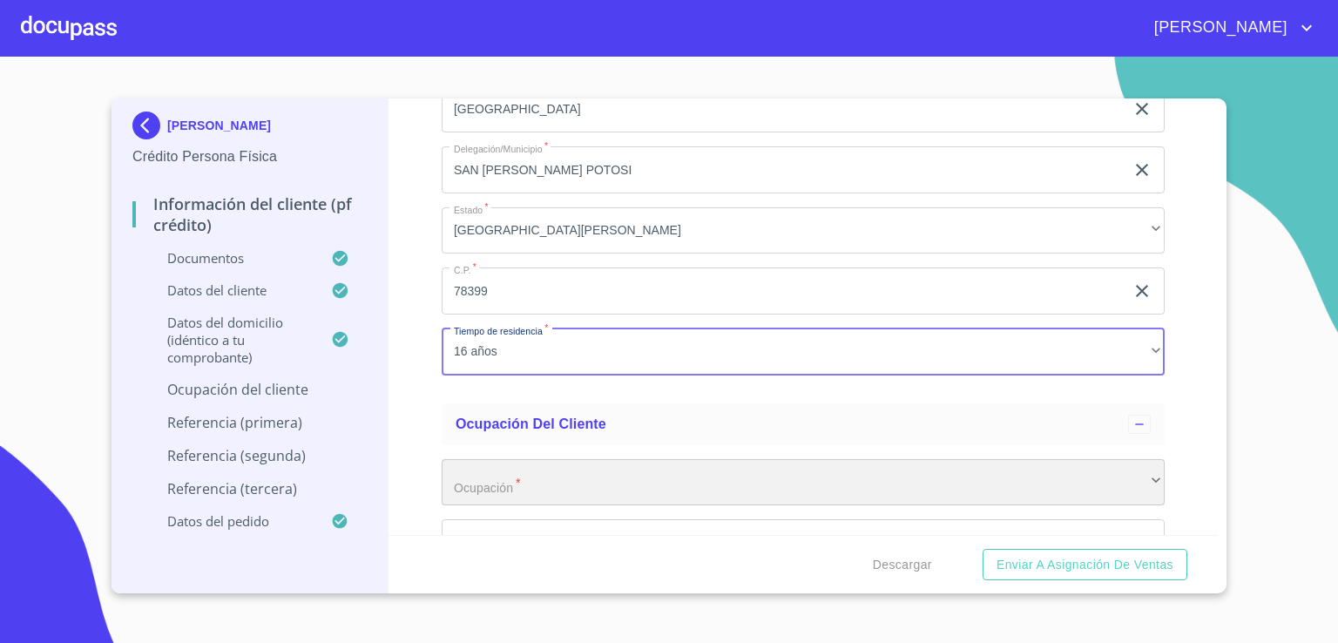
click at [1129, 478] on div "​" at bounding box center [802, 482] width 723 height 47
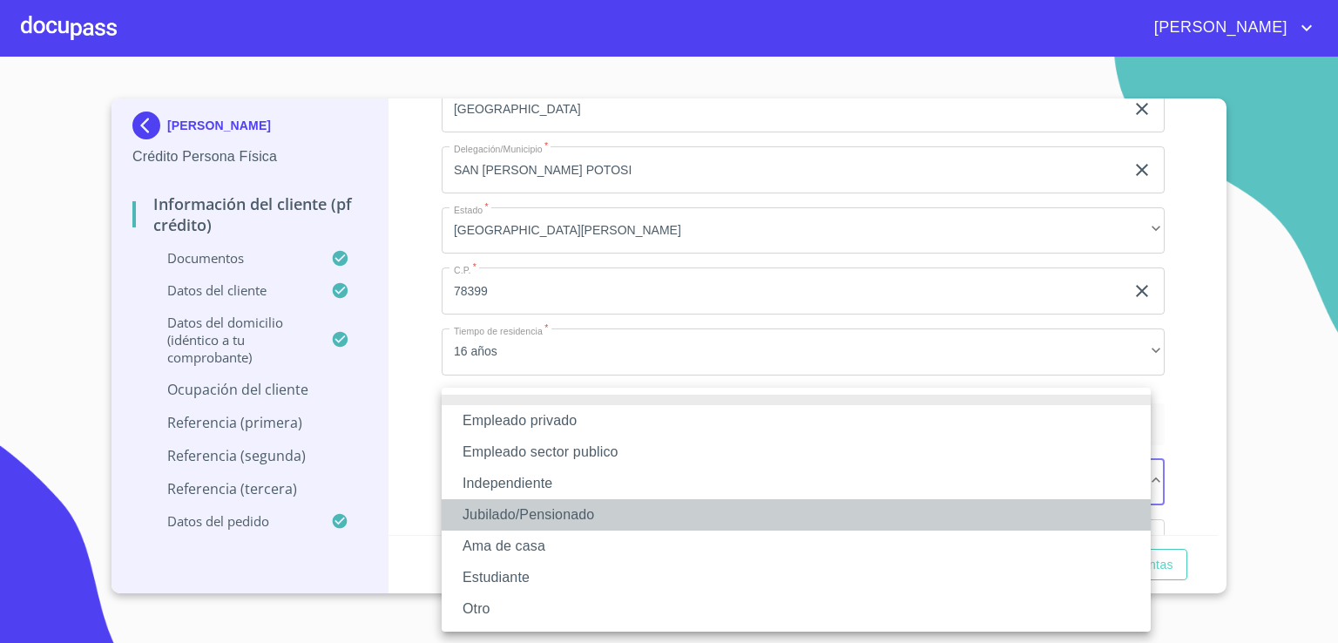
click at [1056, 512] on li "Jubilado/Pensionado" at bounding box center [795, 514] width 709 height 31
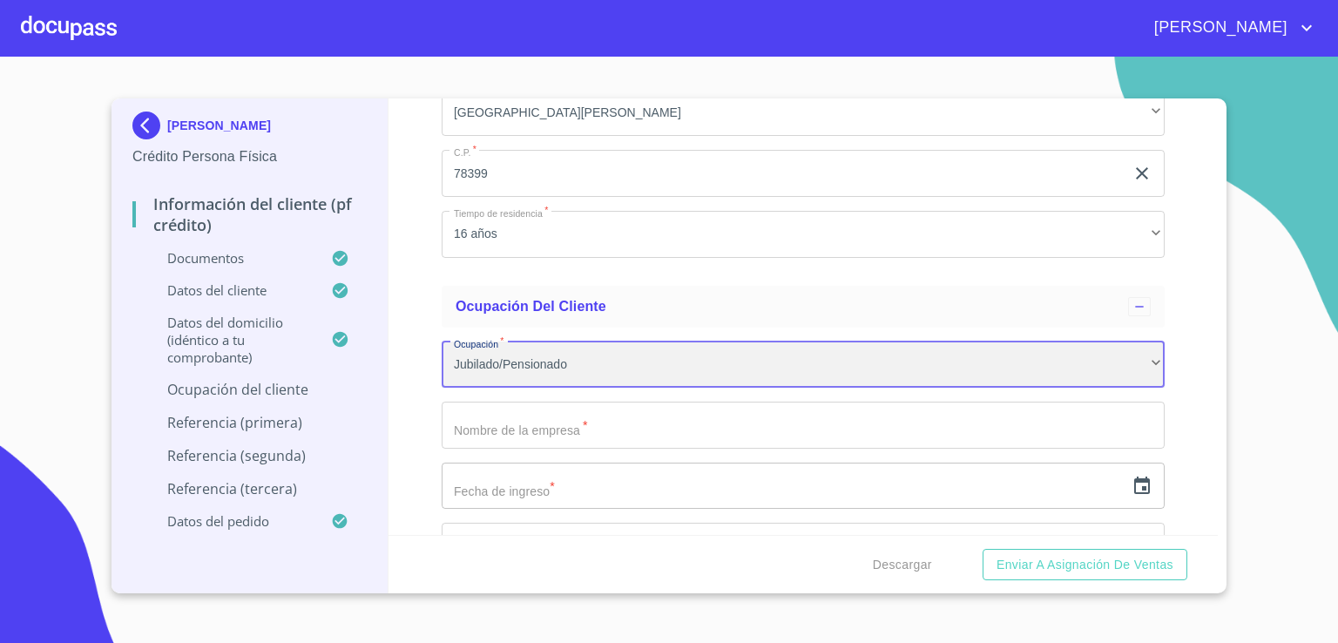
scroll to position [6732, 0]
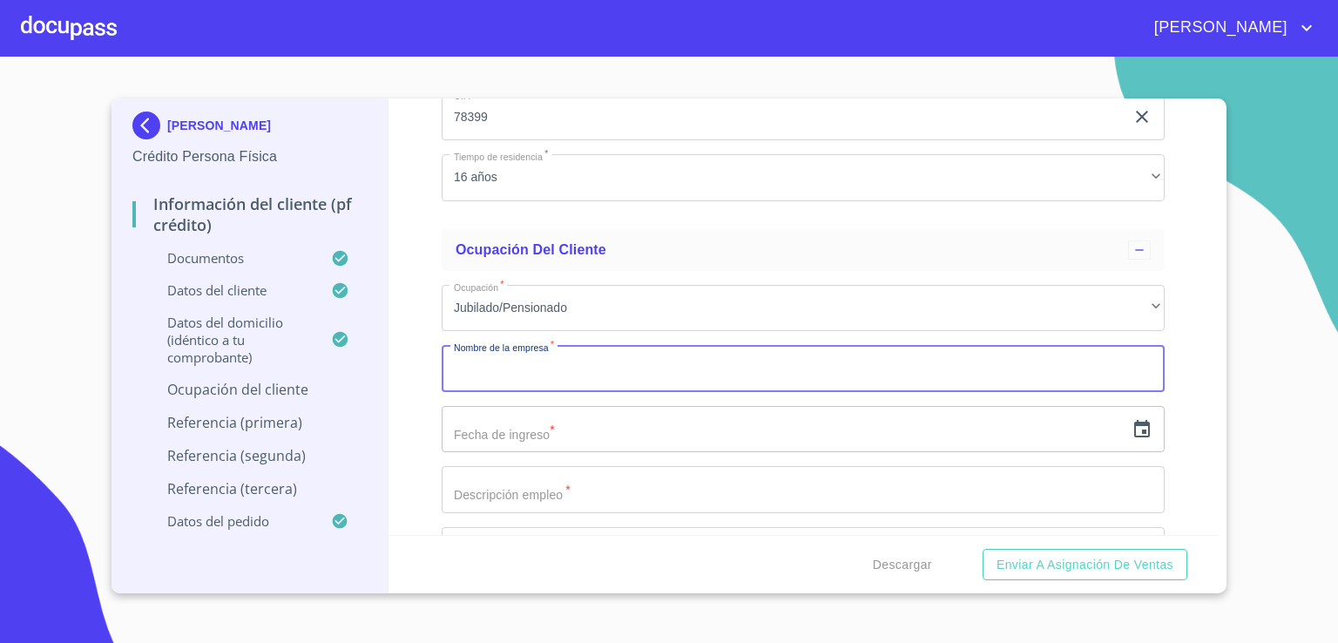
click at [973, 355] on input "Documento de identificación.   *" at bounding box center [802, 368] width 723 height 47
type input "SECRETARIA DE EDUCACION PUBLICA"
click at [859, 416] on input "text" at bounding box center [782, 429] width 683 height 47
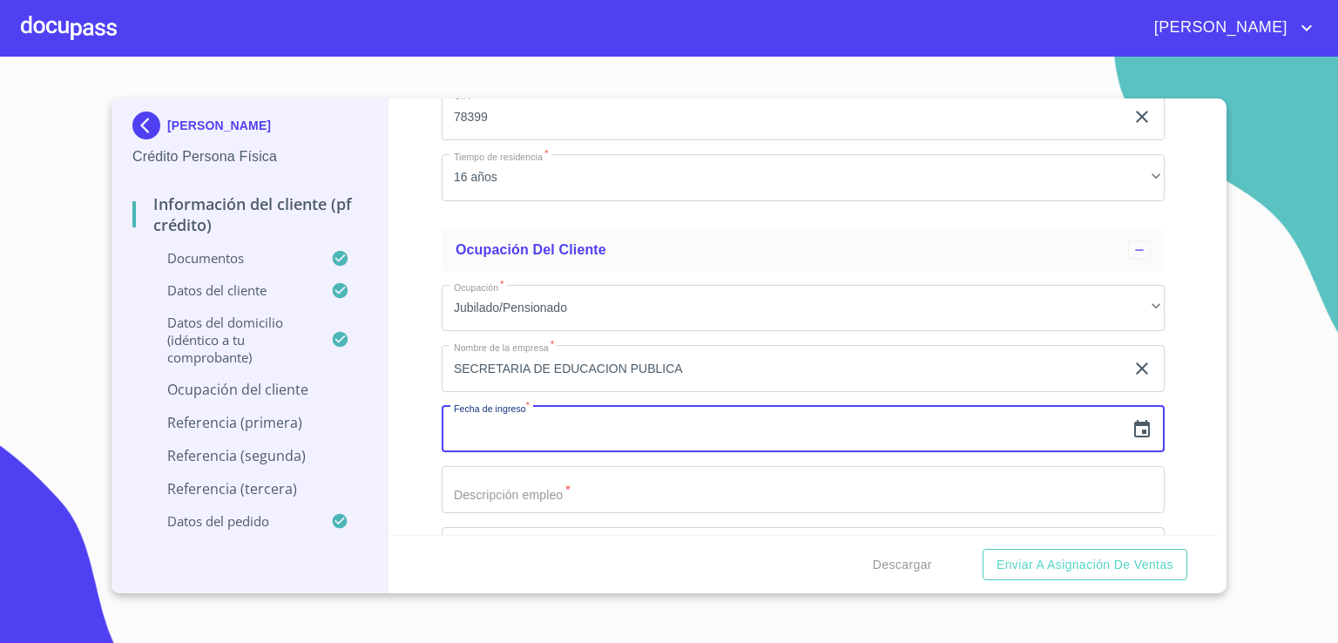
click at [1132, 419] on icon "button" at bounding box center [1141, 429] width 21 height 21
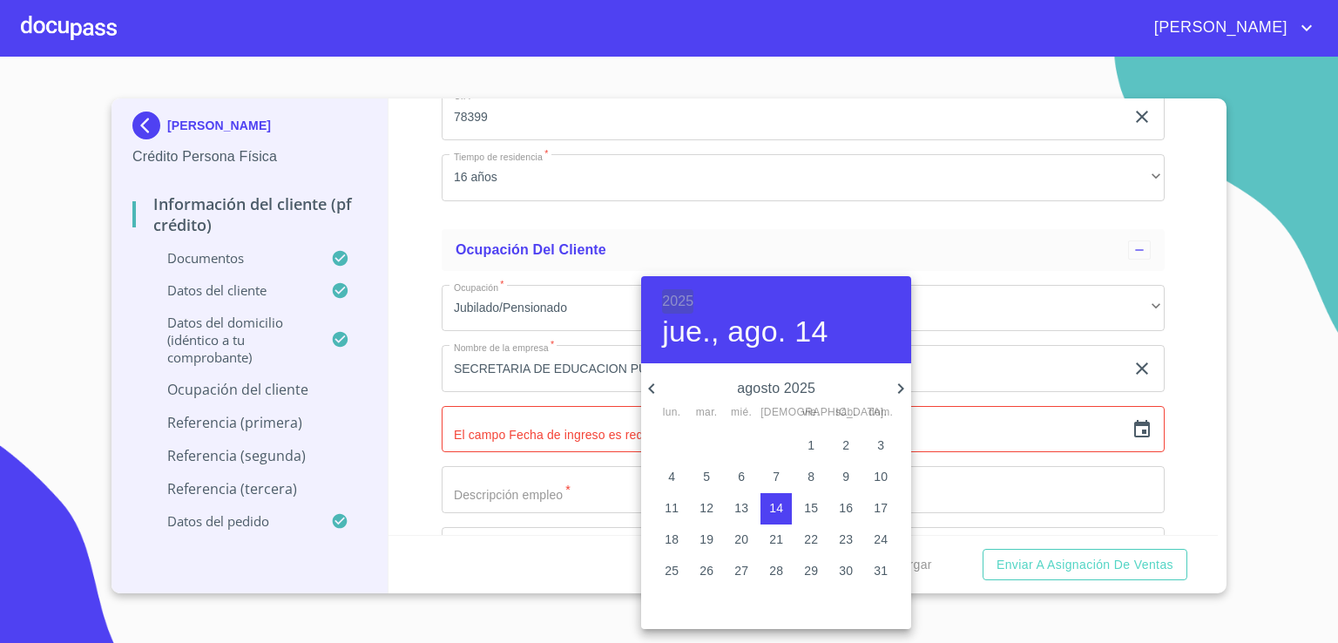
click at [684, 298] on h6 "2025" at bounding box center [677, 301] width 31 height 24
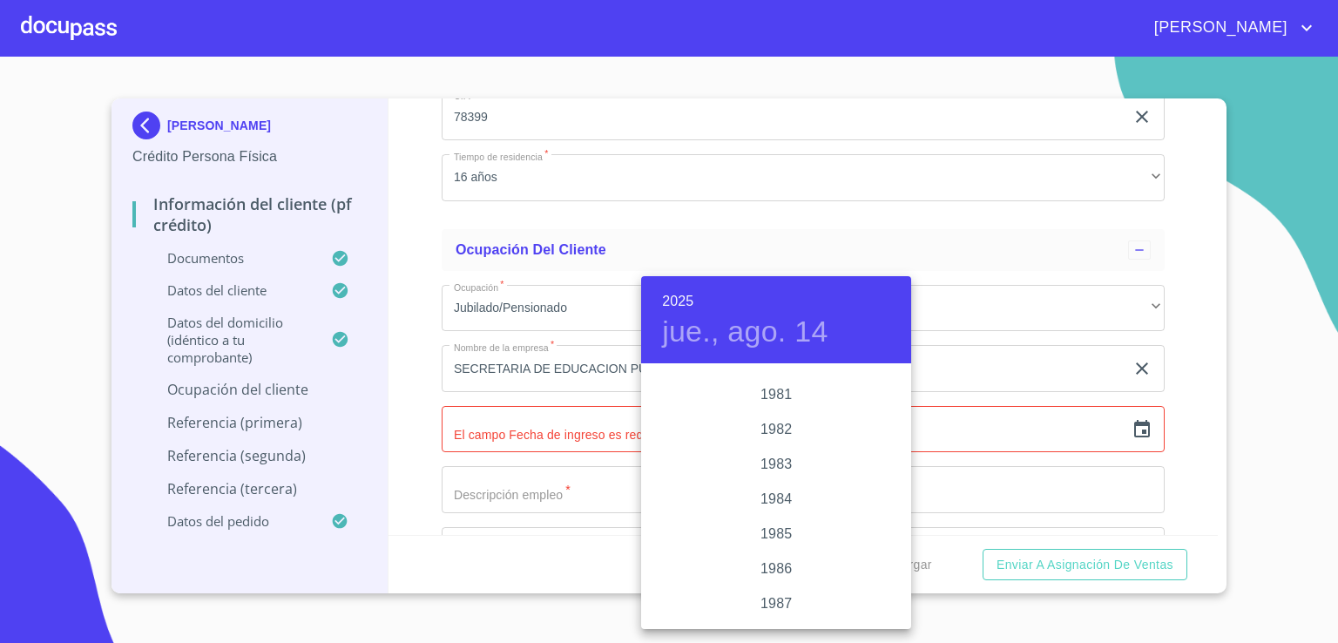
scroll to position [1823, 0]
click at [769, 537] on div "1982" at bounding box center [776, 546] width 270 height 35
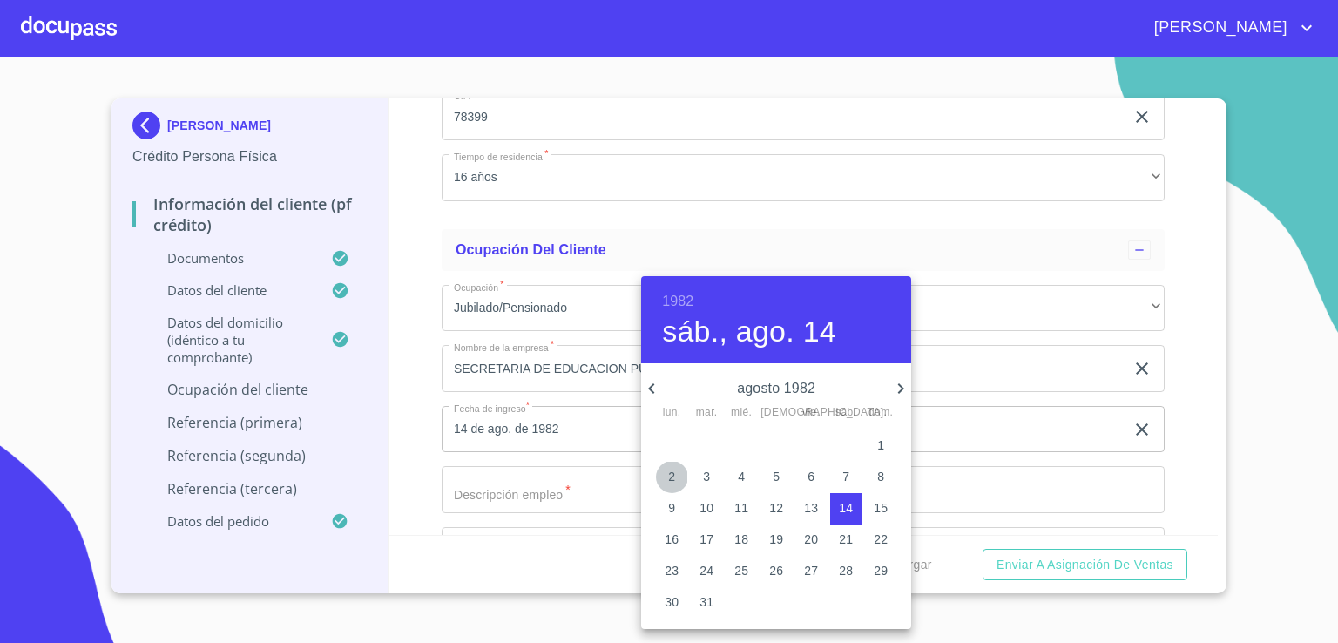
click at [680, 479] on span "2" at bounding box center [671, 476] width 31 height 17
type input "2 de ago. de 1982"
click at [589, 478] on div at bounding box center [669, 321] width 1338 height 643
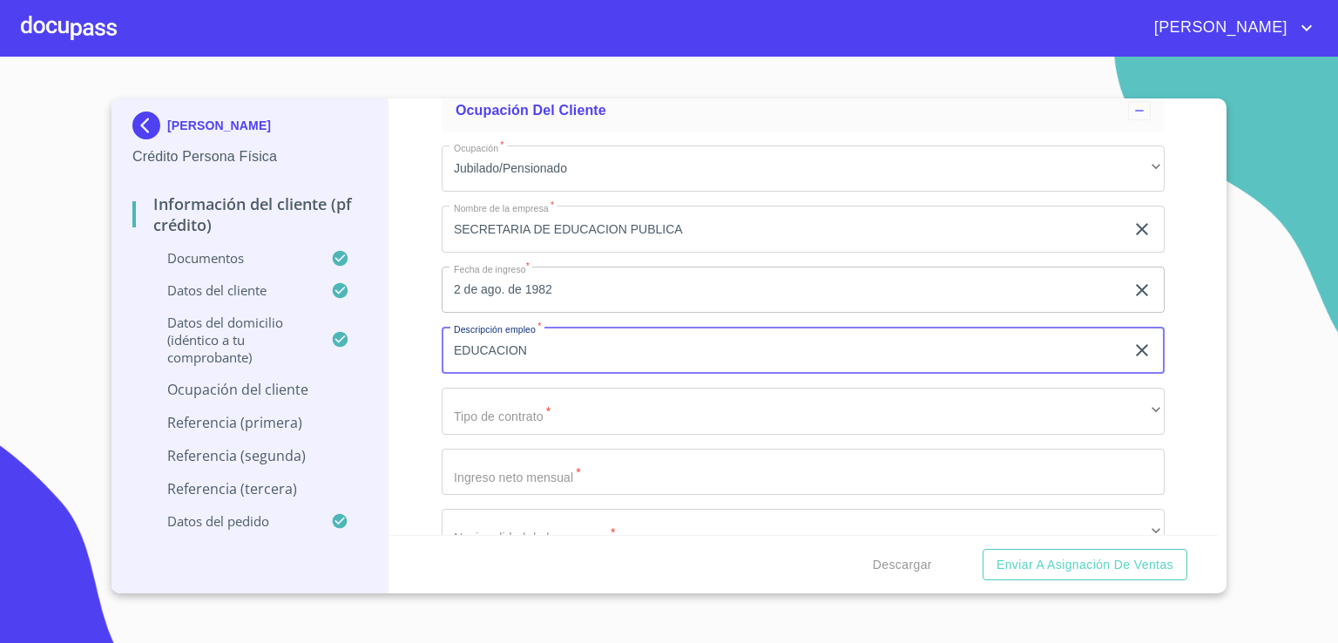
scroll to position [6906, 0]
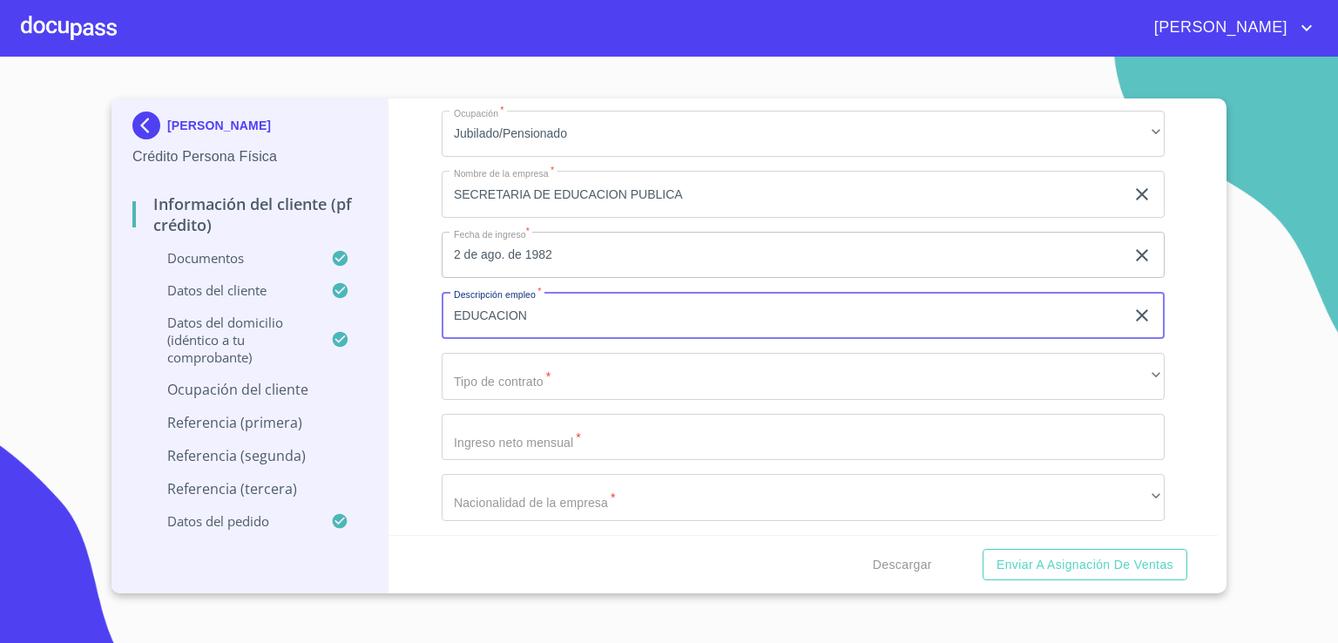
type input "EDUCACION"
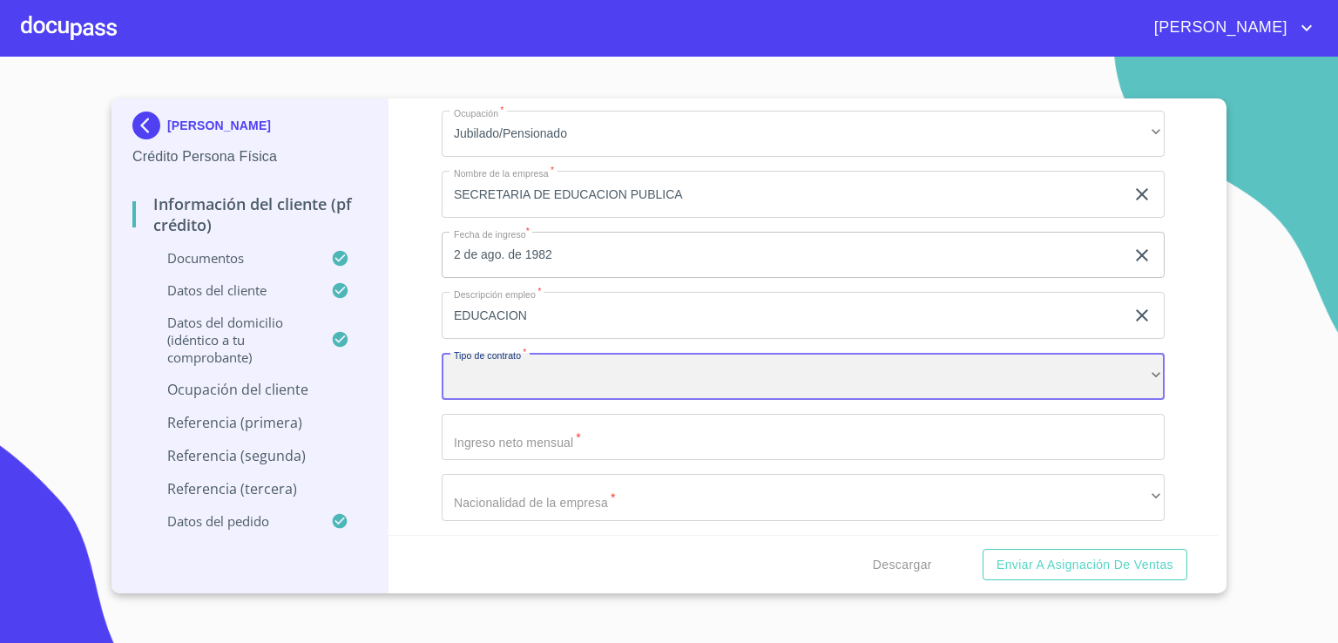
click at [1030, 380] on div "​" at bounding box center [802, 376] width 723 height 47
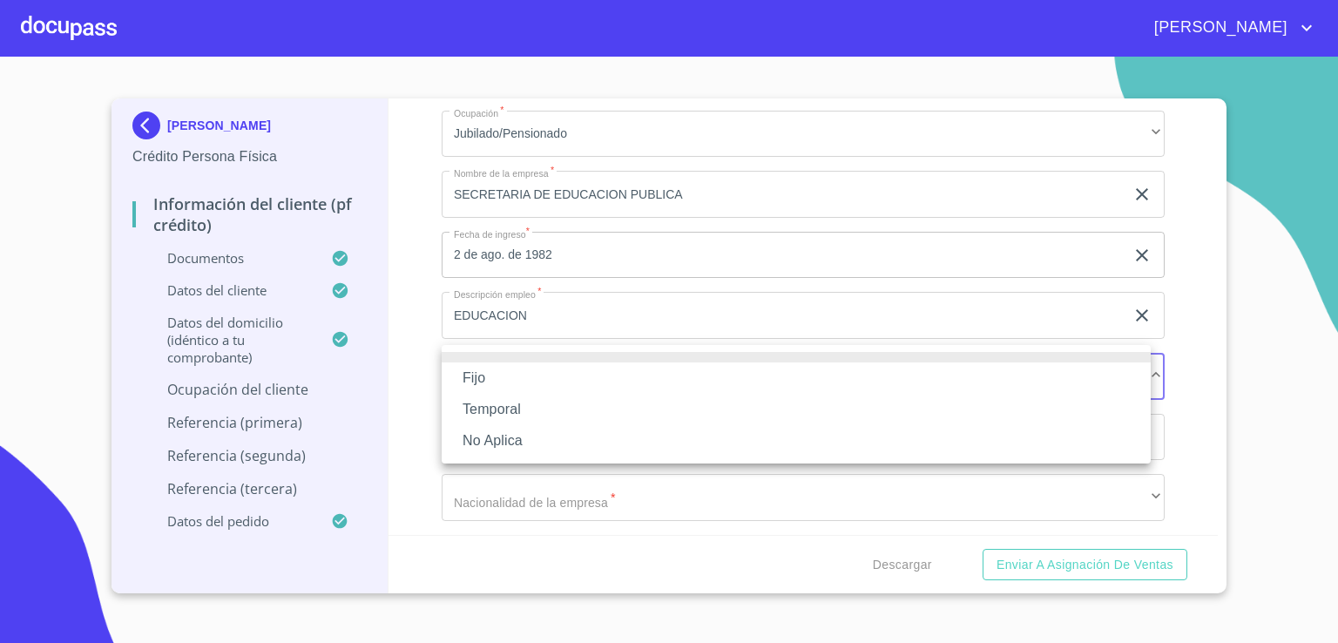
click at [1013, 382] on li "Fijo" at bounding box center [795, 377] width 709 height 31
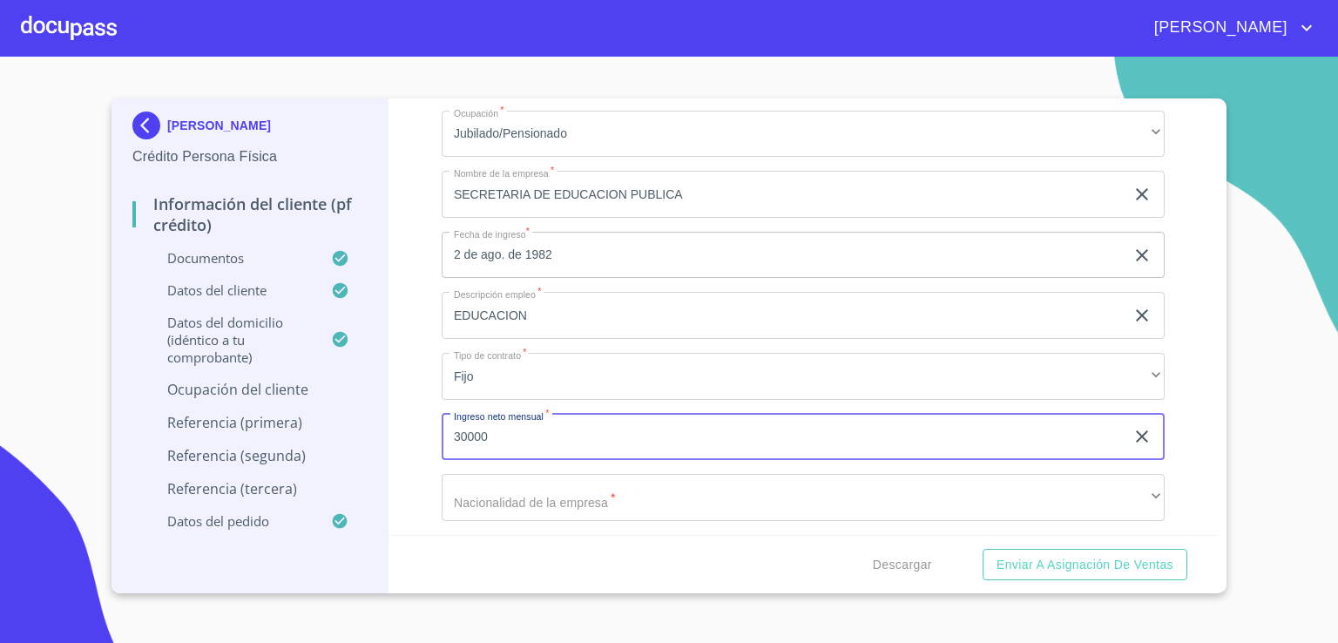
type input "30000"
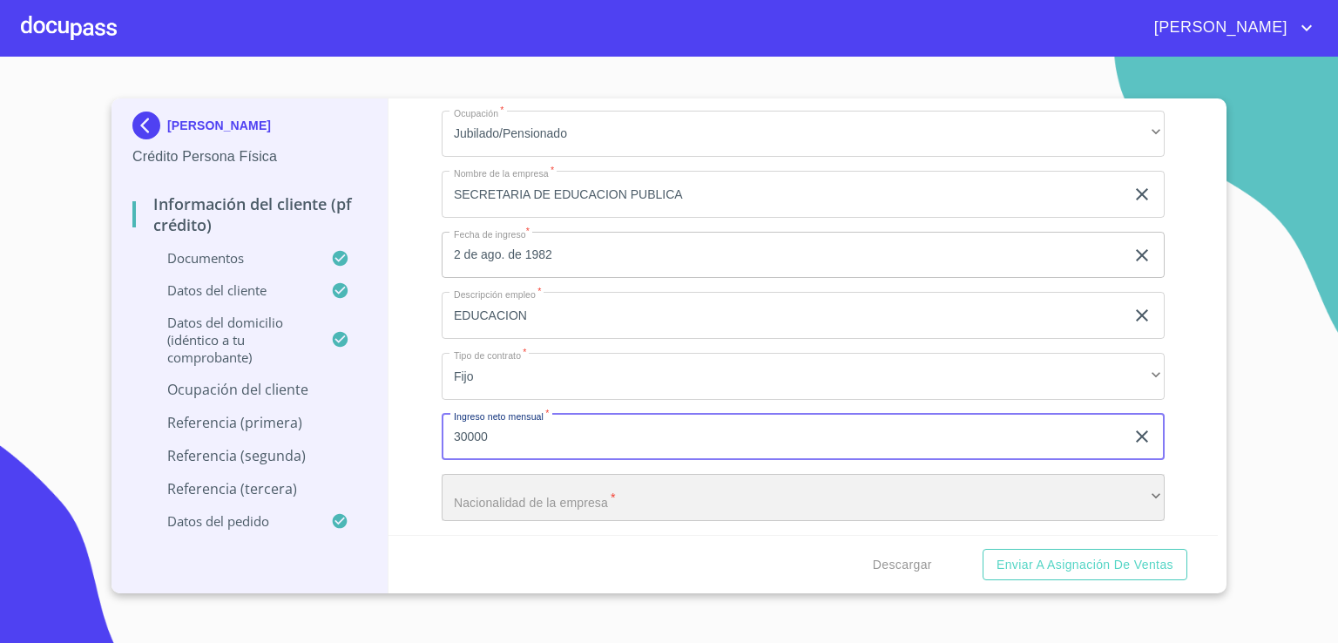
click at [960, 483] on div "​" at bounding box center [802, 497] width 723 height 47
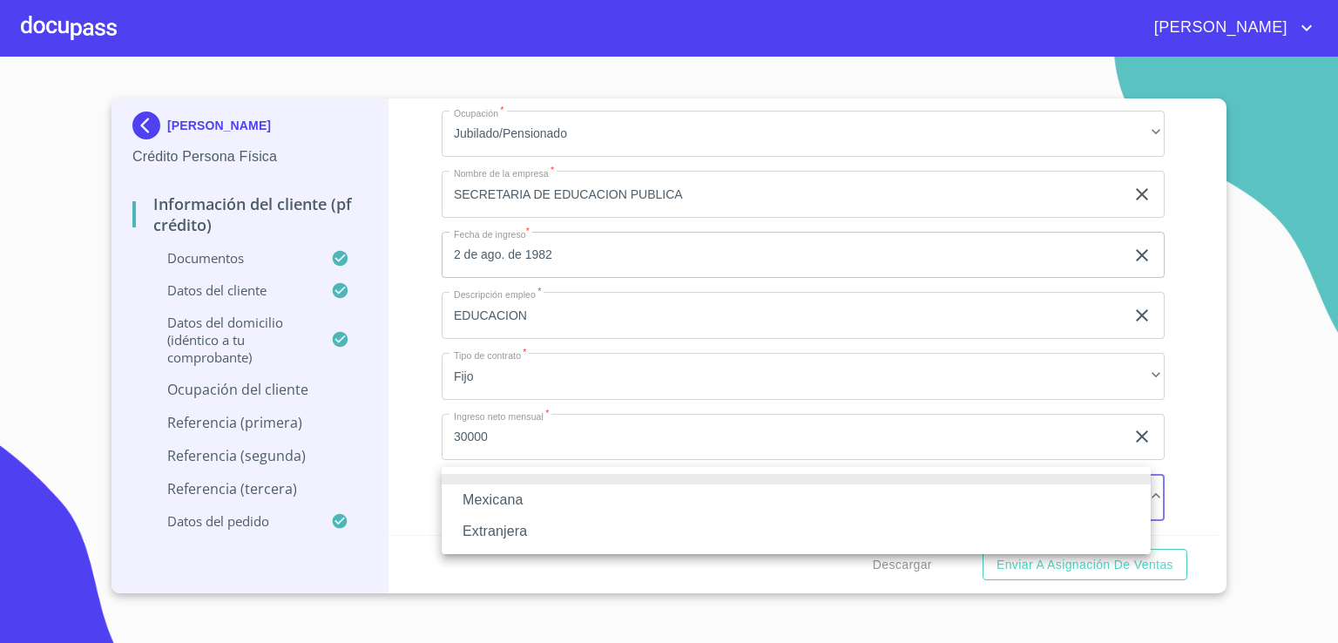
click at [960, 484] on li "Mexicana" at bounding box center [795, 499] width 709 height 31
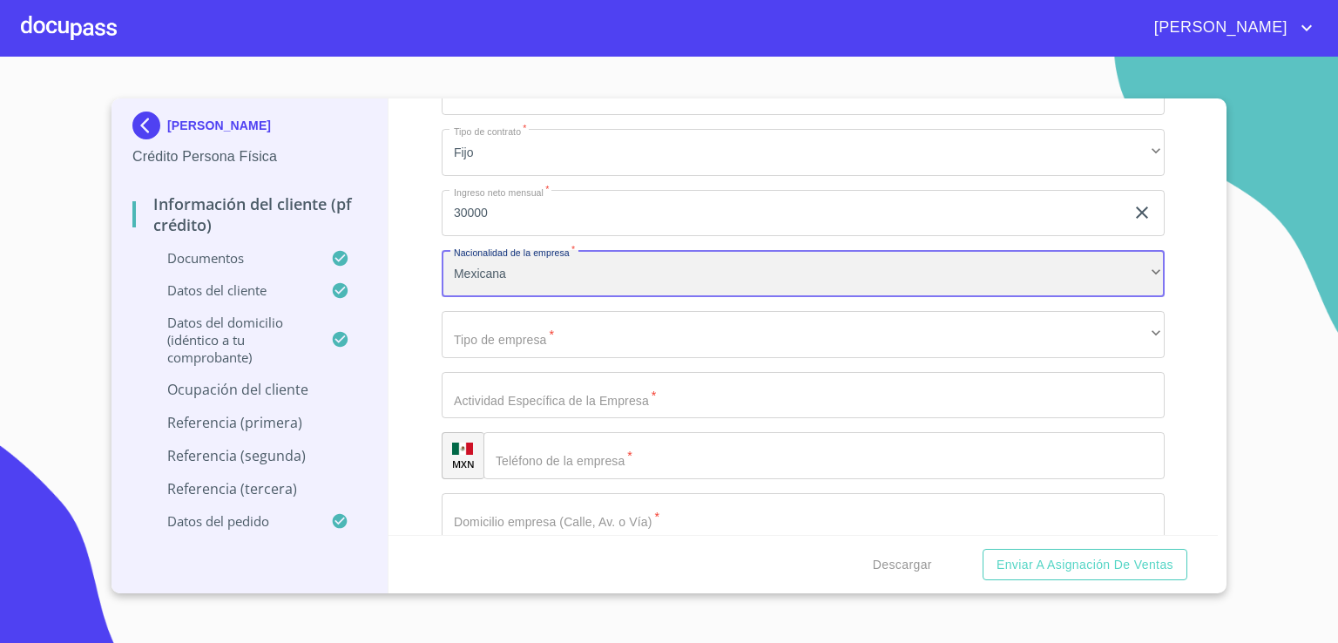
scroll to position [7150, 0]
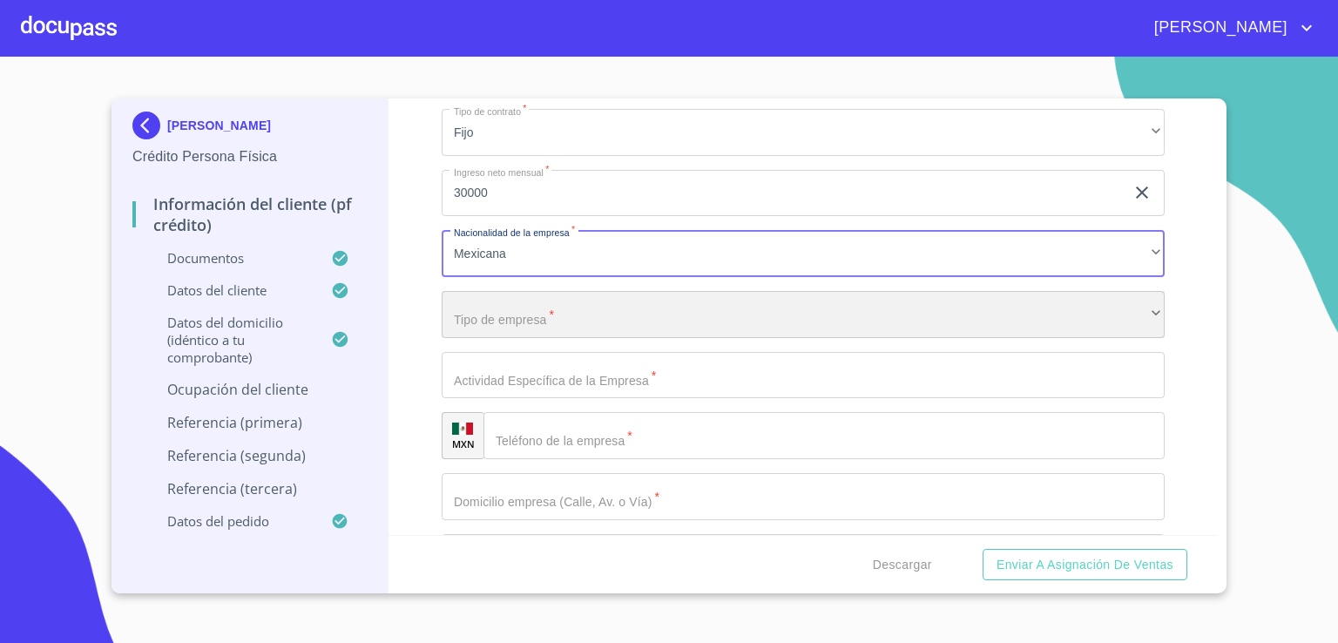
click at [1120, 314] on div "​" at bounding box center [802, 314] width 723 height 47
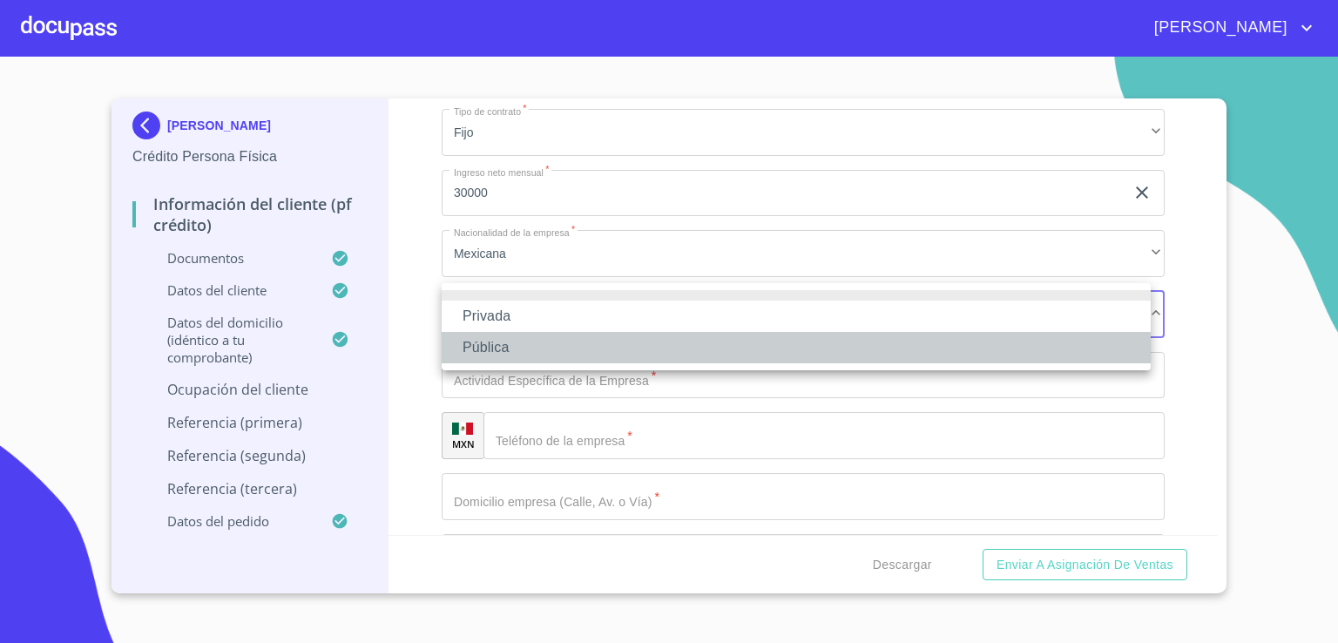
click at [1064, 344] on li "Pública" at bounding box center [795, 347] width 709 height 31
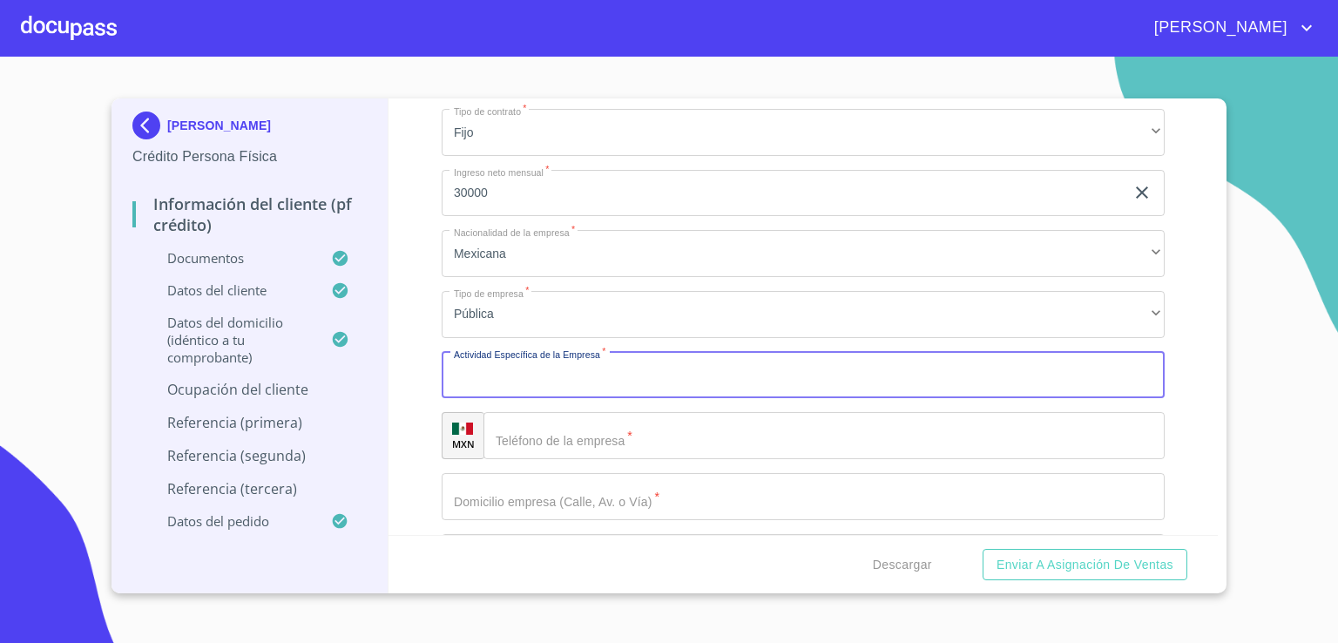
click at [1012, 370] on input "Documento de identificación.   *" at bounding box center [802, 375] width 723 height 47
type input "EDUCACION"
click at [935, 426] on input "Documento de identificación.   *" at bounding box center [823, 435] width 681 height 47
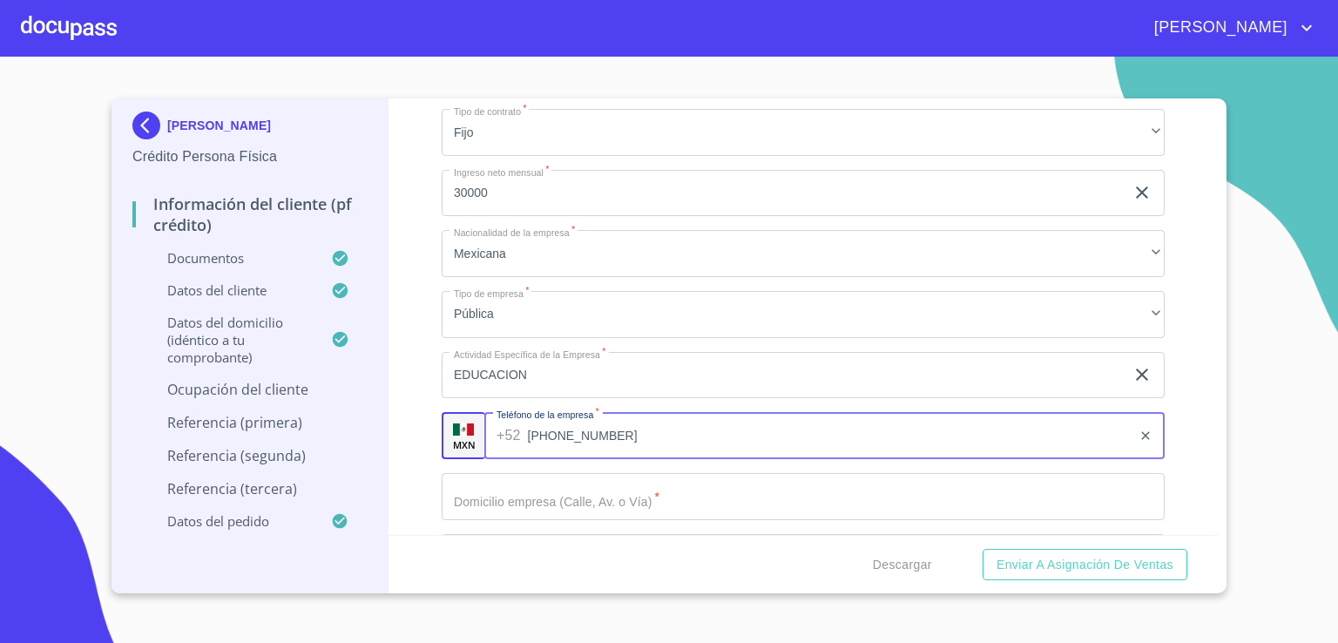
type input "(44)44998000"
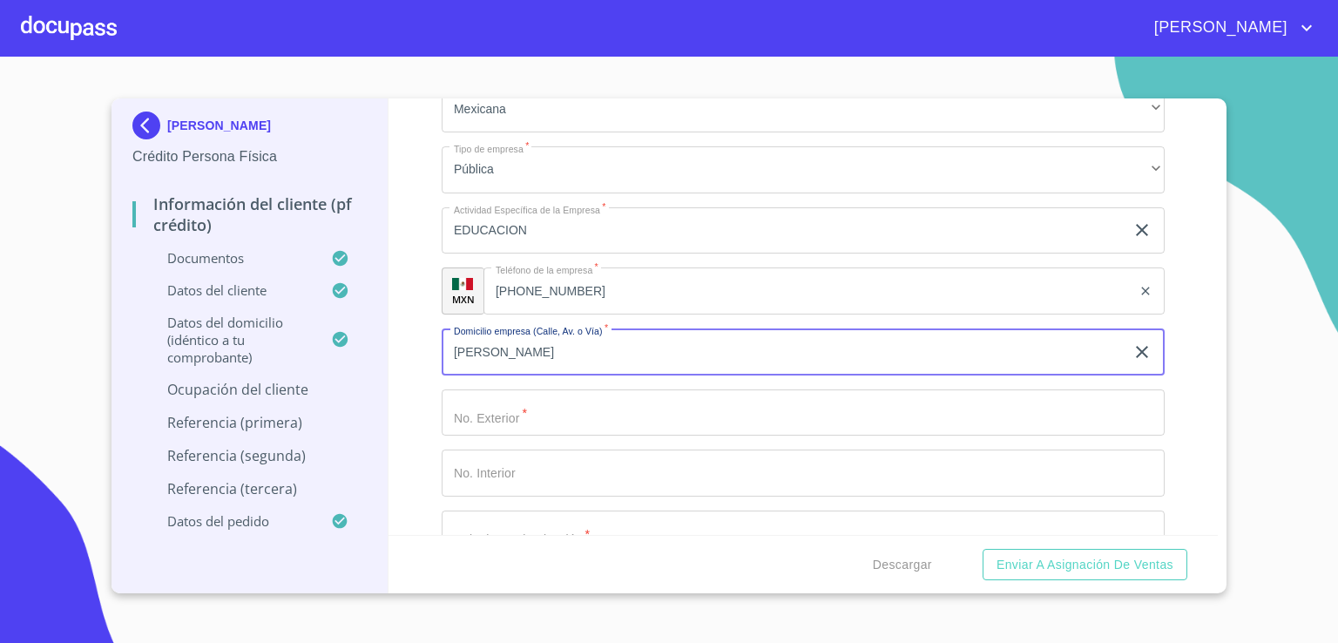
scroll to position [7324, 0]
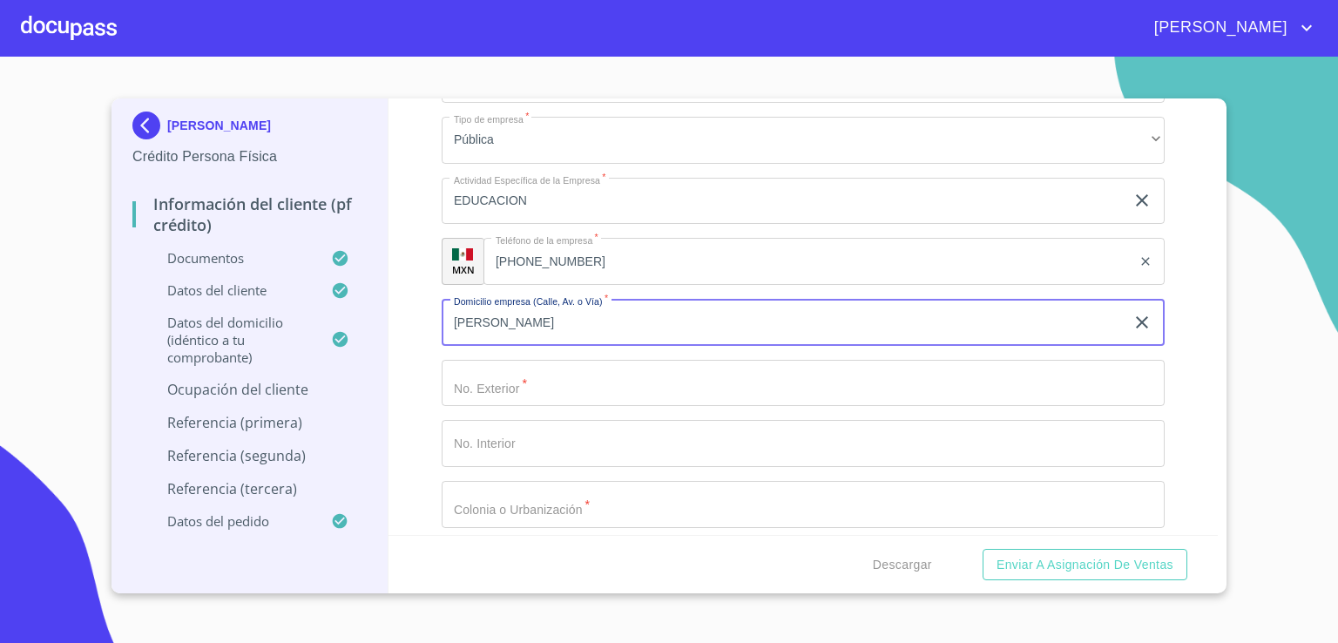
type input "MANUEL GOMEZ AZCARATE"
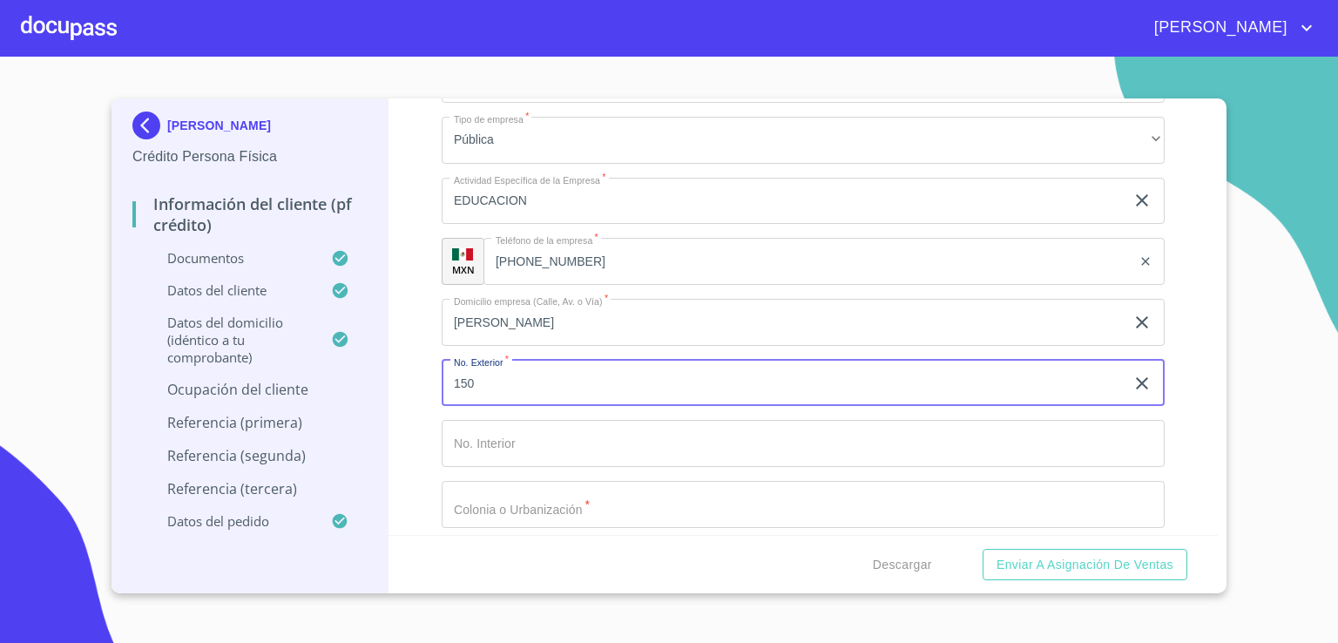
type input "150"
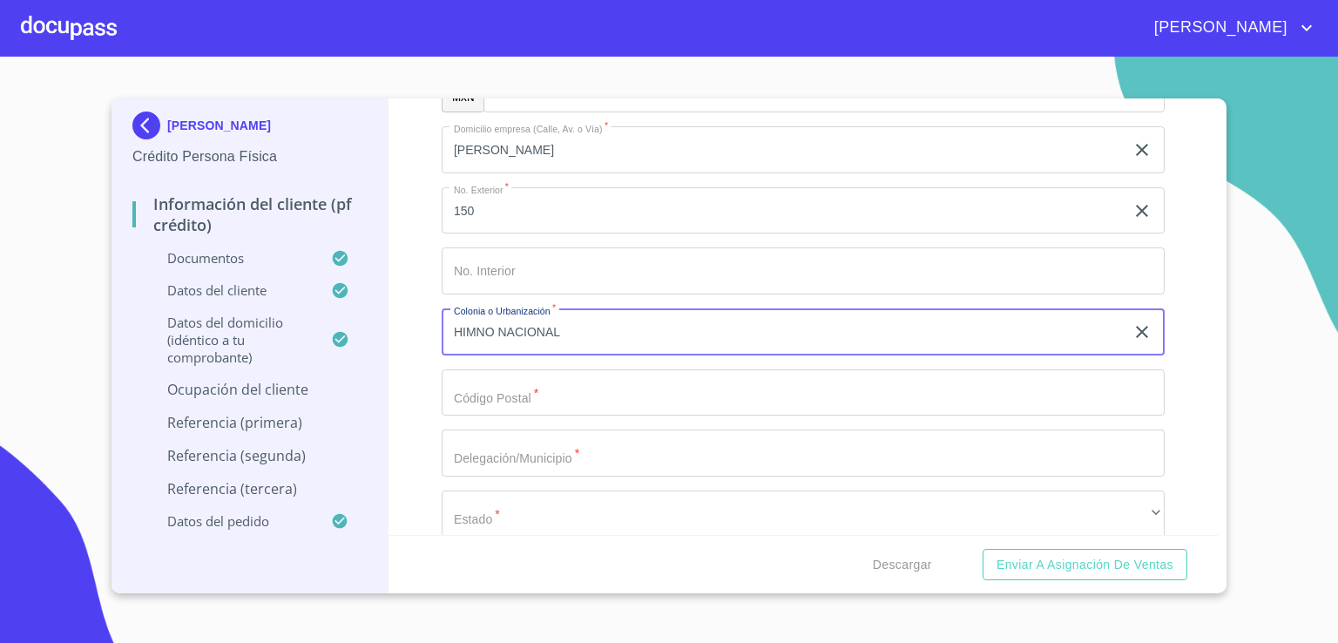
scroll to position [7498, 0]
type input "HIMNO NACIONAL"
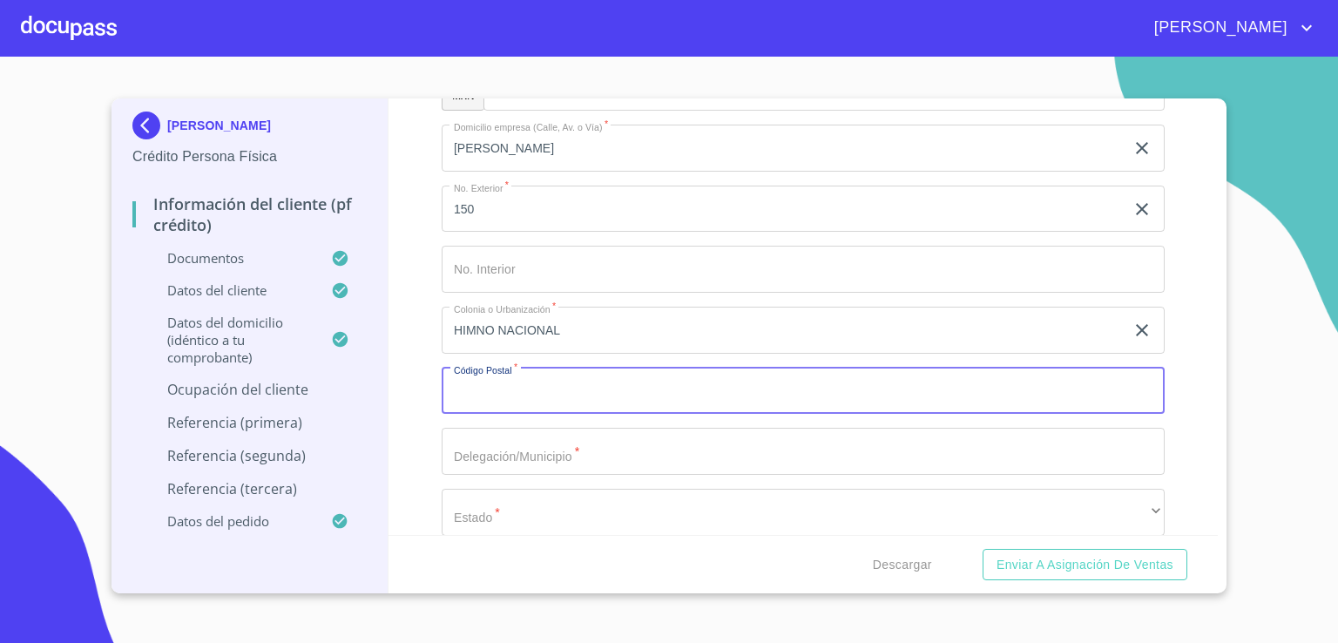
click at [1013, 381] on input "Documento de identificación.   *" at bounding box center [802, 390] width 723 height 47
type input "78369"
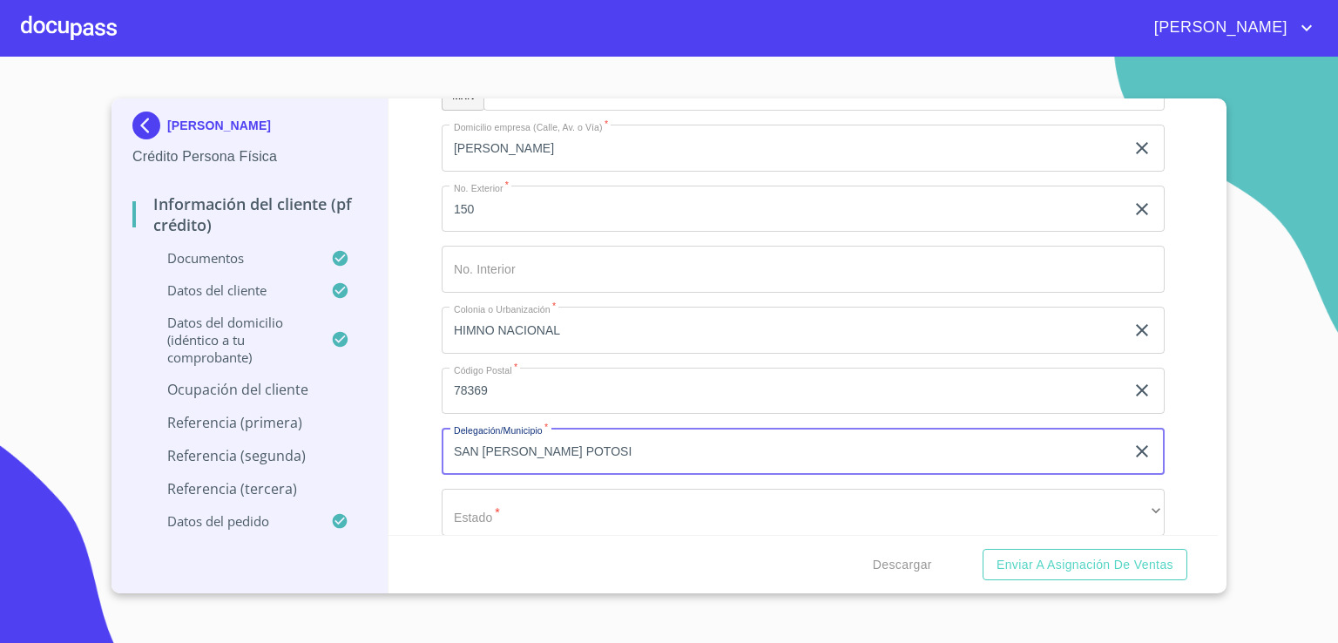
type input "SAN LUIS POTOSI"
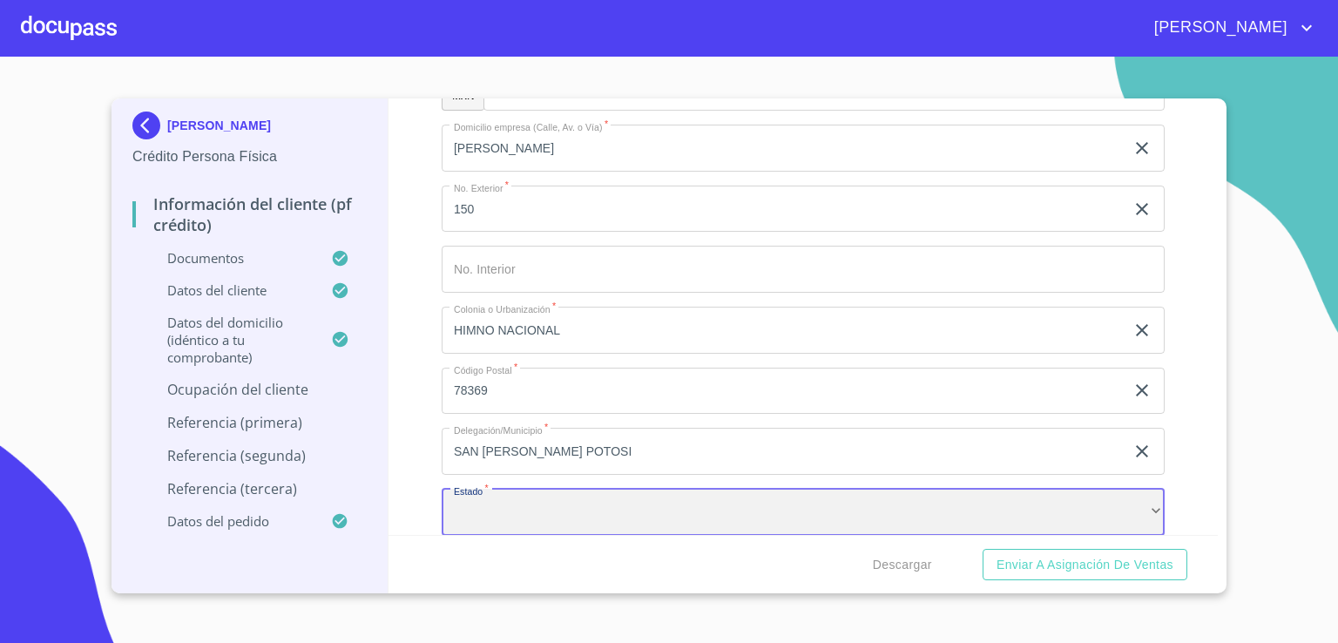
click at [928, 507] on div "​" at bounding box center [802, 512] width 723 height 47
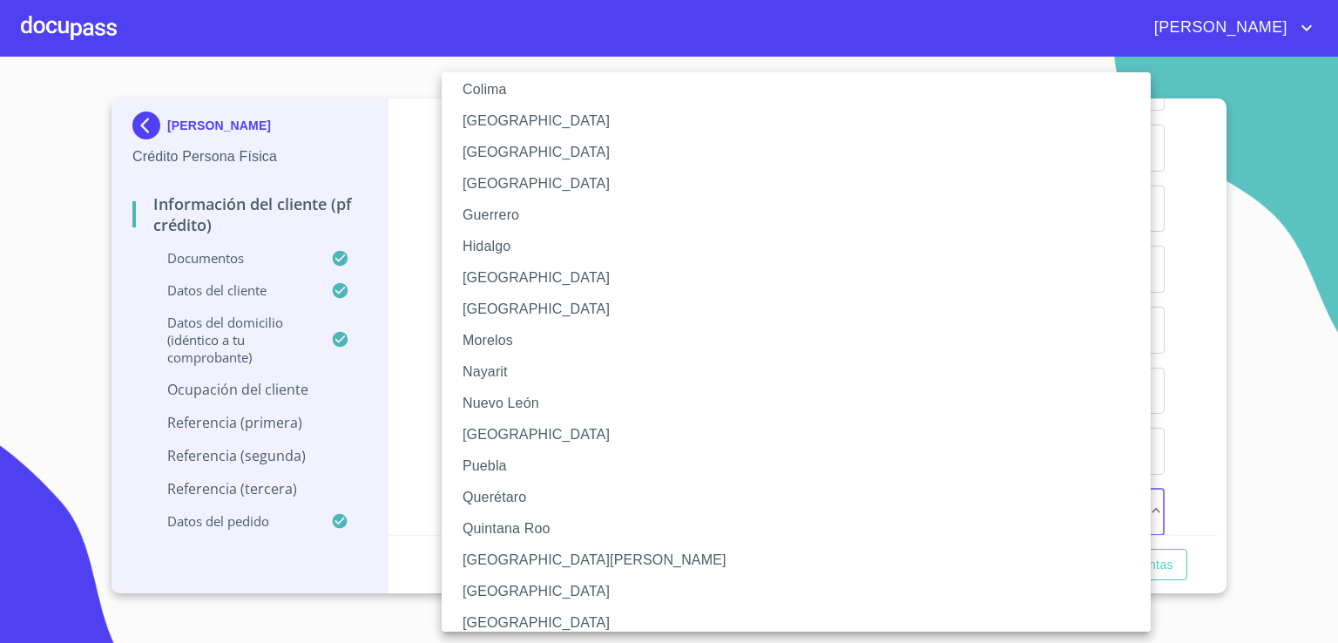
scroll to position [279, 0]
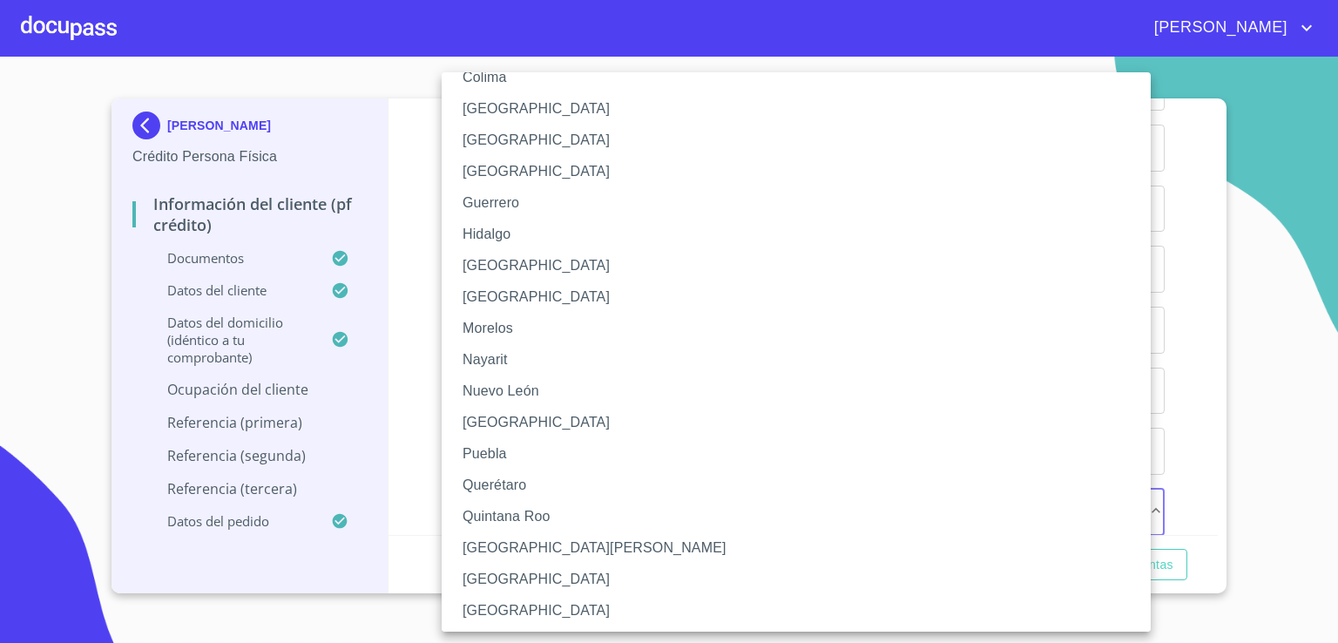
click at [856, 541] on li "San Luis Potosí" at bounding box center [802, 547] width 722 height 31
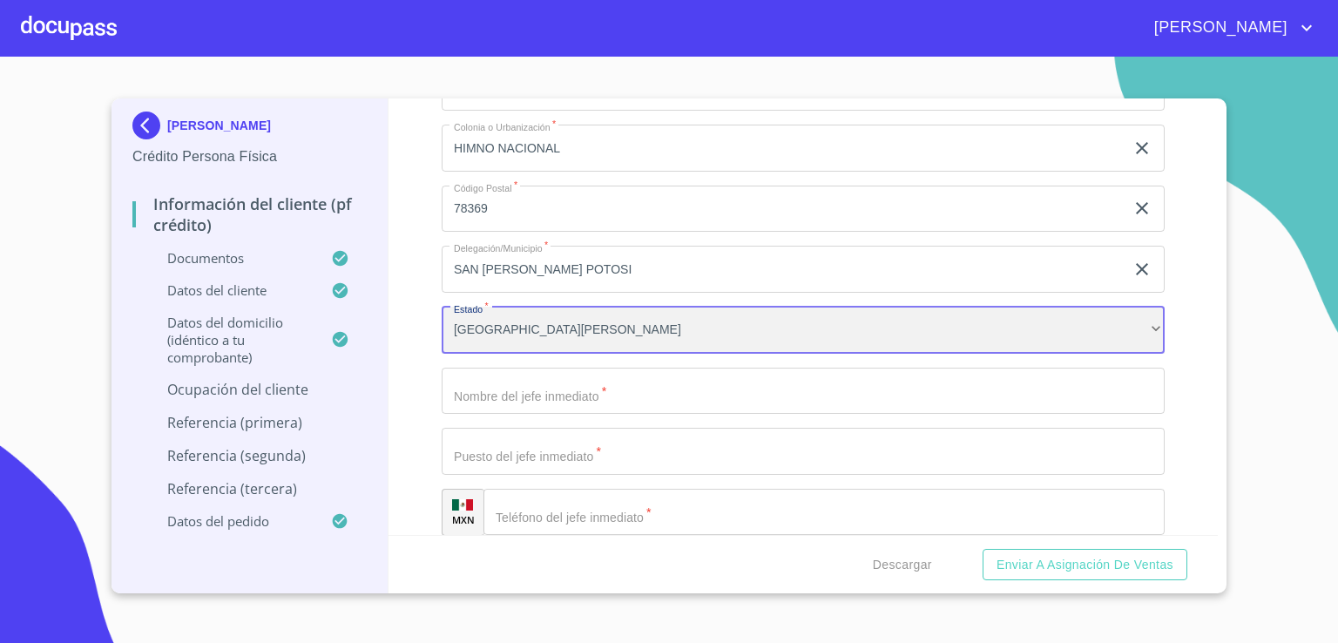
scroll to position [7707, 0]
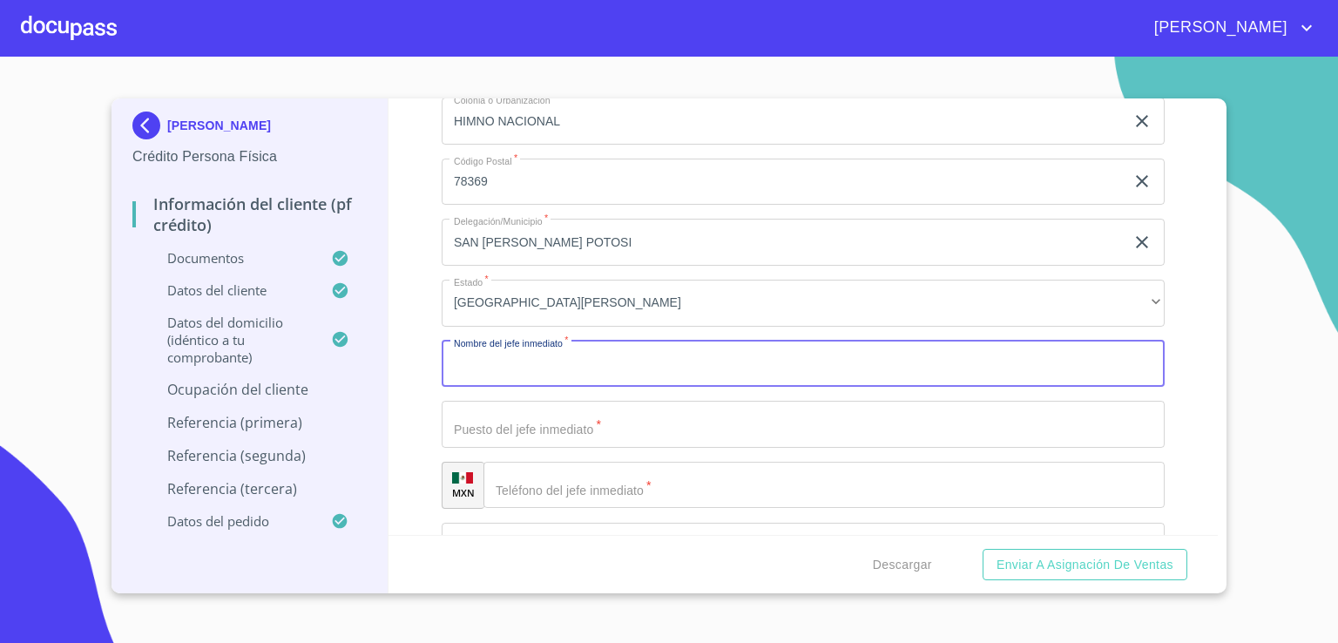
click at [973, 361] on input "Documento de identificación.   *" at bounding box center [802, 363] width 723 height 47
type input "JUAN CARLOS LOPEZ"
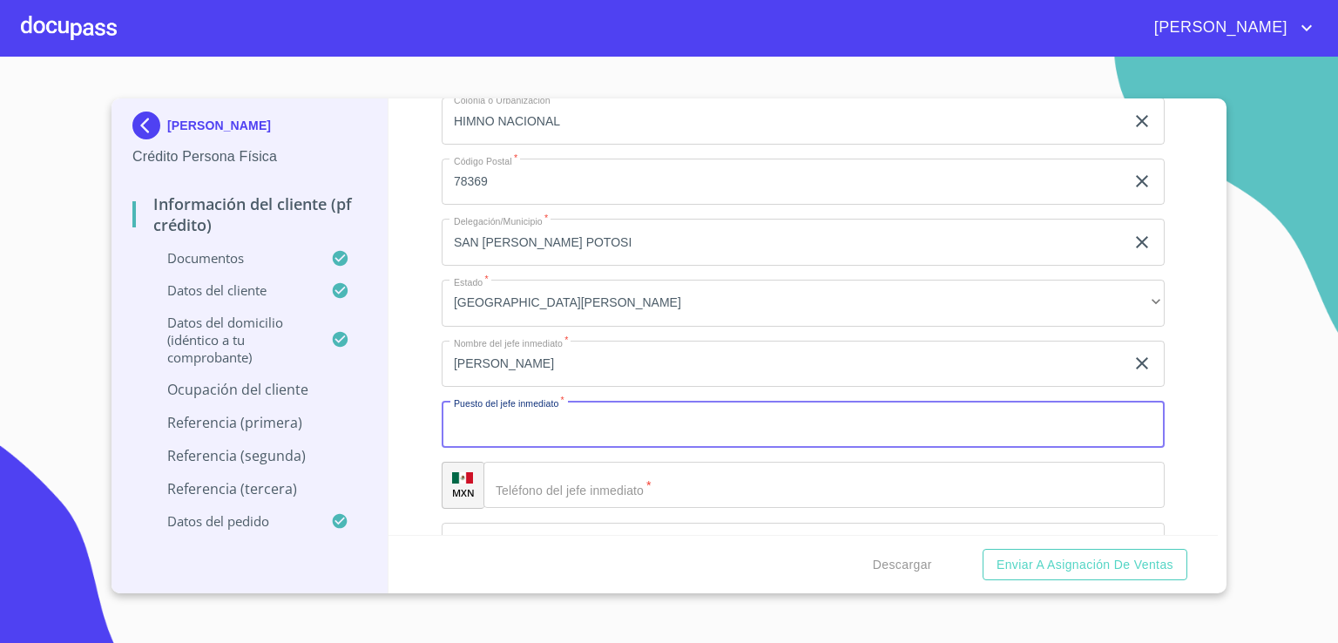
click at [938, 418] on input "Documento de identificación.   *" at bounding box center [802, 424] width 723 height 47
type input "D"
type input "SUPERVISOR"
click at [900, 471] on input "Documento de identificación.   *" at bounding box center [823, 485] width 681 height 47
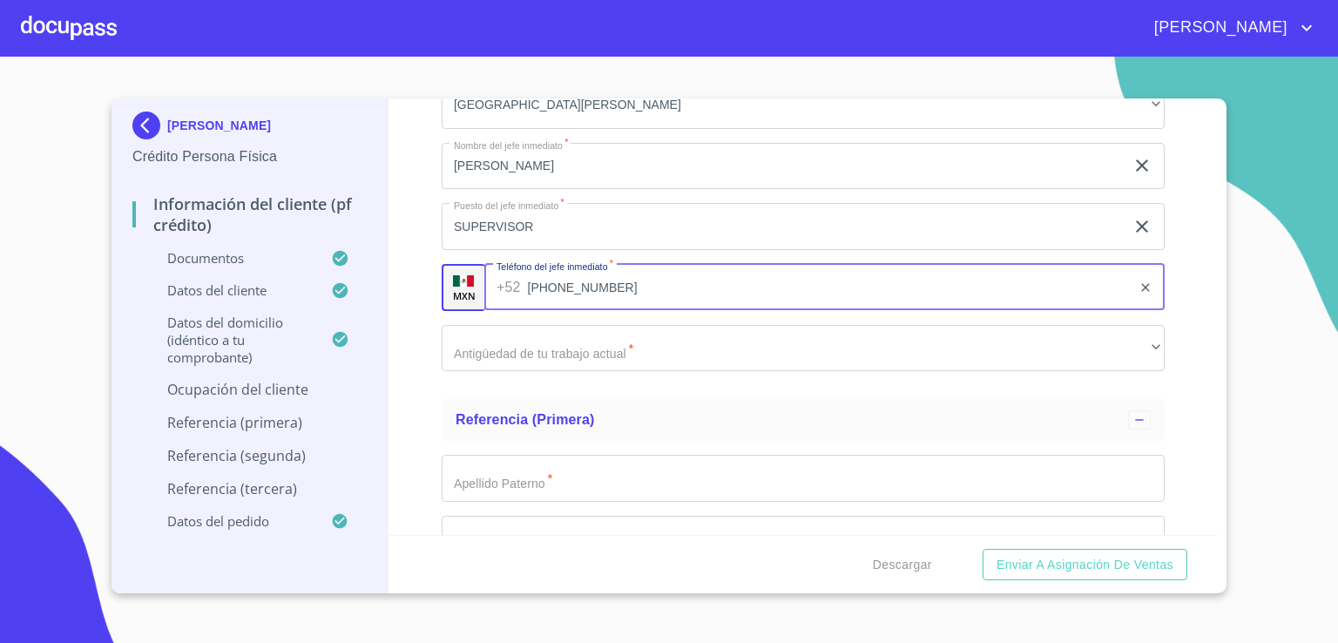
scroll to position [8032, 0]
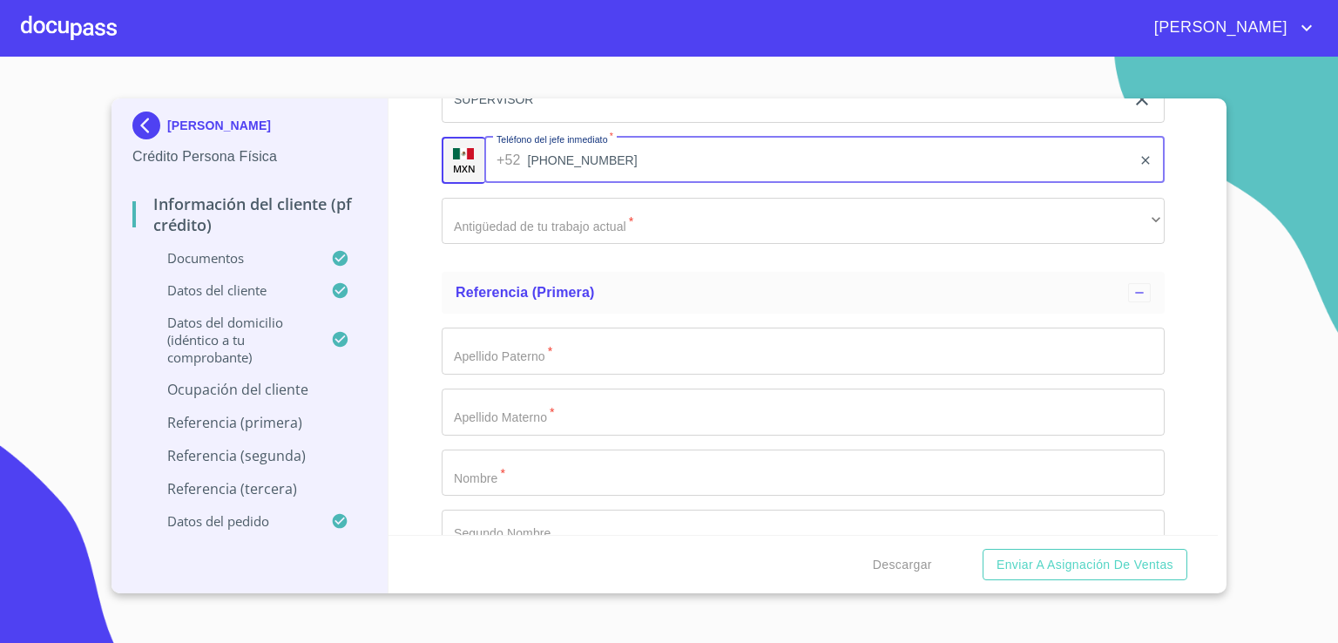
type input "(44)44998000"
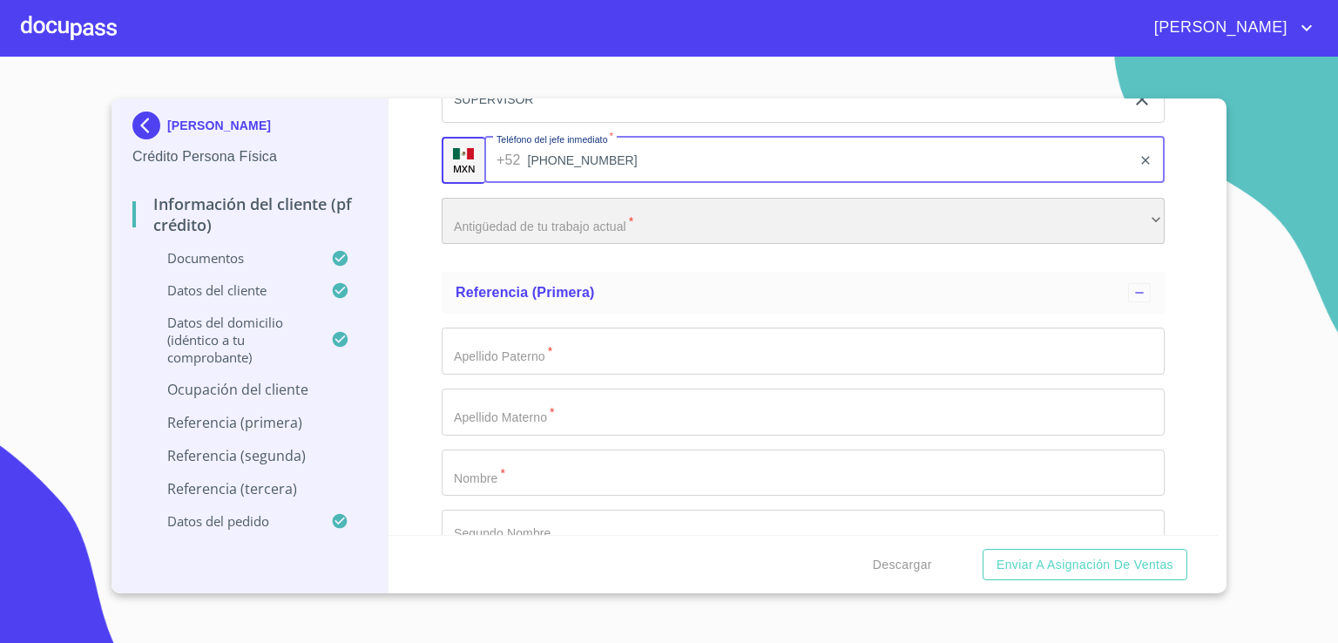
click at [843, 213] on div "​" at bounding box center [802, 221] width 723 height 47
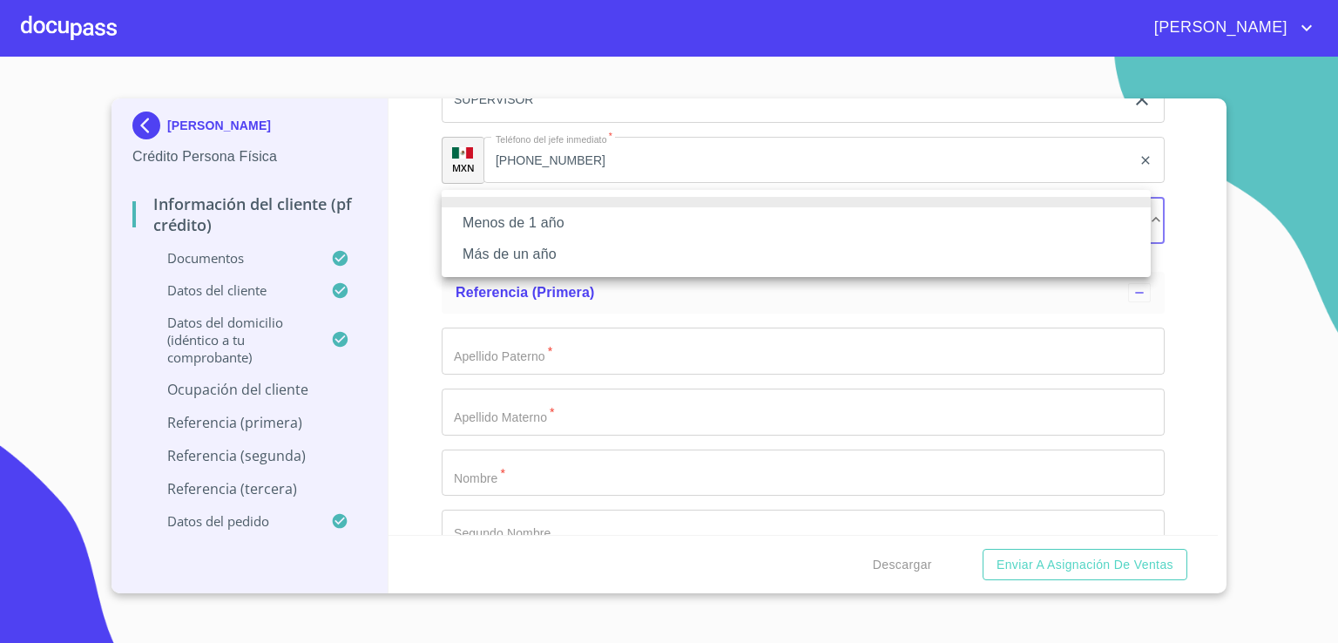
click at [817, 255] on li "Más de un año" at bounding box center [795, 254] width 709 height 31
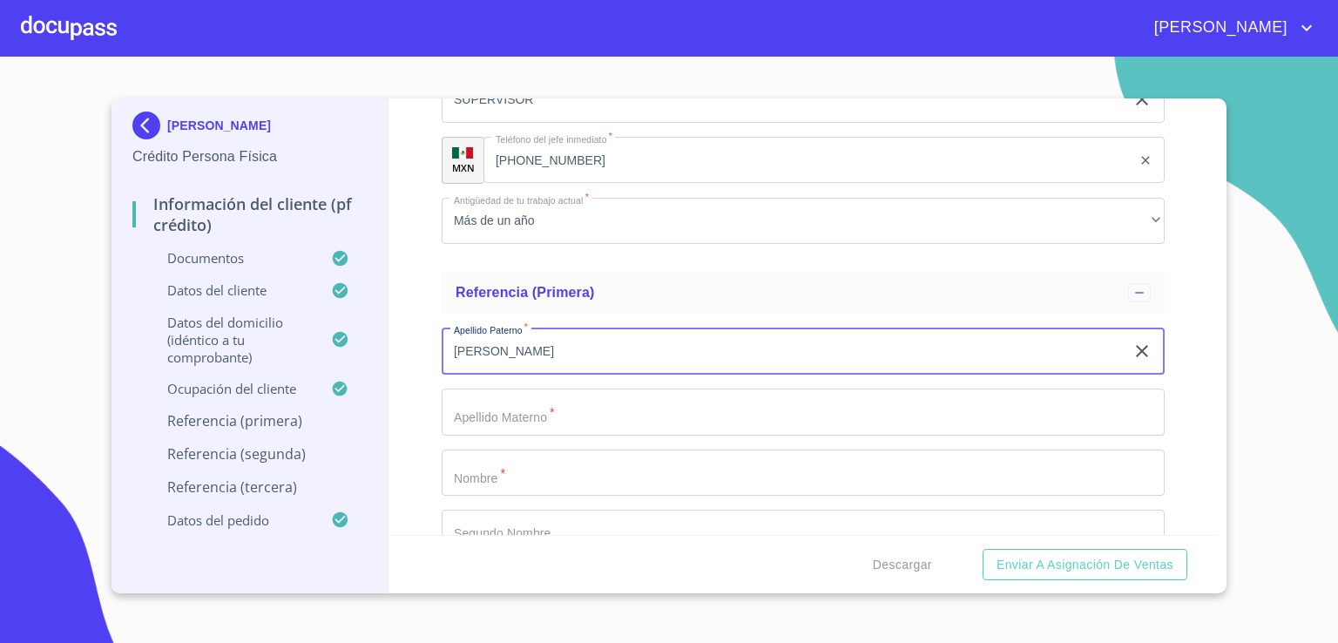
type input "OROPEZA"
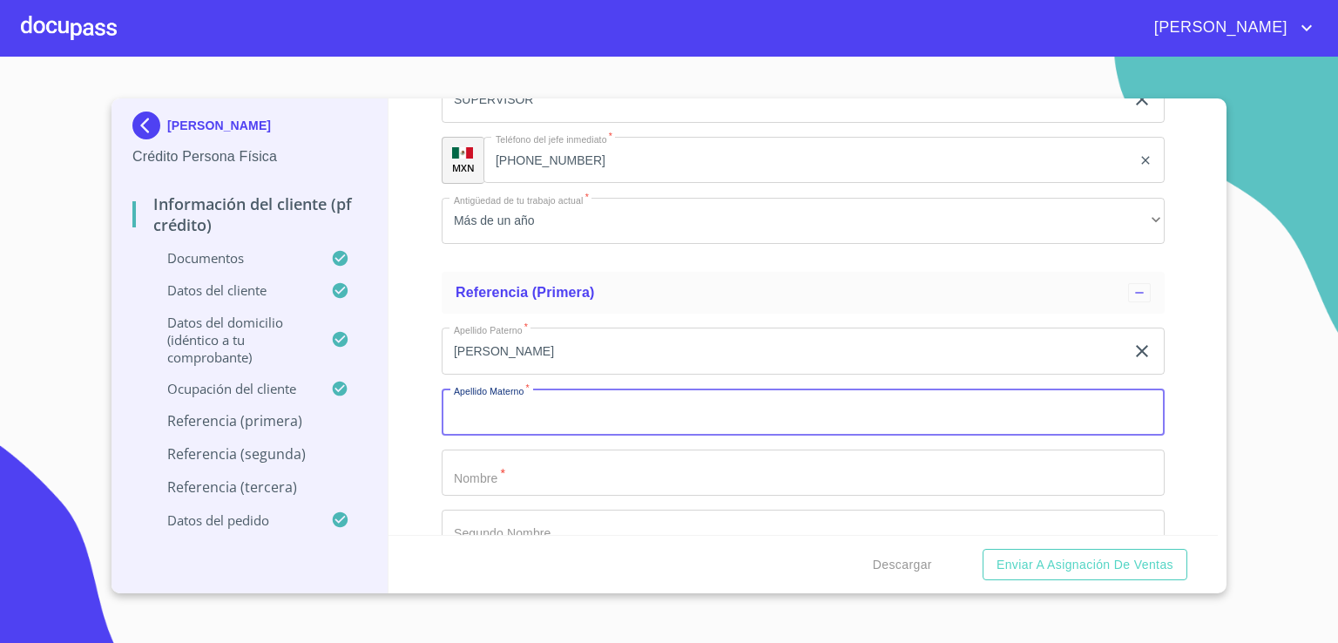
click at [888, 397] on input "Documento de identificación.   *" at bounding box center [802, 411] width 723 height 47
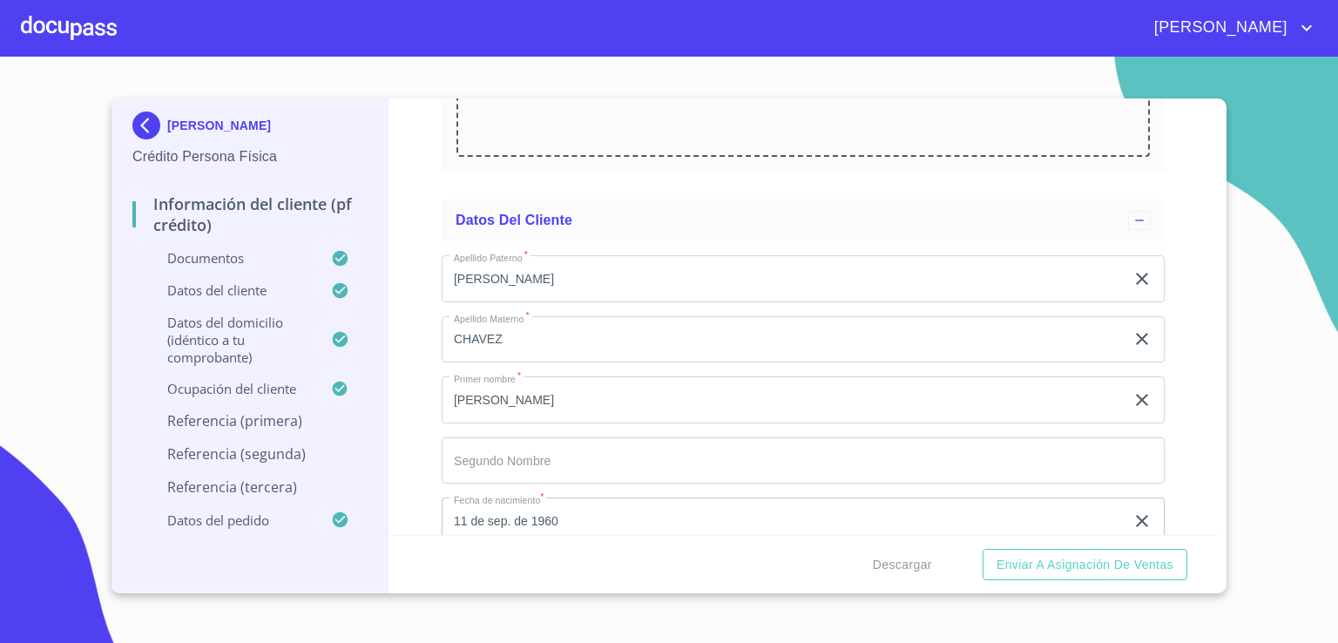
scroll to position [5044, 0]
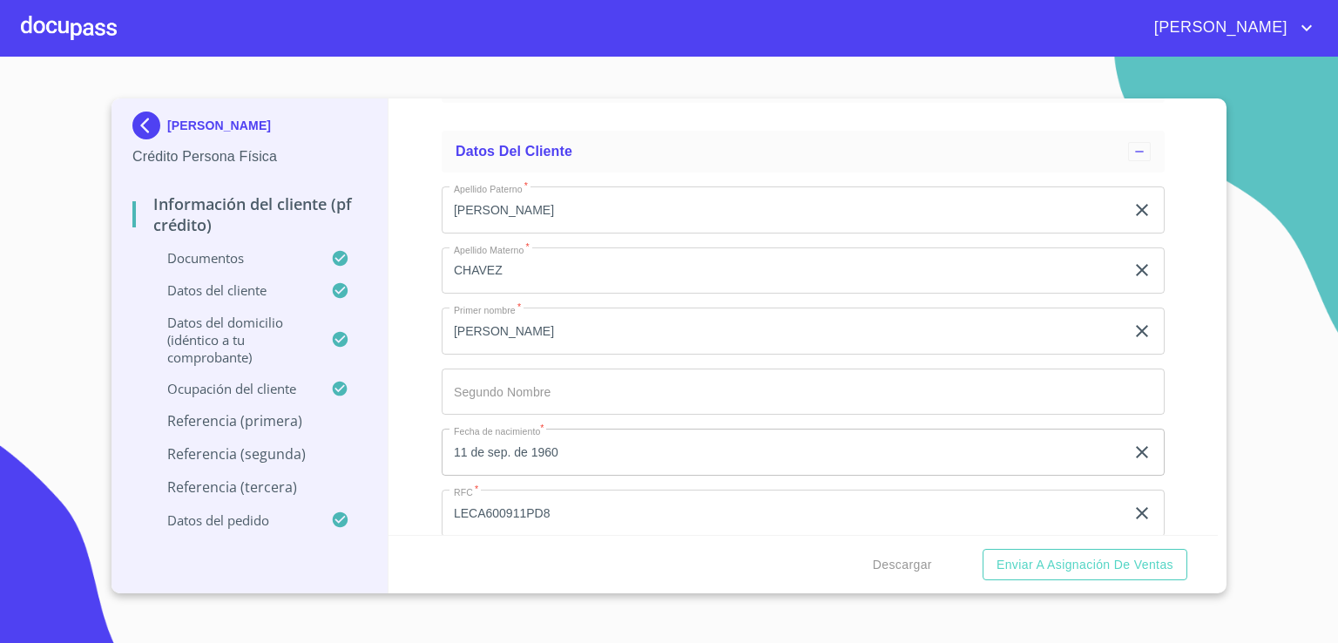
type input "LEDESMA"
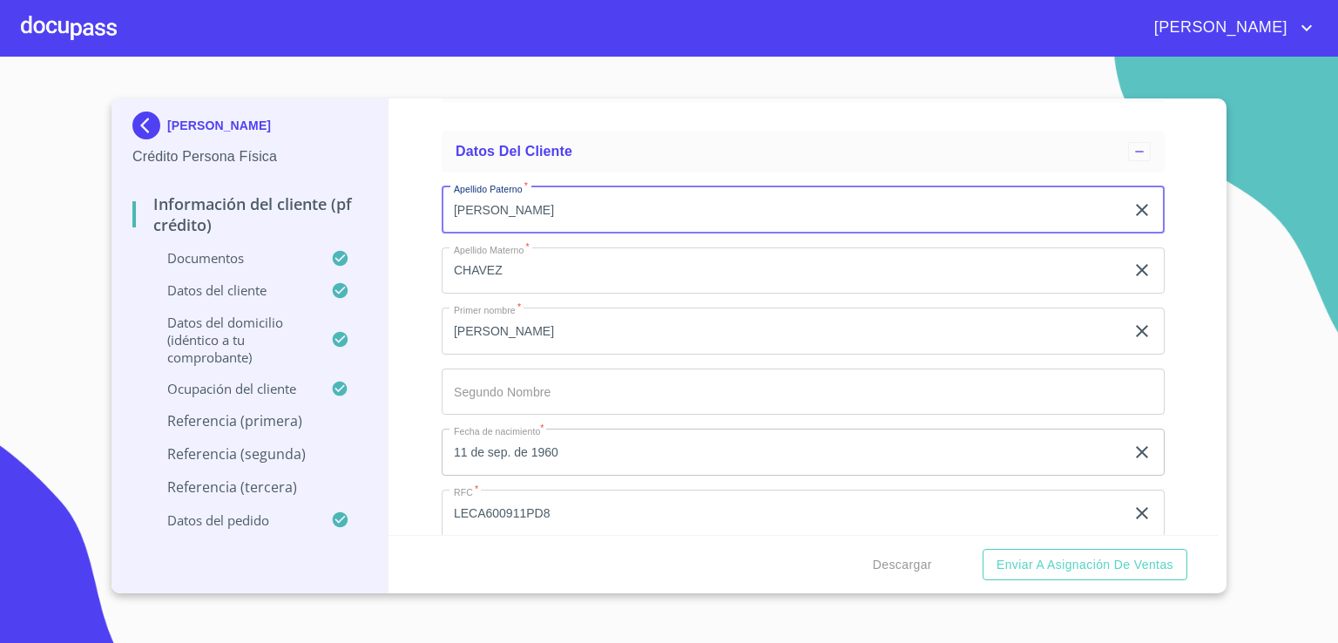
click at [493, 199] on input "[PERSON_NAME]" at bounding box center [782, 209] width 683 height 47
type input "[PERSON_NAME]"
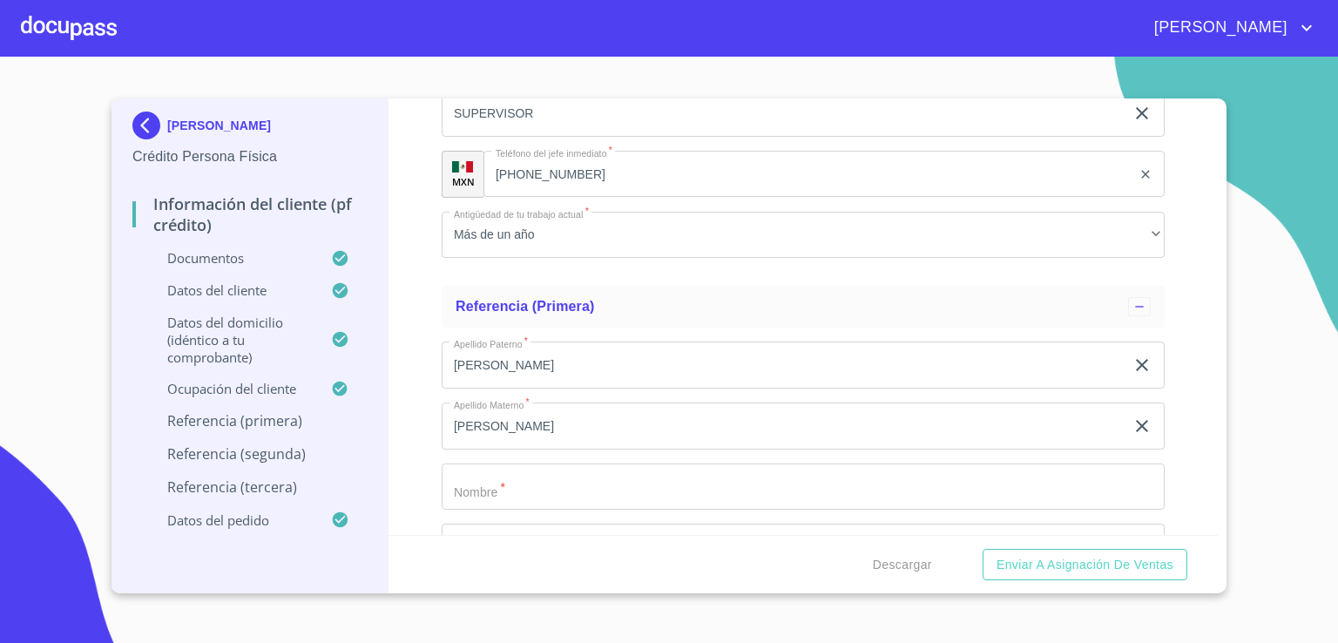
scroll to position [8036, 0]
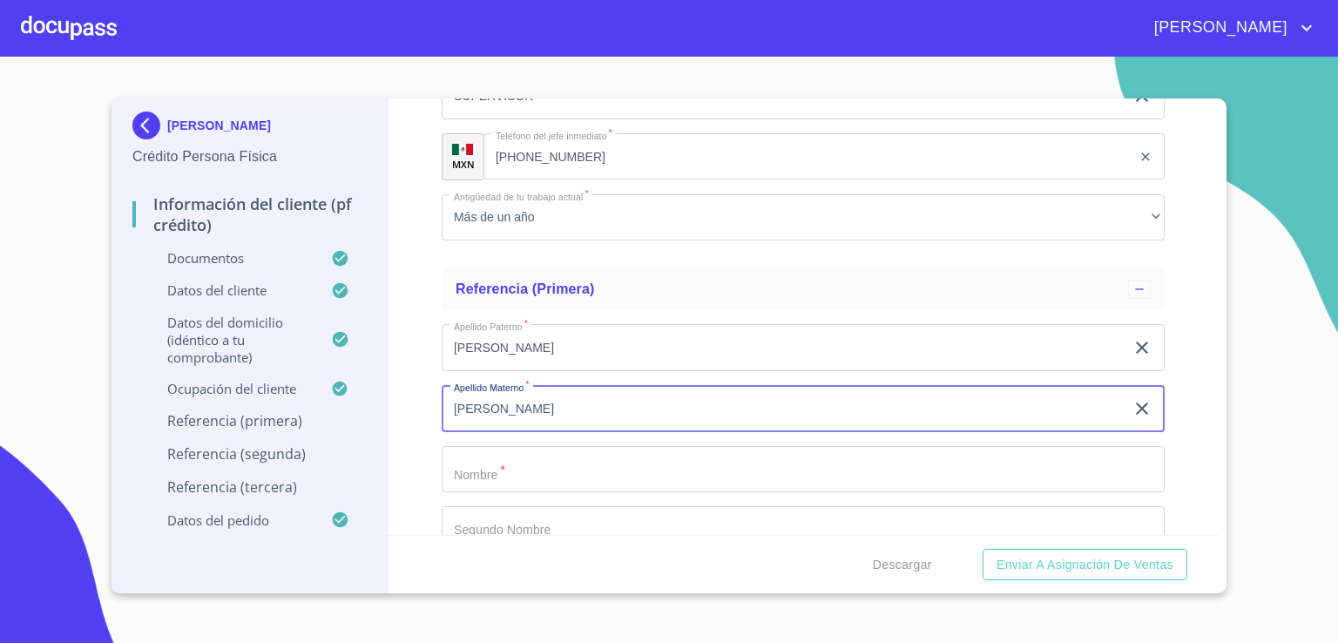
type input "[PERSON_NAME]"
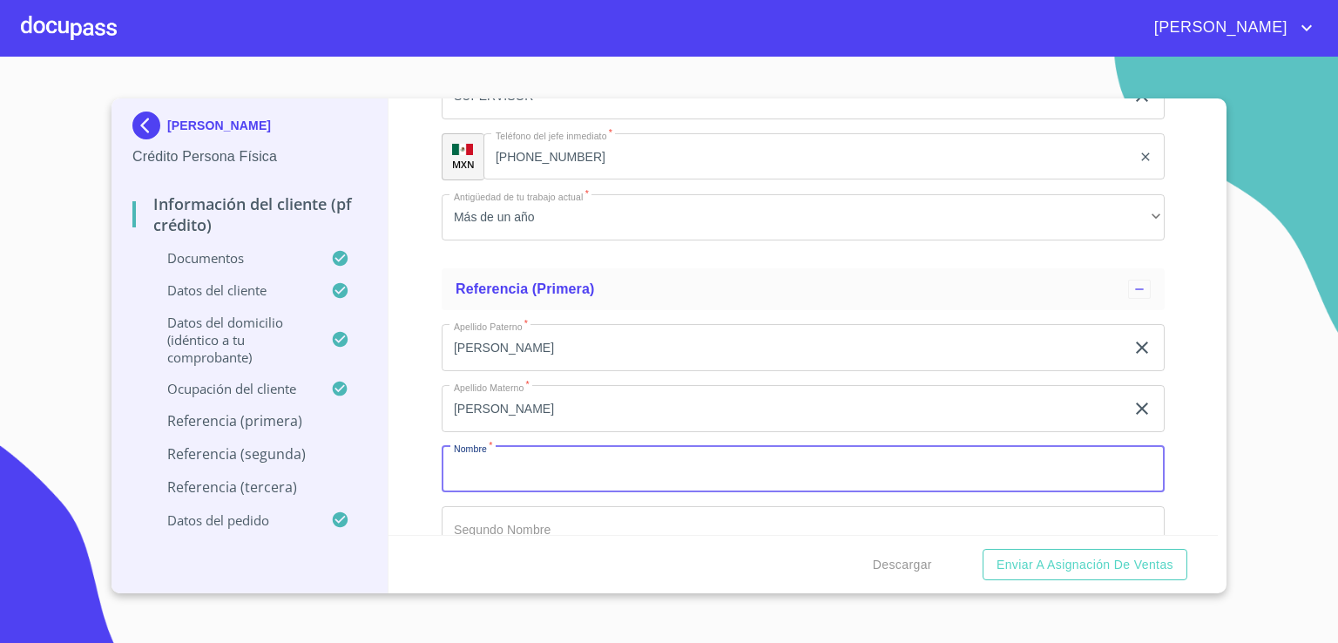
click at [516, 470] on input "Documento de identificación.   *" at bounding box center [802, 469] width 723 height 47
type input "GIOVANNI"
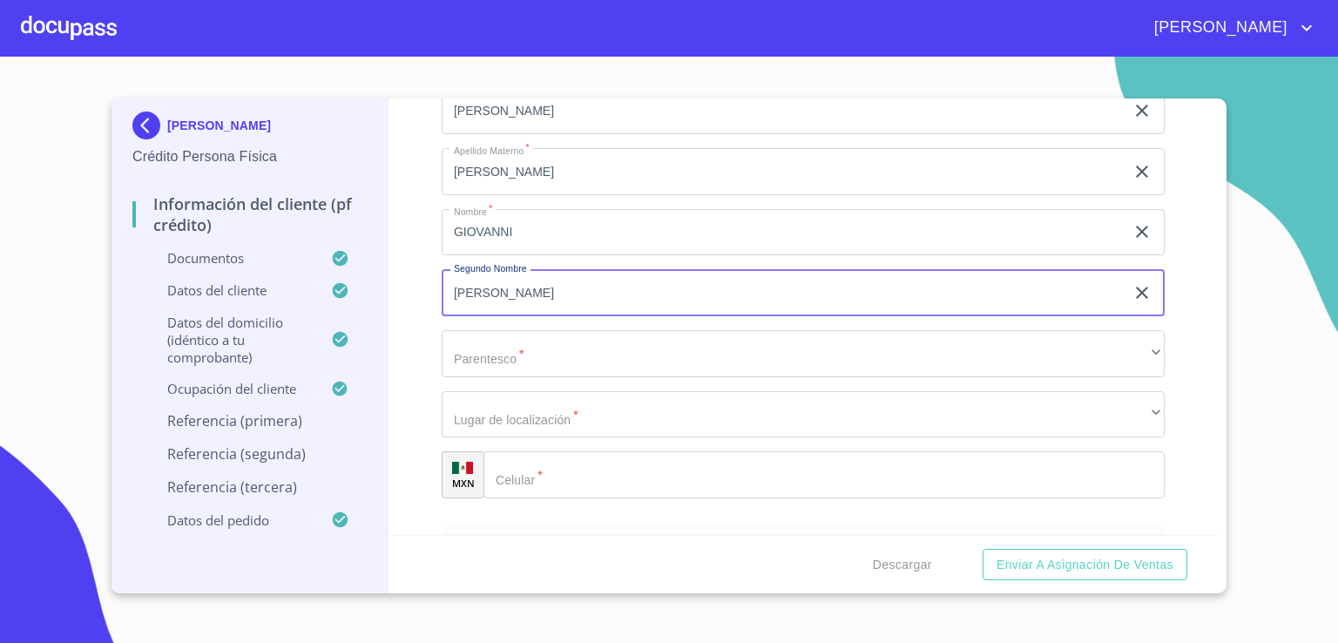
scroll to position [8279, 0]
type input "MOISES"
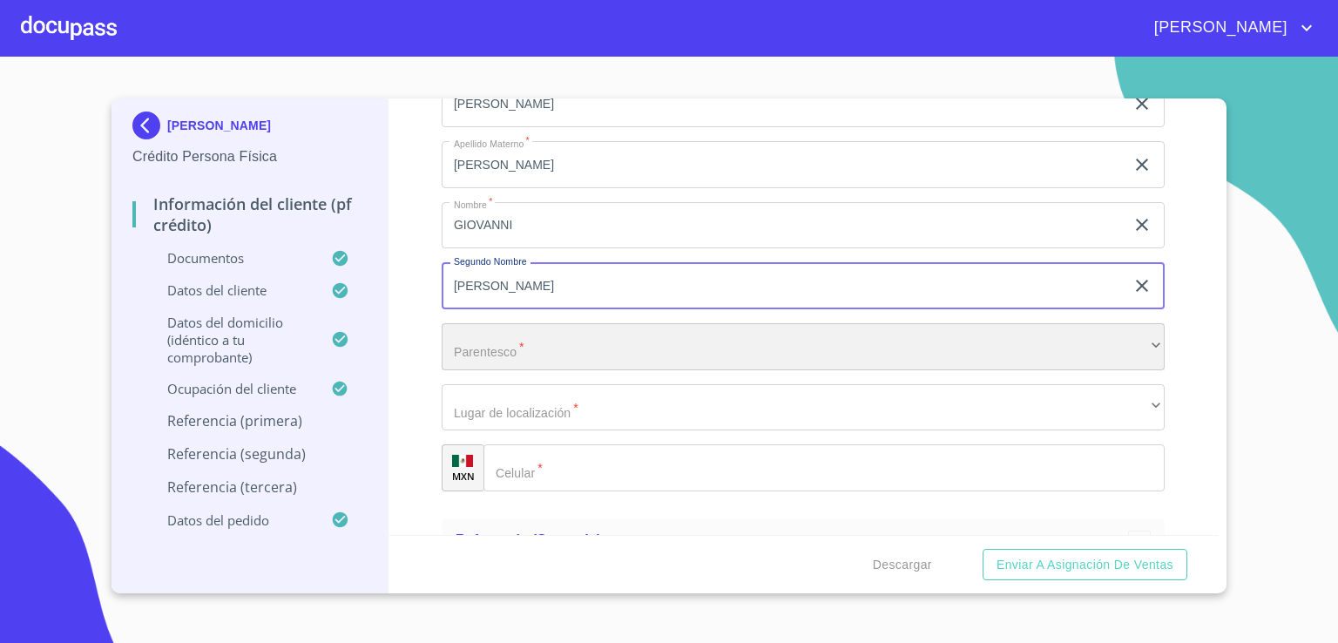
click at [1139, 346] on div "​" at bounding box center [802, 346] width 723 height 47
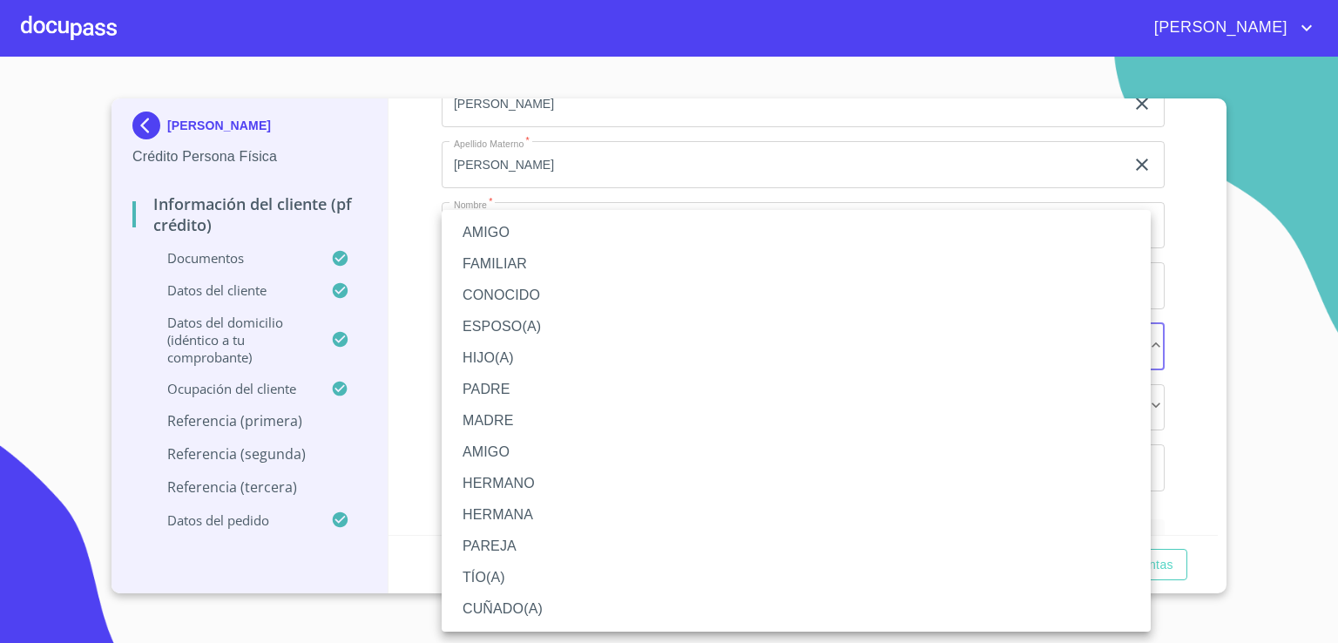
click at [1138, 346] on li "HIJO(A)" at bounding box center [795, 357] width 709 height 31
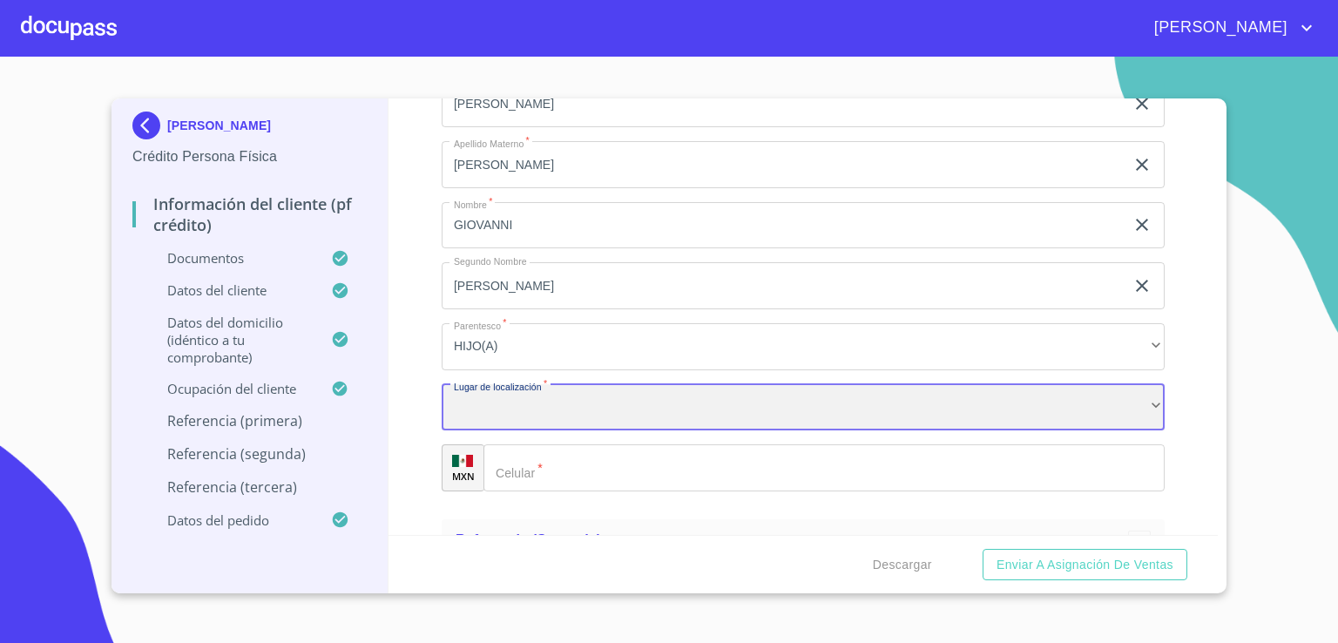
click at [1015, 397] on div "​" at bounding box center [802, 407] width 723 height 47
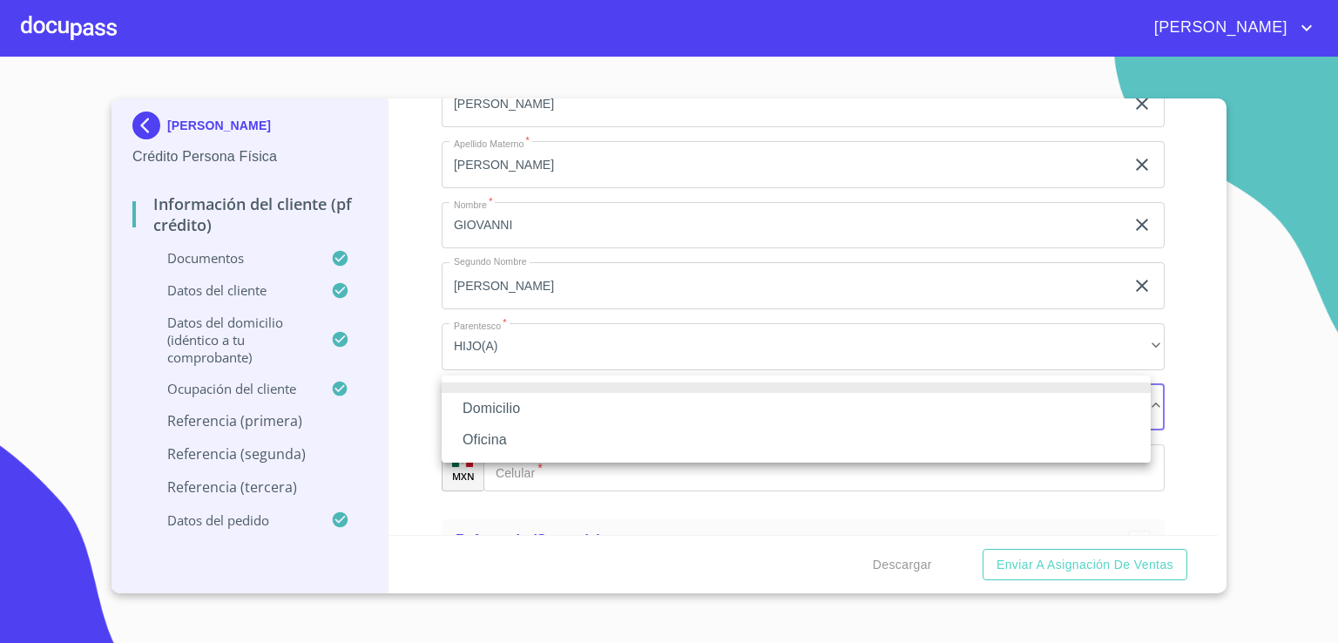
click at [998, 412] on li "Domicilio" at bounding box center [795, 408] width 709 height 31
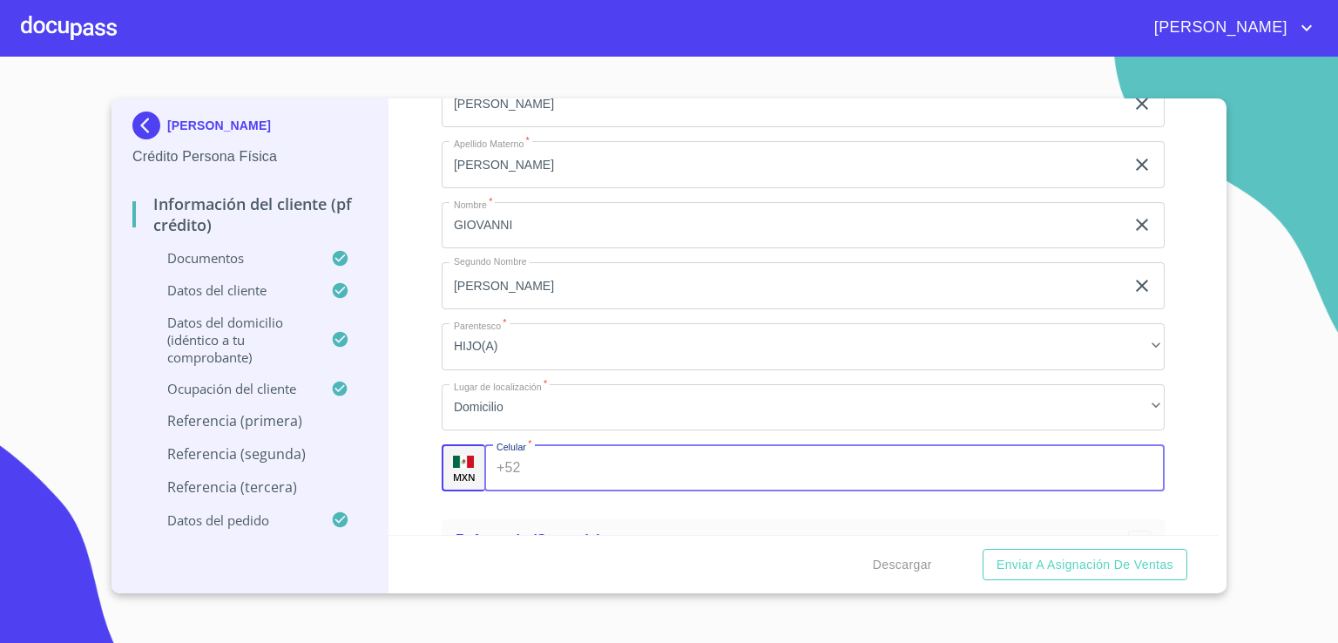
click at [940, 461] on input "Documento de identificación.   *" at bounding box center [846, 467] width 637 height 47
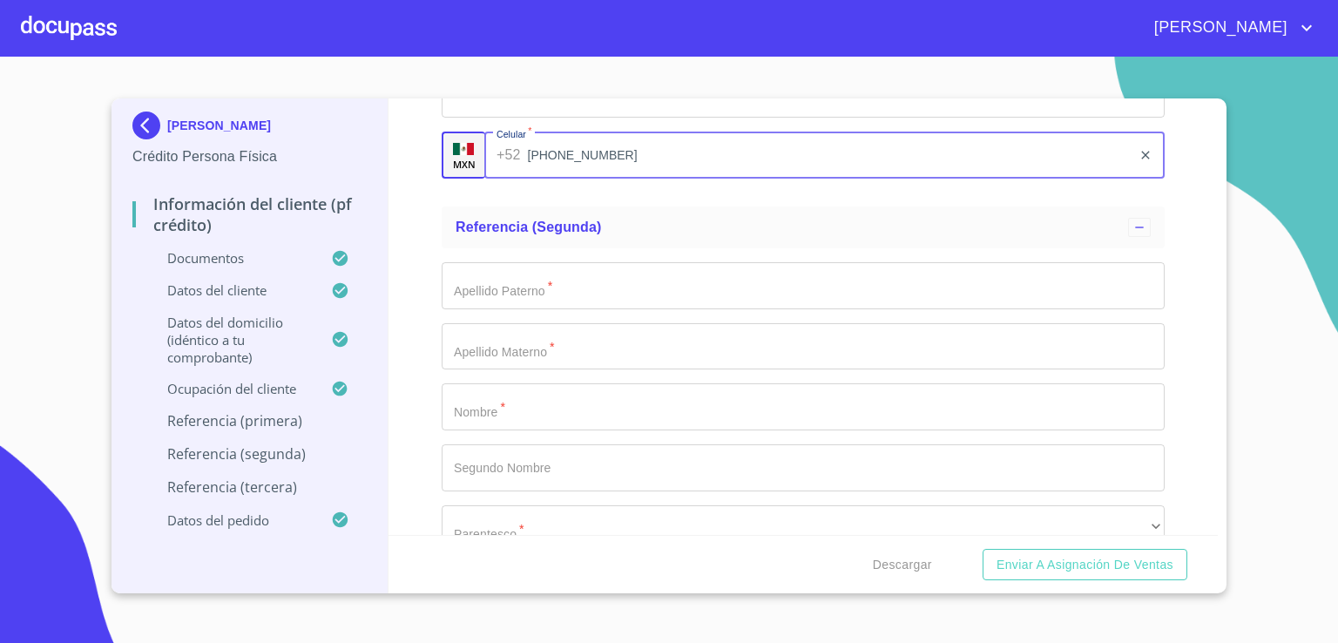
scroll to position [8593, 0]
type input "(44)43365190"
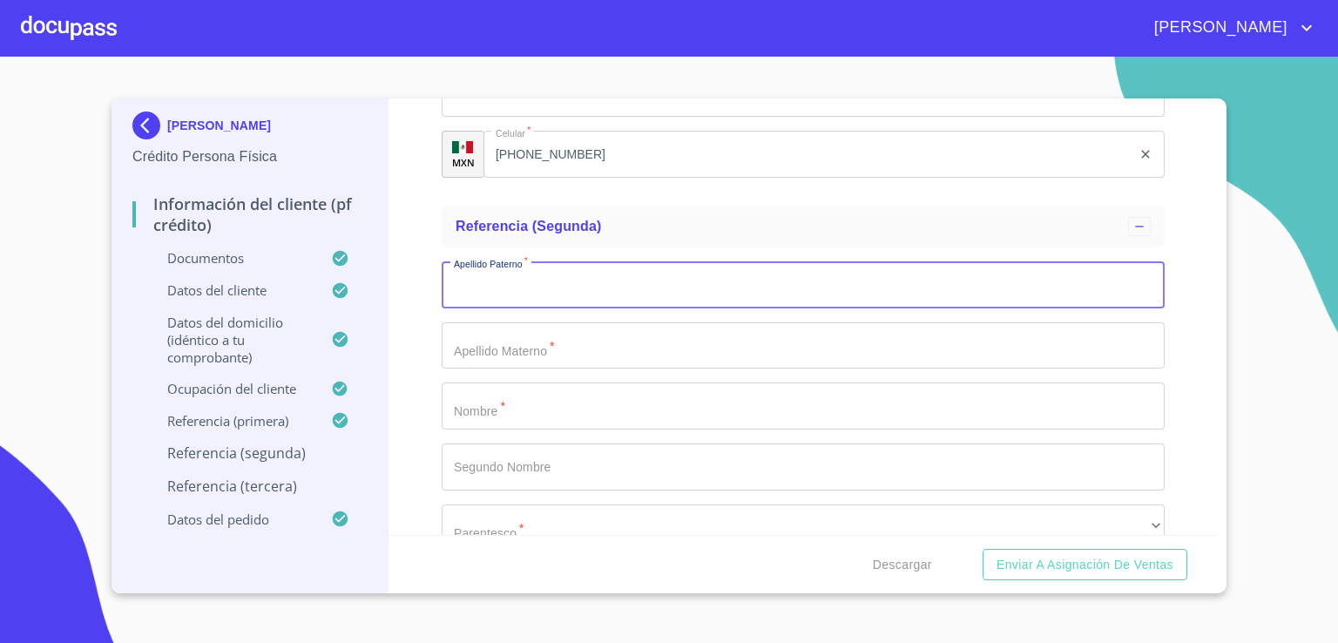
click at [908, 281] on input "Documento de identificación.   *" at bounding box center [802, 284] width 723 height 47
type input "[PERSON_NAME]"
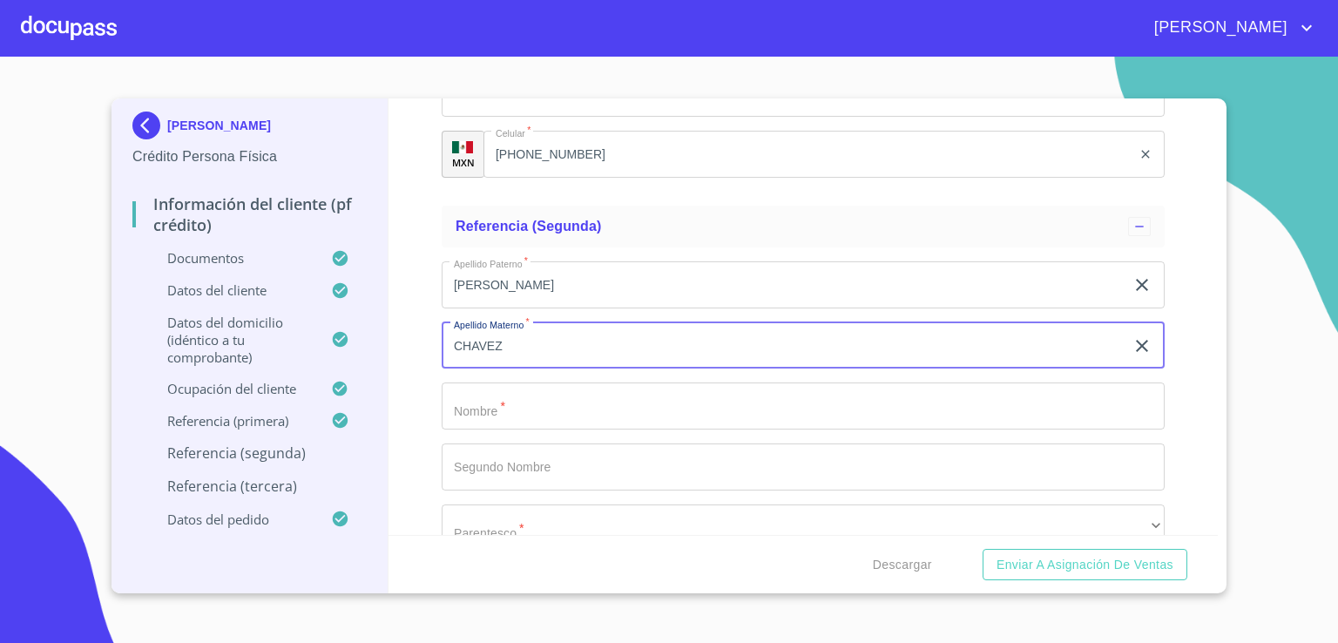
type input "CHAVEZ"
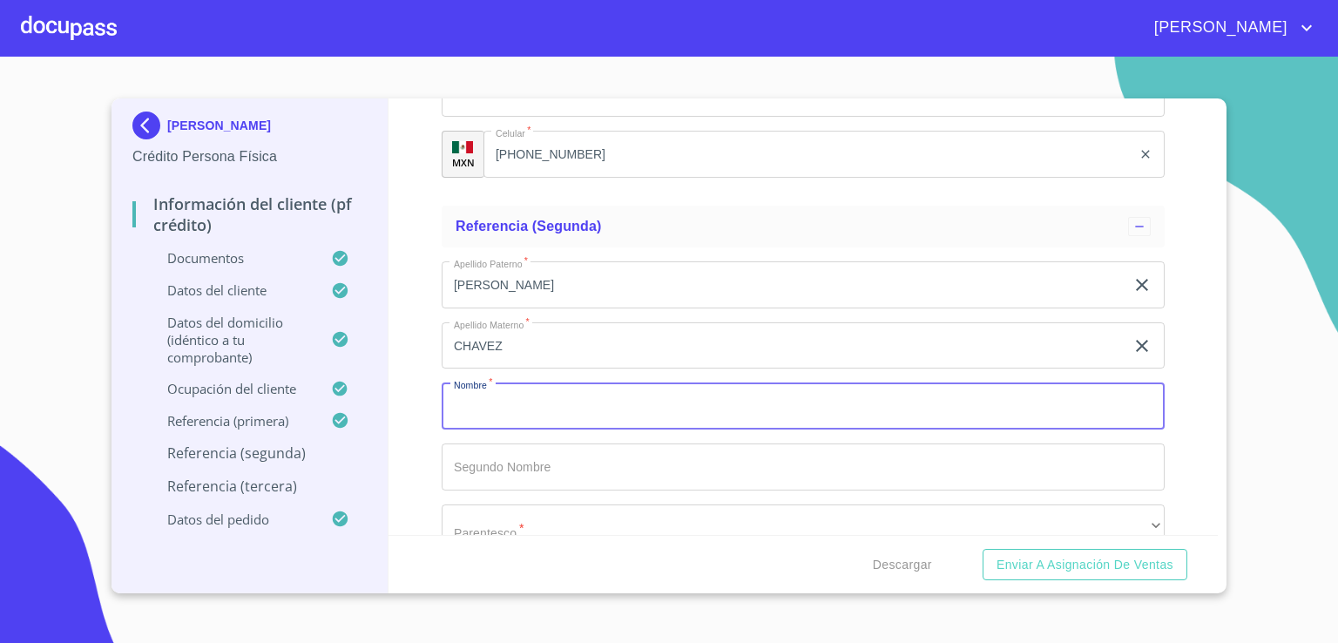
click at [843, 391] on input "Documento de identificación.   *" at bounding box center [802, 405] width 723 height 47
type input "ARACELI"
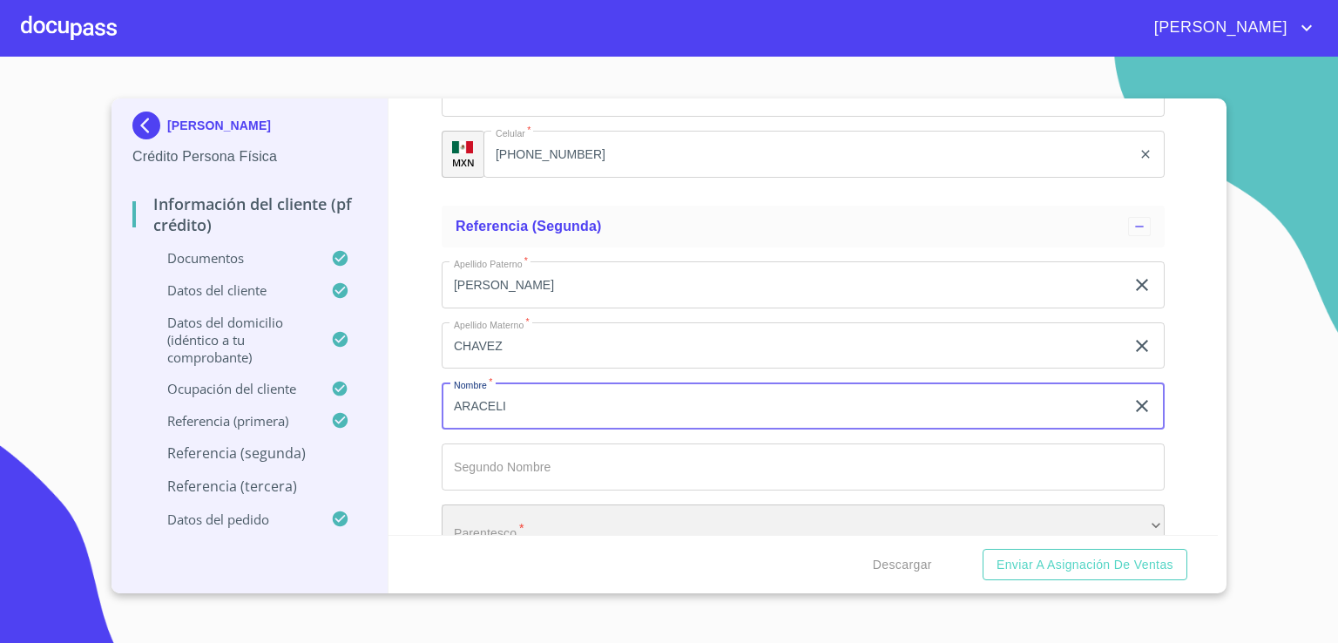
click at [874, 515] on div "​" at bounding box center [802, 527] width 723 height 47
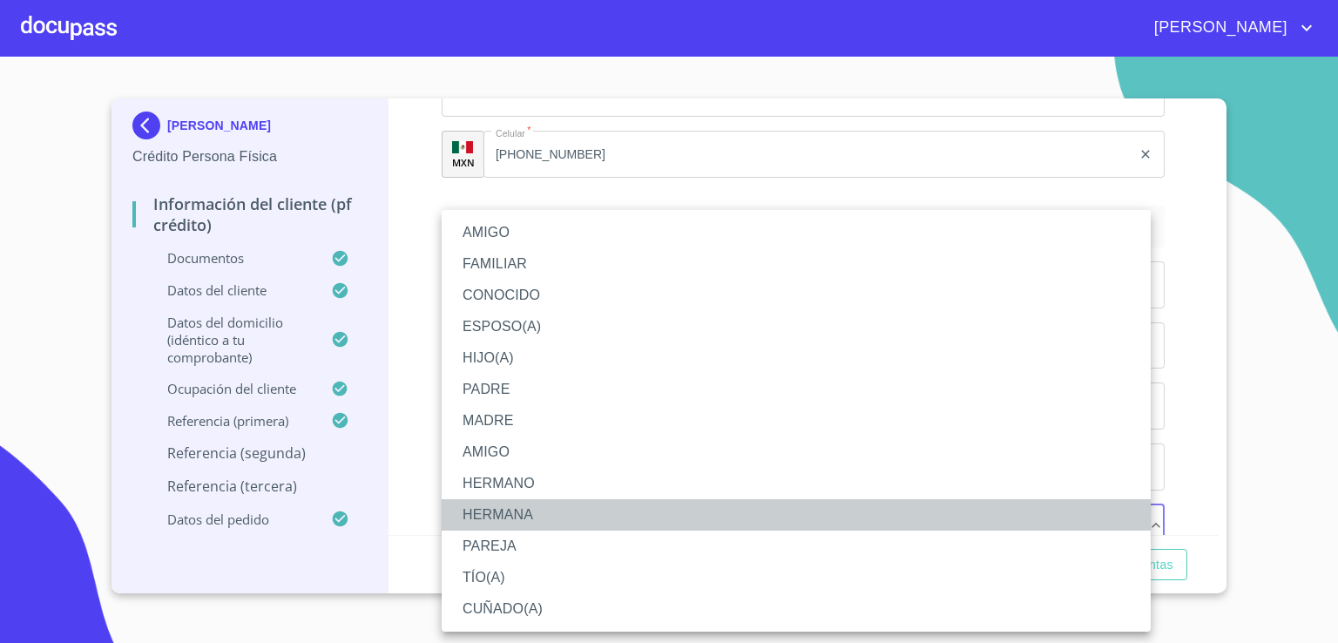
click at [833, 511] on li "HERMANA" at bounding box center [795, 514] width 709 height 31
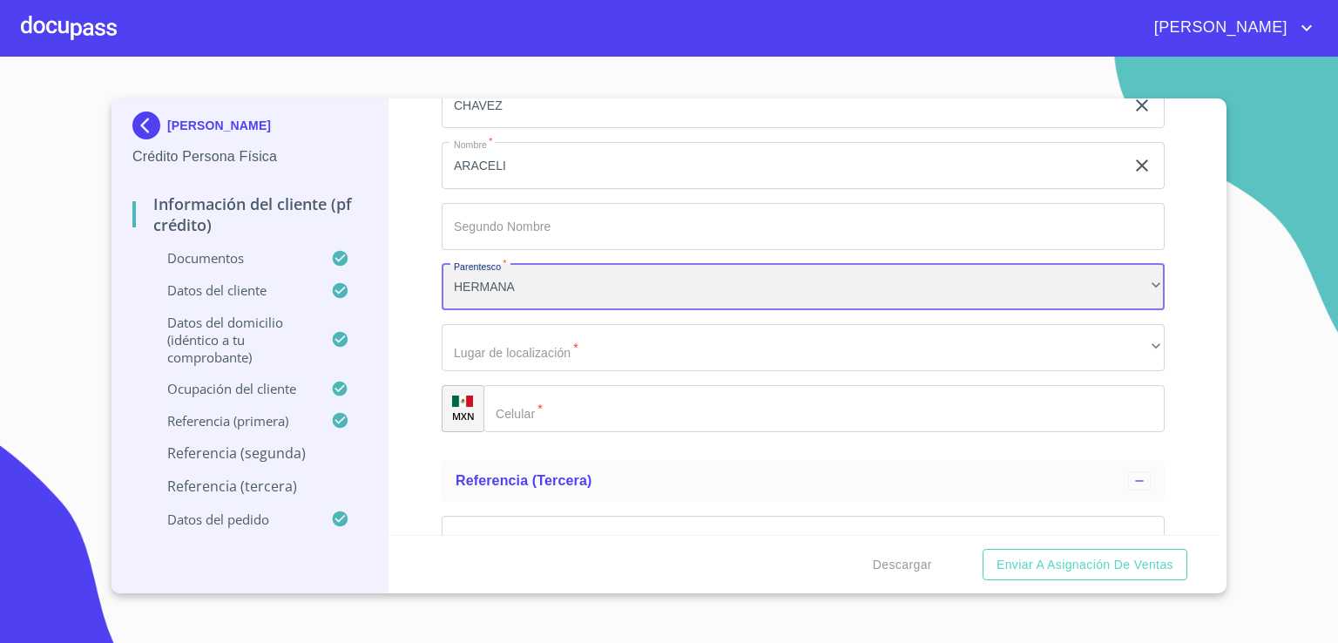
scroll to position [8844, 0]
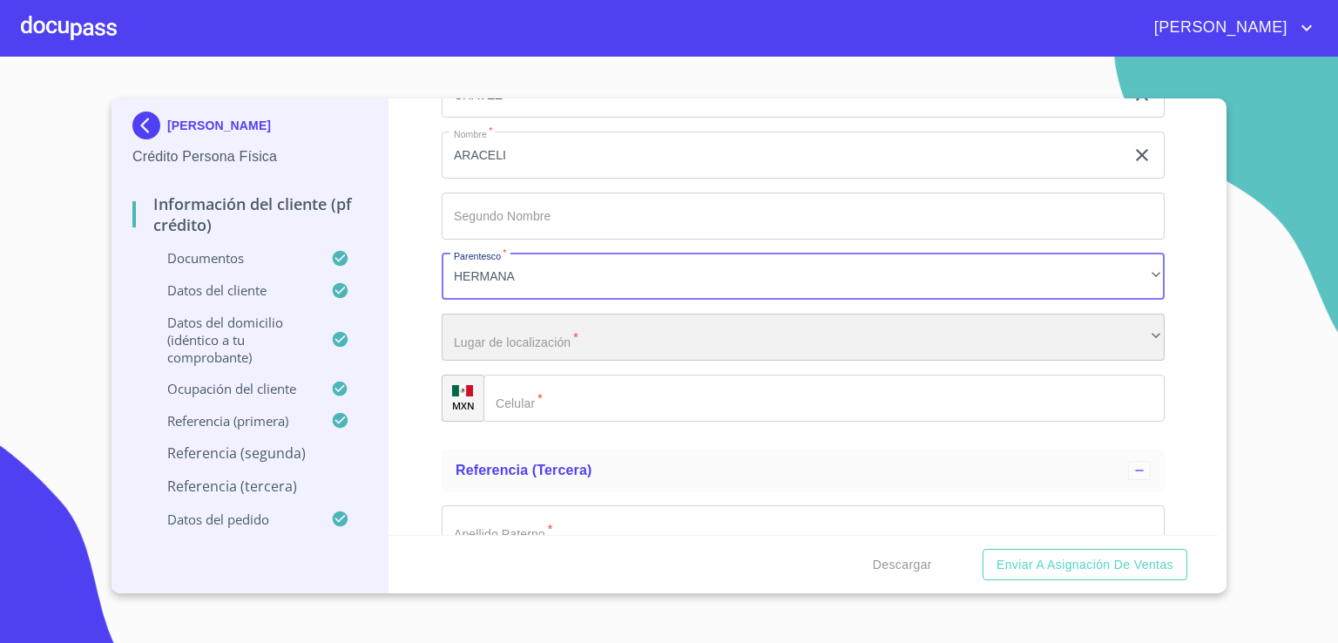
click at [1073, 346] on div "​" at bounding box center [802, 336] width 723 height 47
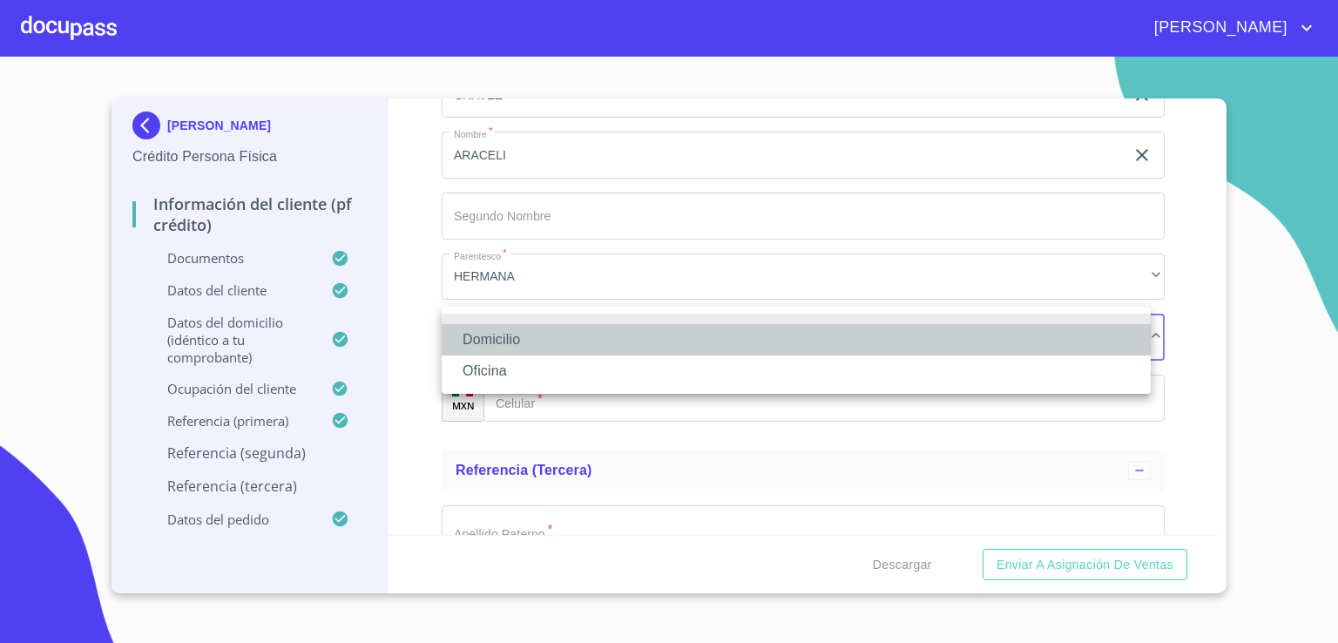
click at [1031, 347] on li "Domicilio" at bounding box center [795, 339] width 709 height 31
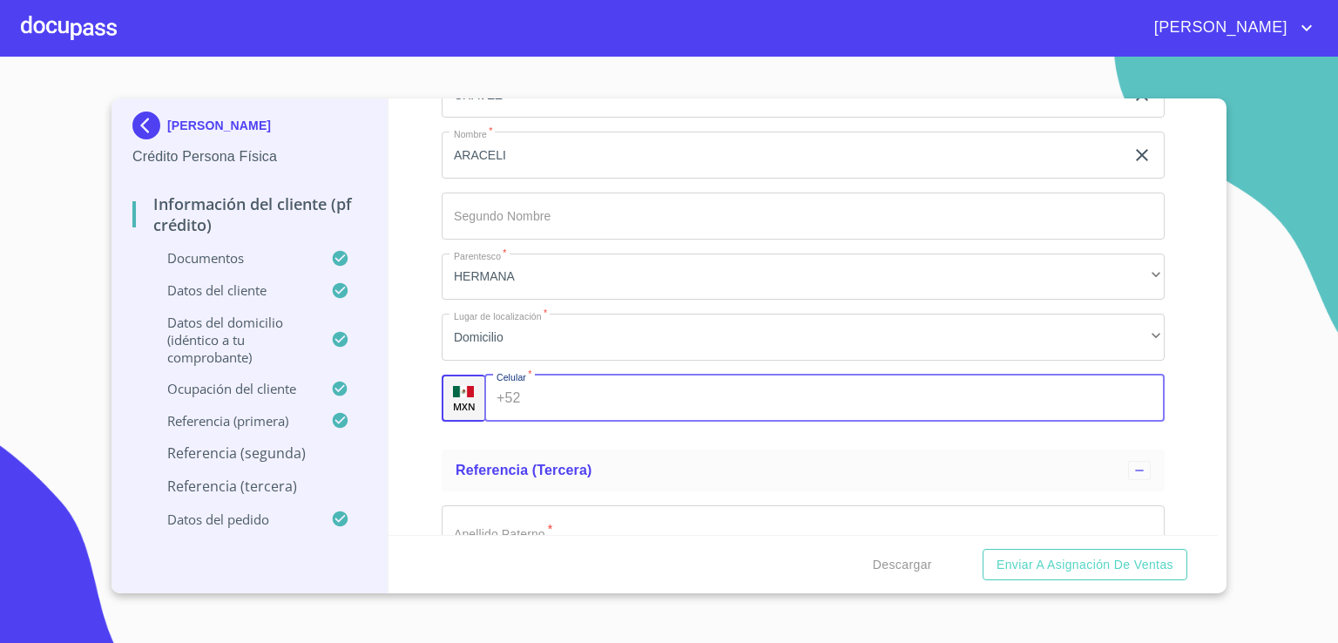
click at [977, 381] on input "Documento de identificación.   *" at bounding box center [846, 397] width 637 height 47
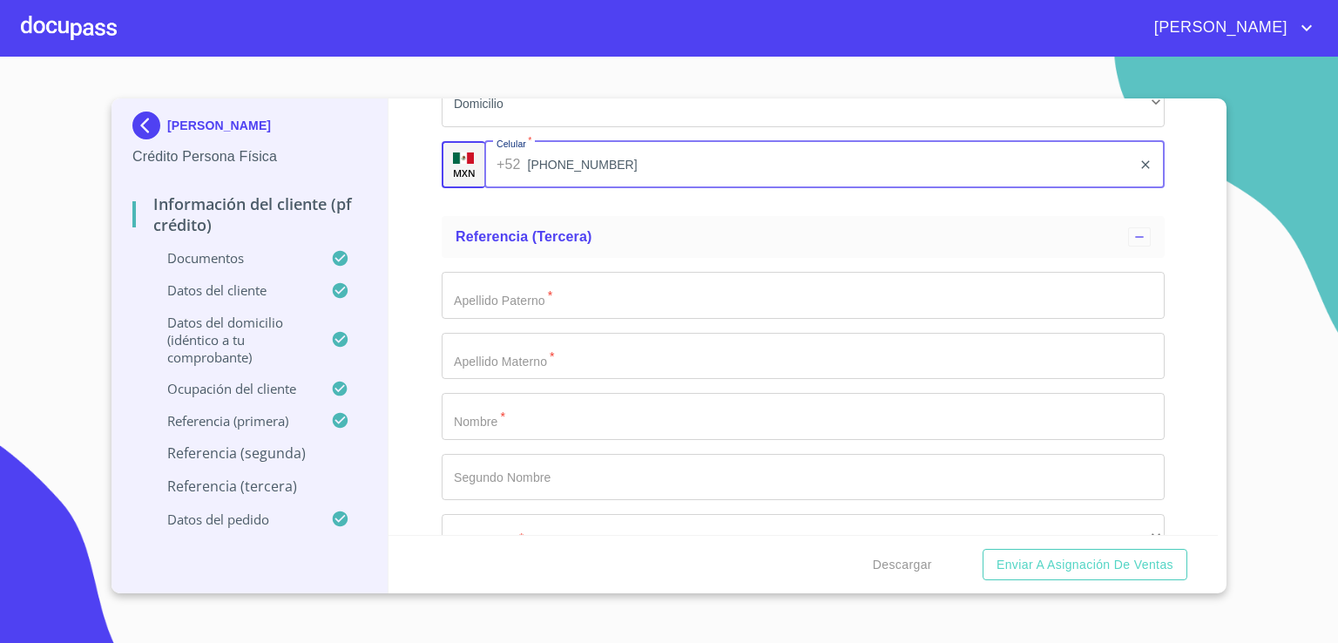
scroll to position [9088, 0]
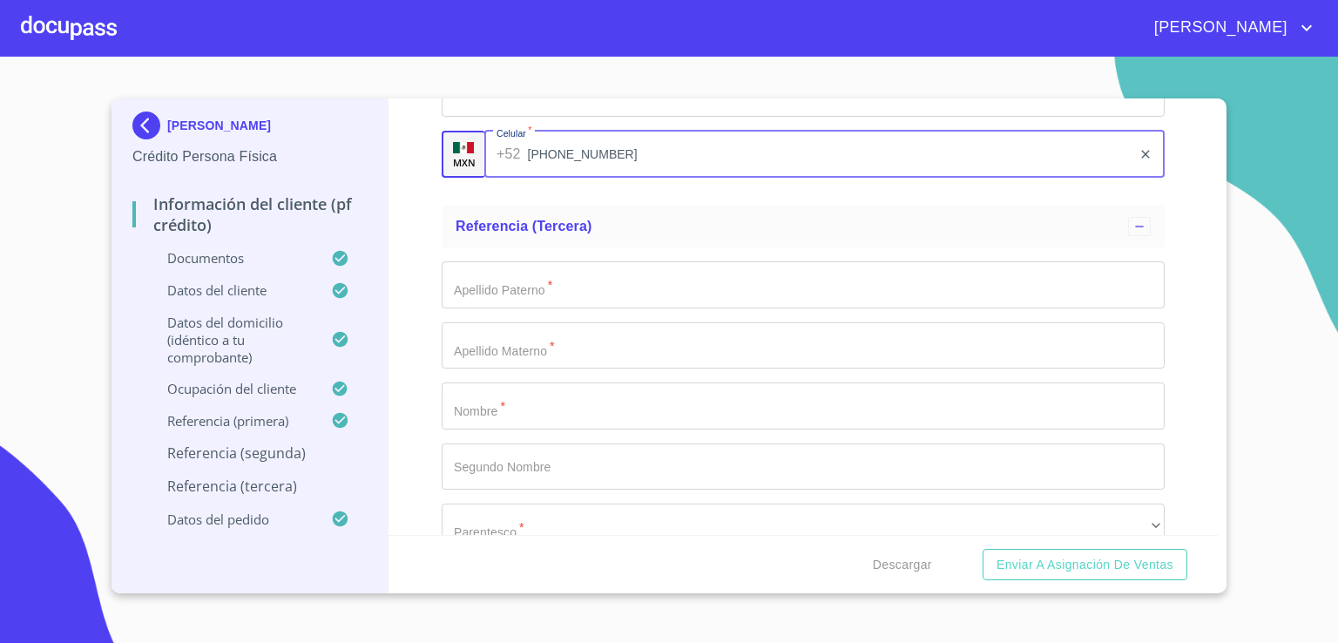
type input "(44)48581230"
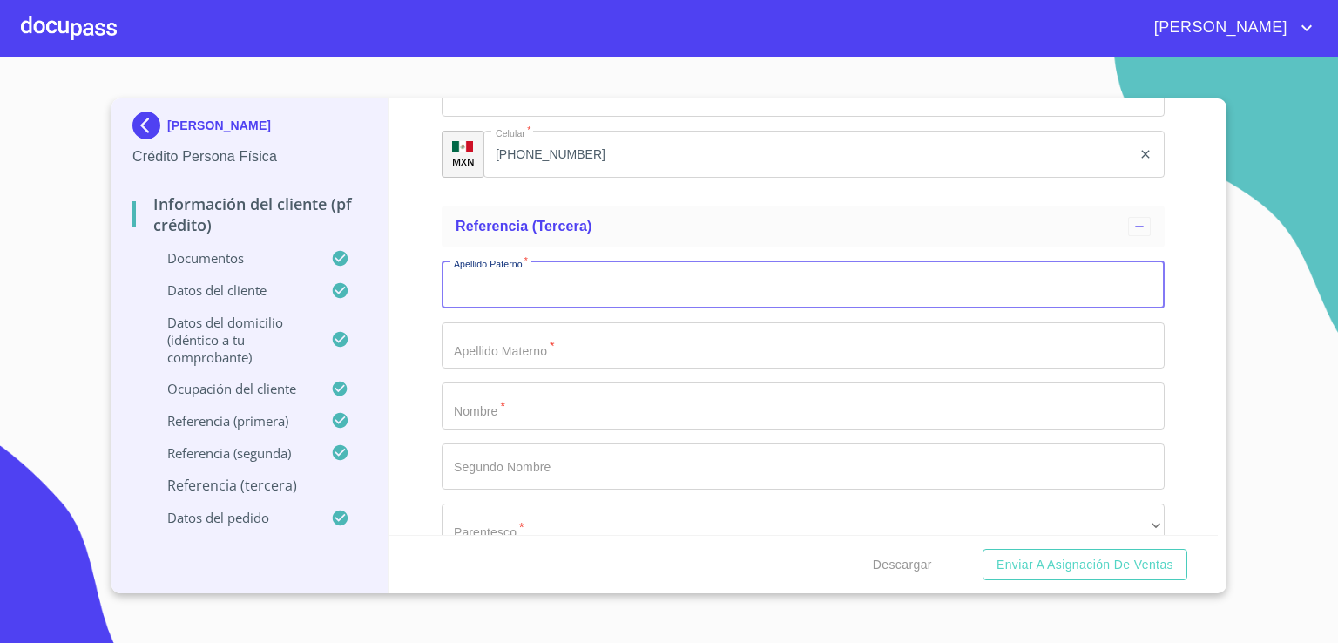
click at [993, 286] on input "Documento de identificación.   *" at bounding box center [802, 284] width 723 height 47
type input "MENDEZ"
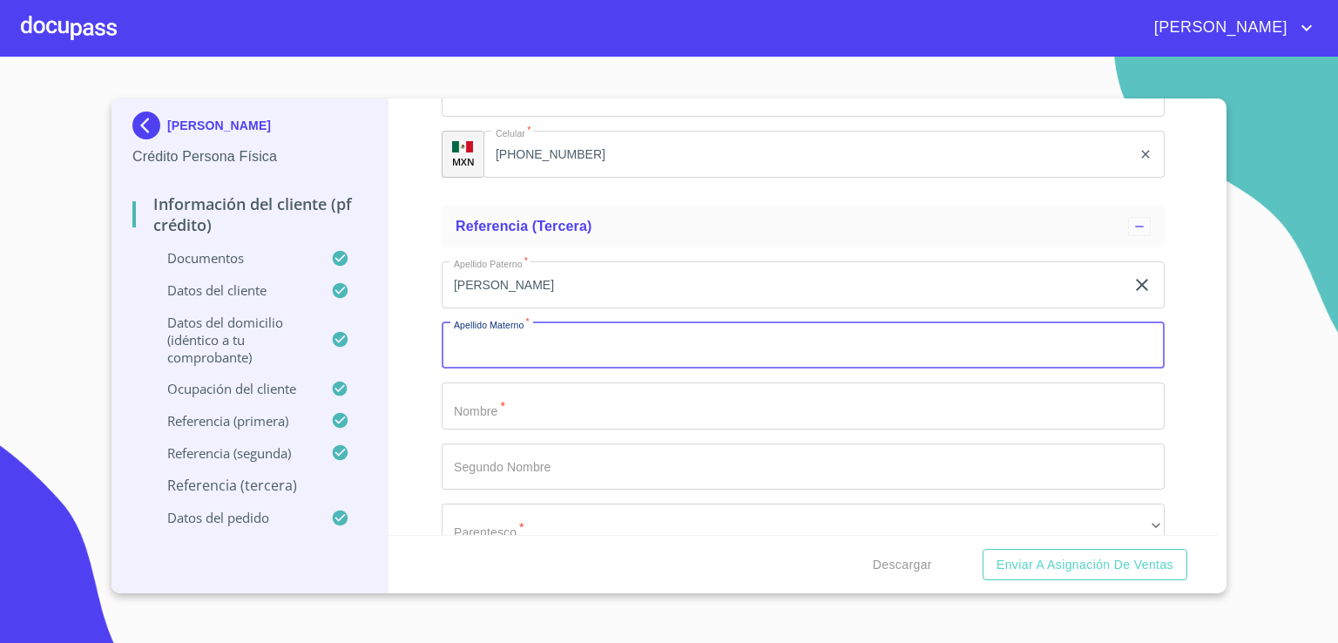
click at [971, 335] on input "Documento de identificación.   *" at bounding box center [802, 345] width 723 height 47
type input "GALLEGOS"
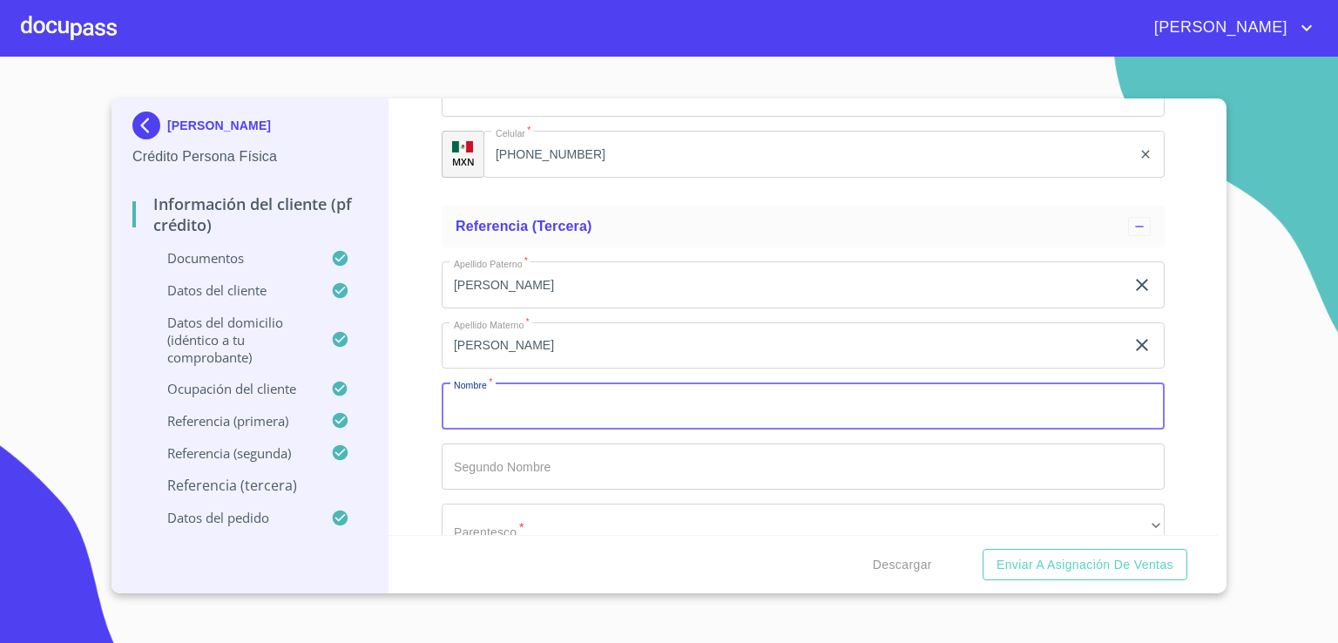
click at [932, 393] on input "Documento de identificación.   *" at bounding box center [802, 405] width 723 height 47
type input "SANJUANA"
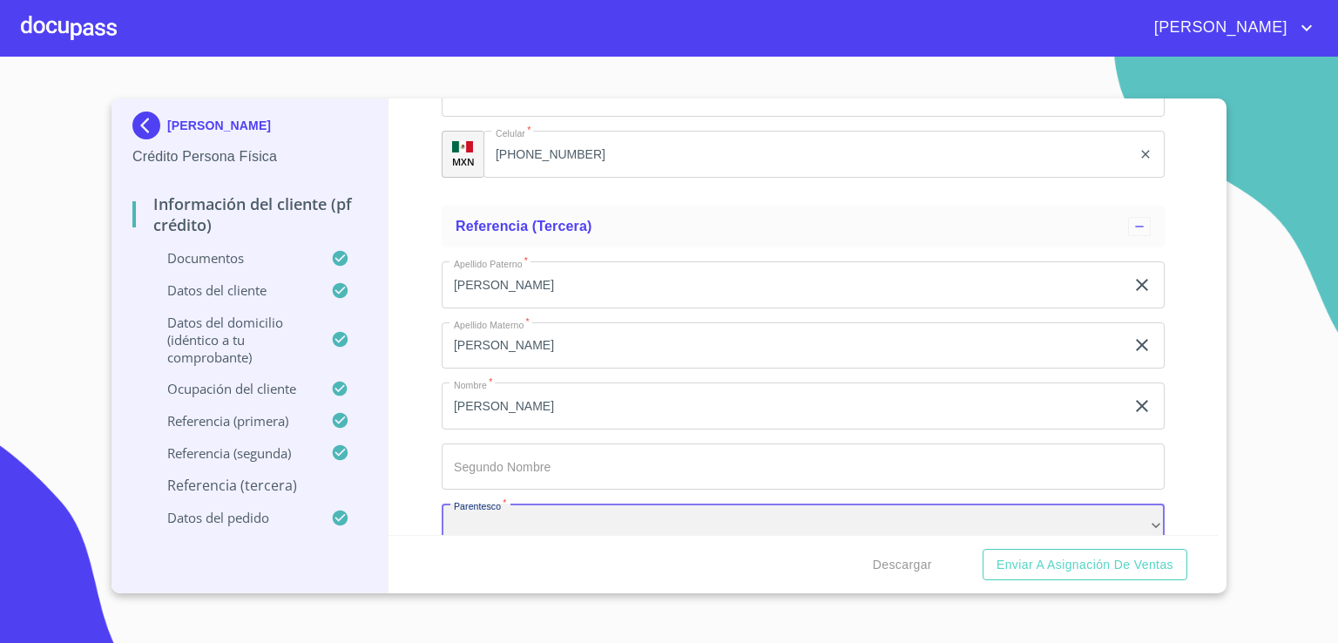
click at [895, 510] on div "​" at bounding box center [802, 526] width 723 height 47
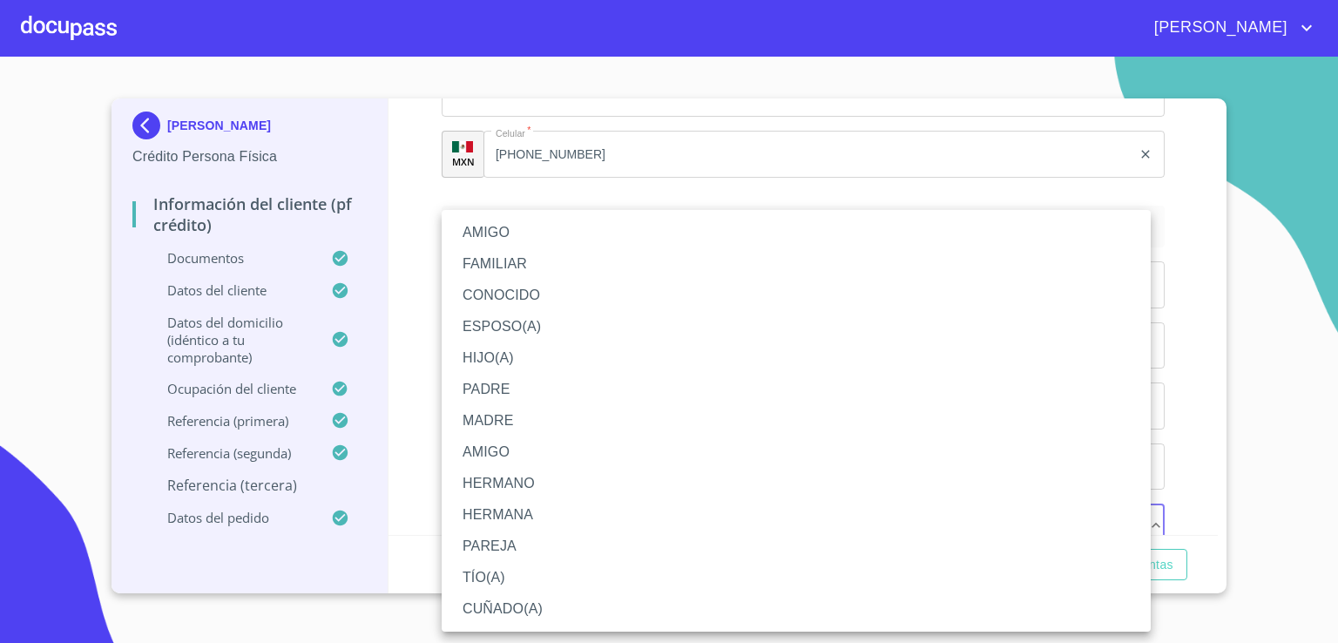
click at [801, 239] on li "AMIGO" at bounding box center [795, 232] width 709 height 31
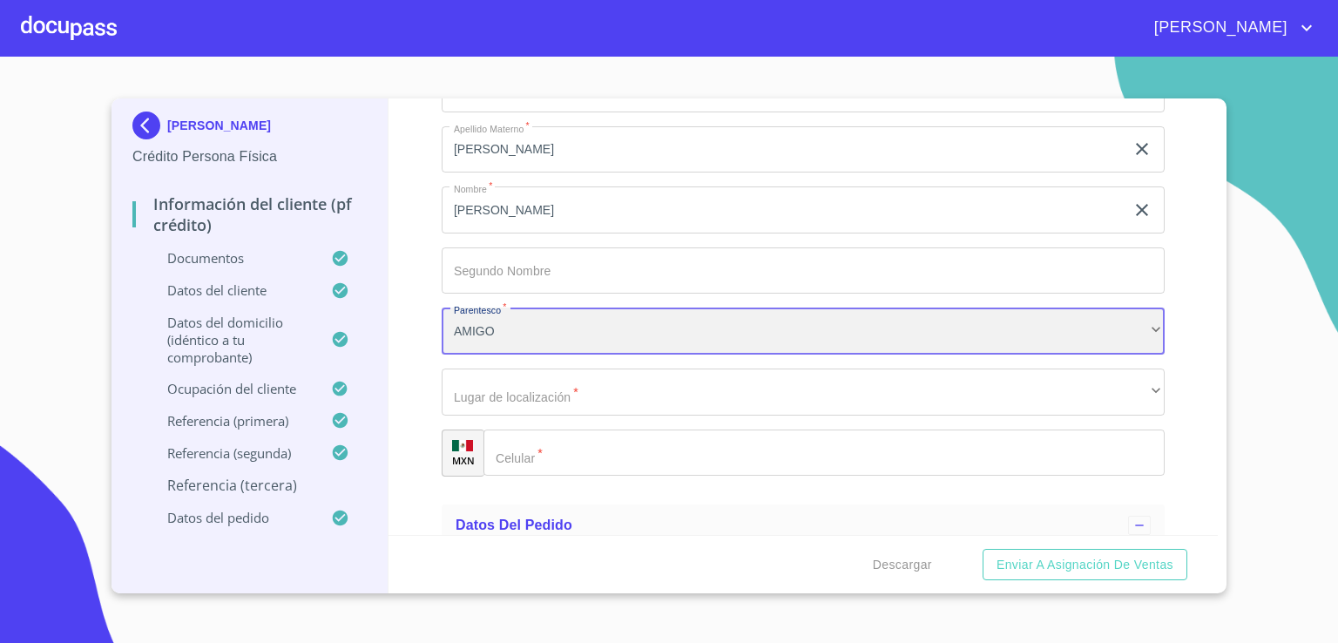
scroll to position [9303, 0]
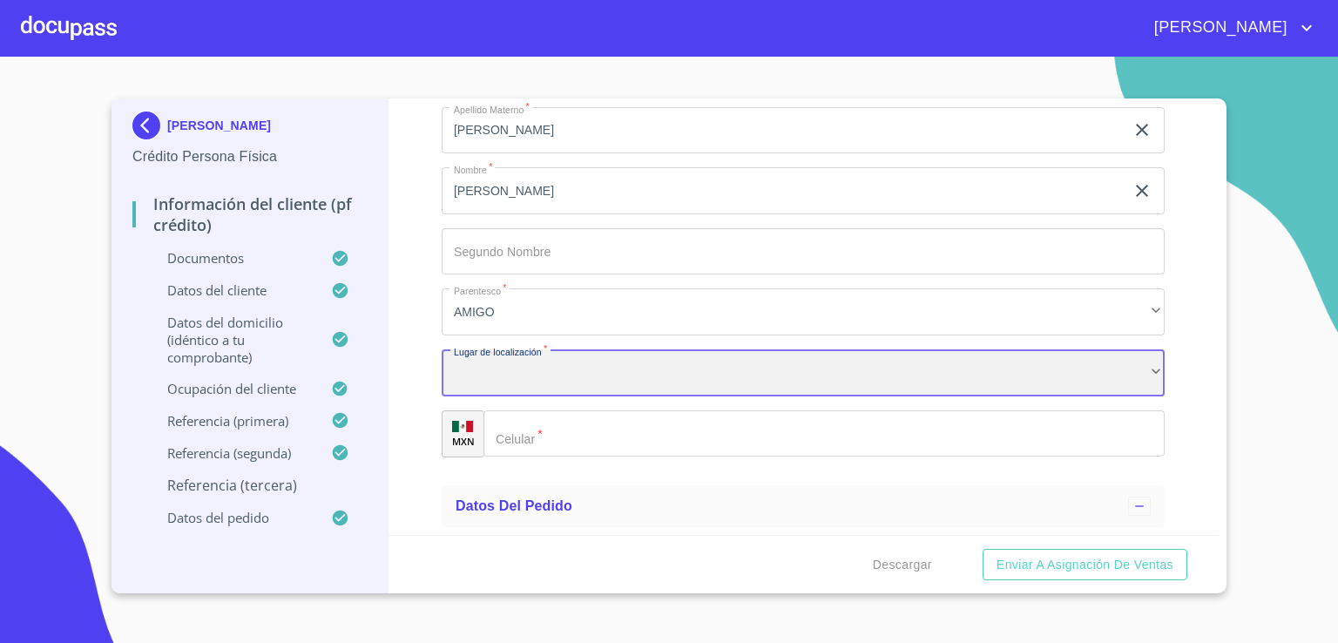
click at [1031, 362] on div "​" at bounding box center [802, 372] width 723 height 47
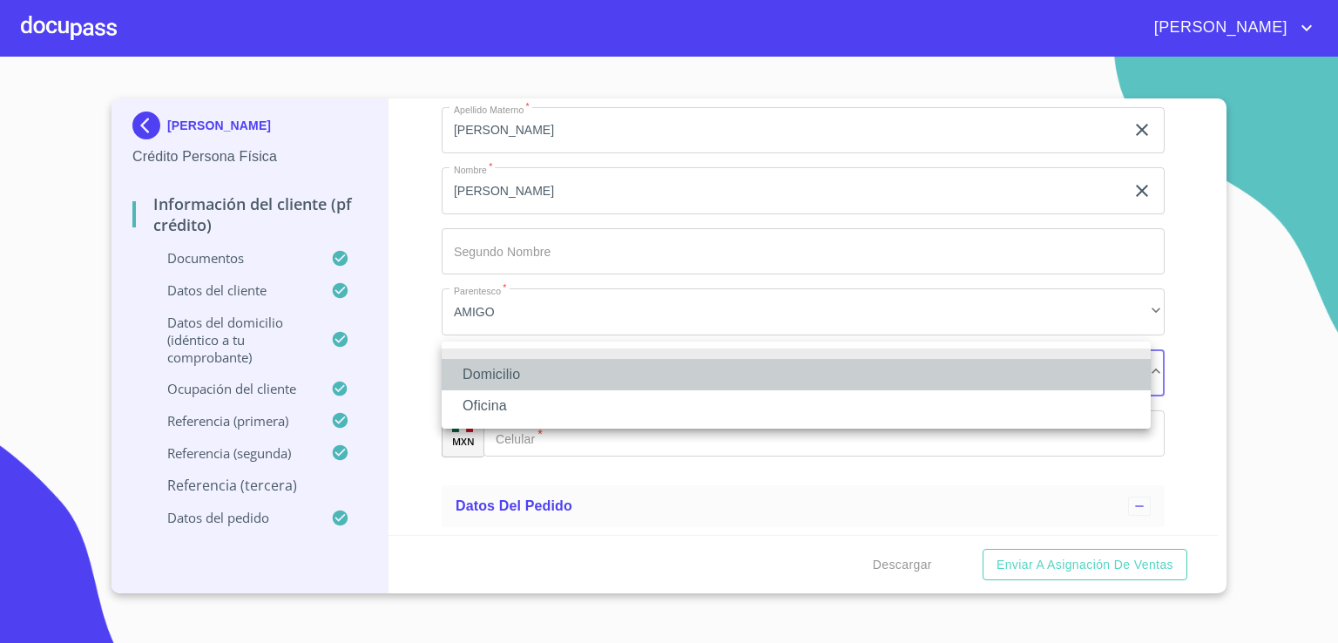
click at [1017, 367] on li "Domicilio" at bounding box center [795, 374] width 709 height 31
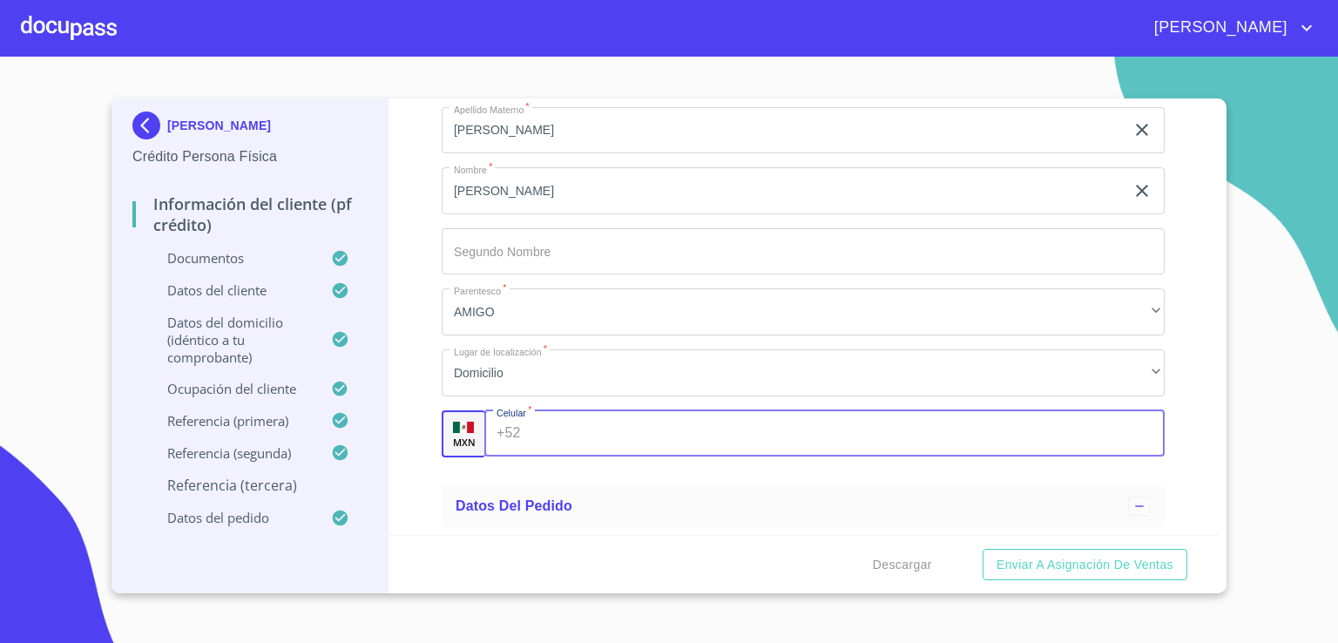
click at [937, 424] on input "Documento de identificación.   *" at bounding box center [846, 433] width 637 height 47
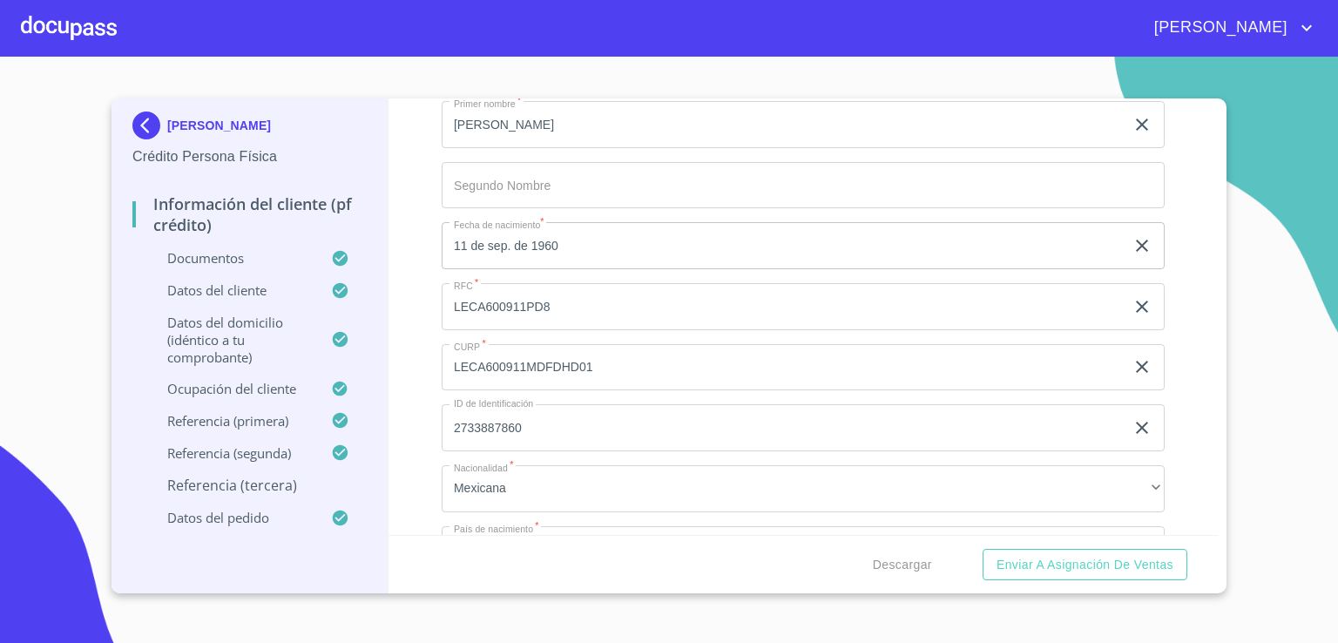
scroll to position [5268, 0]
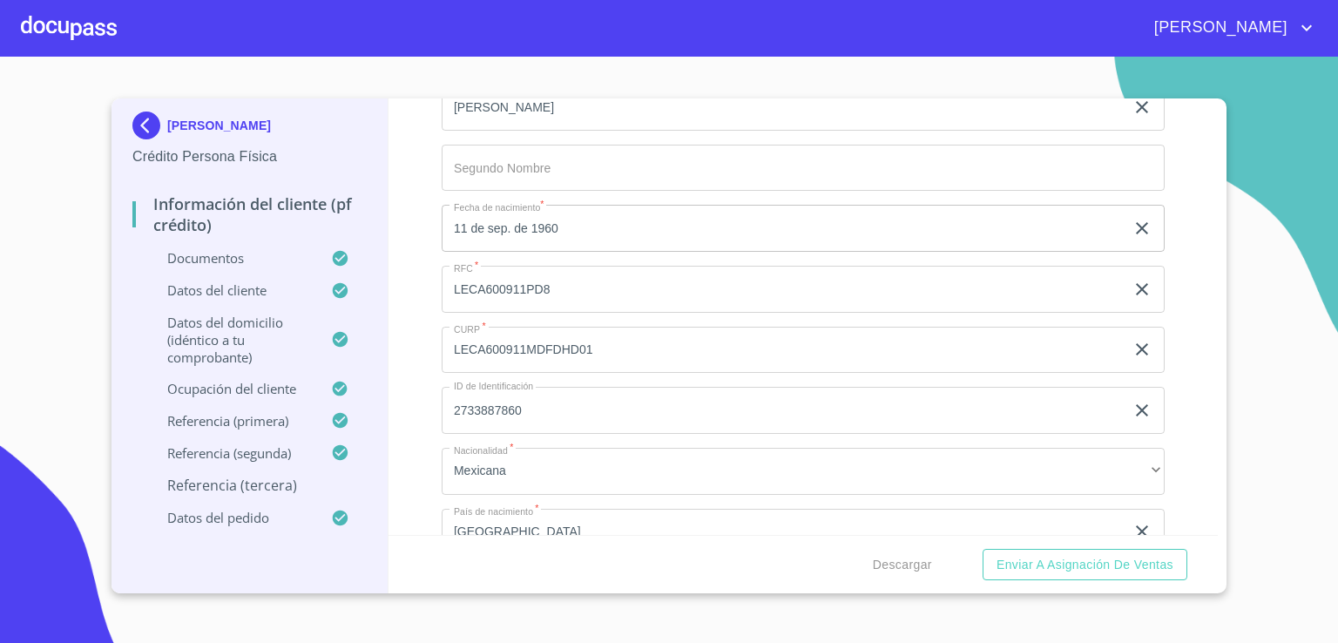
type input "(44)41428668"
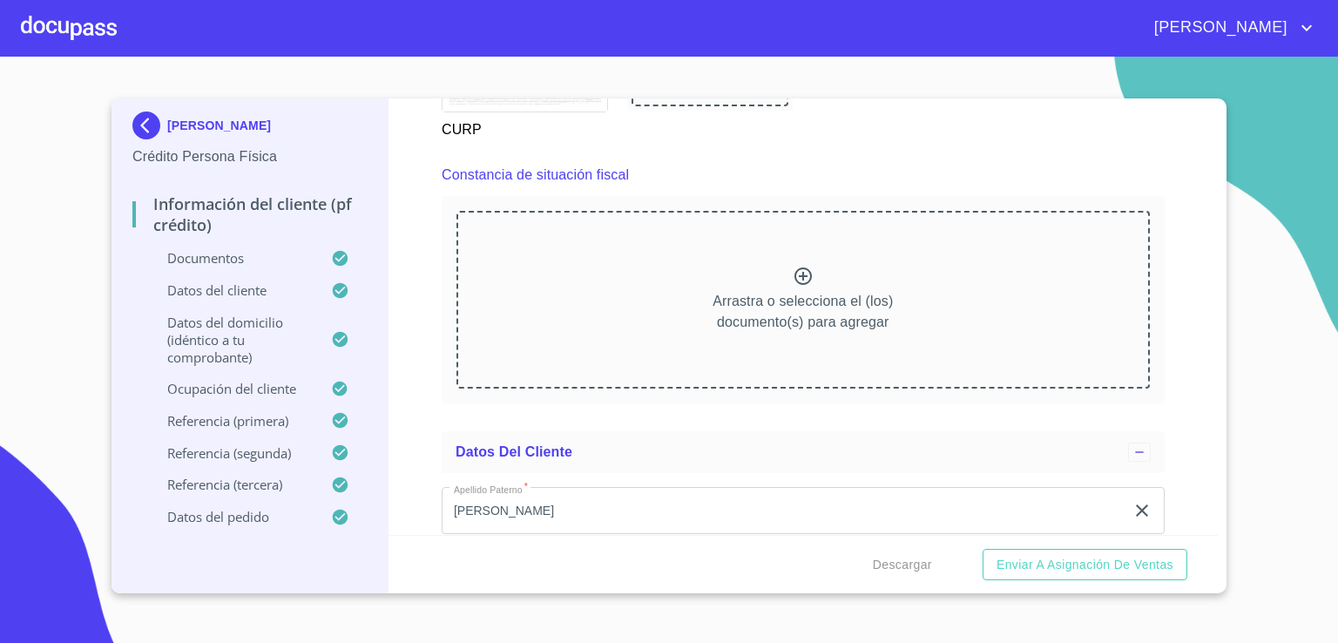
scroll to position [4761, 0]
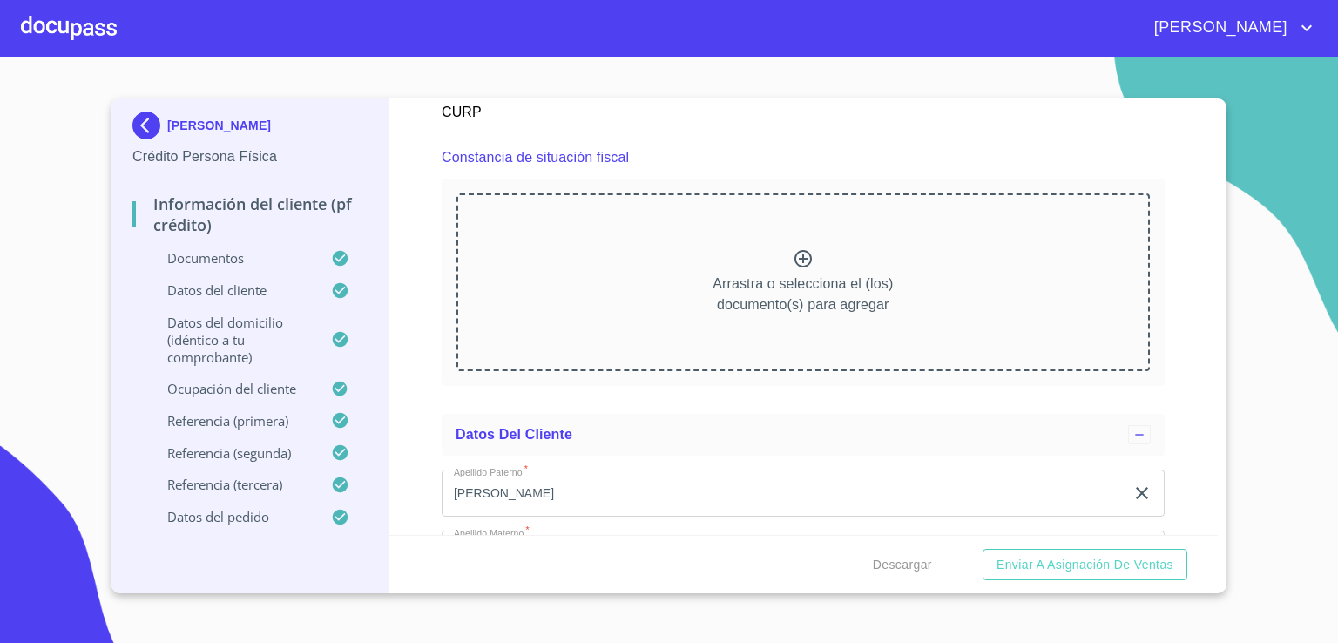
click at [799, 248] on icon at bounding box center [802, 258] width 21 height 21
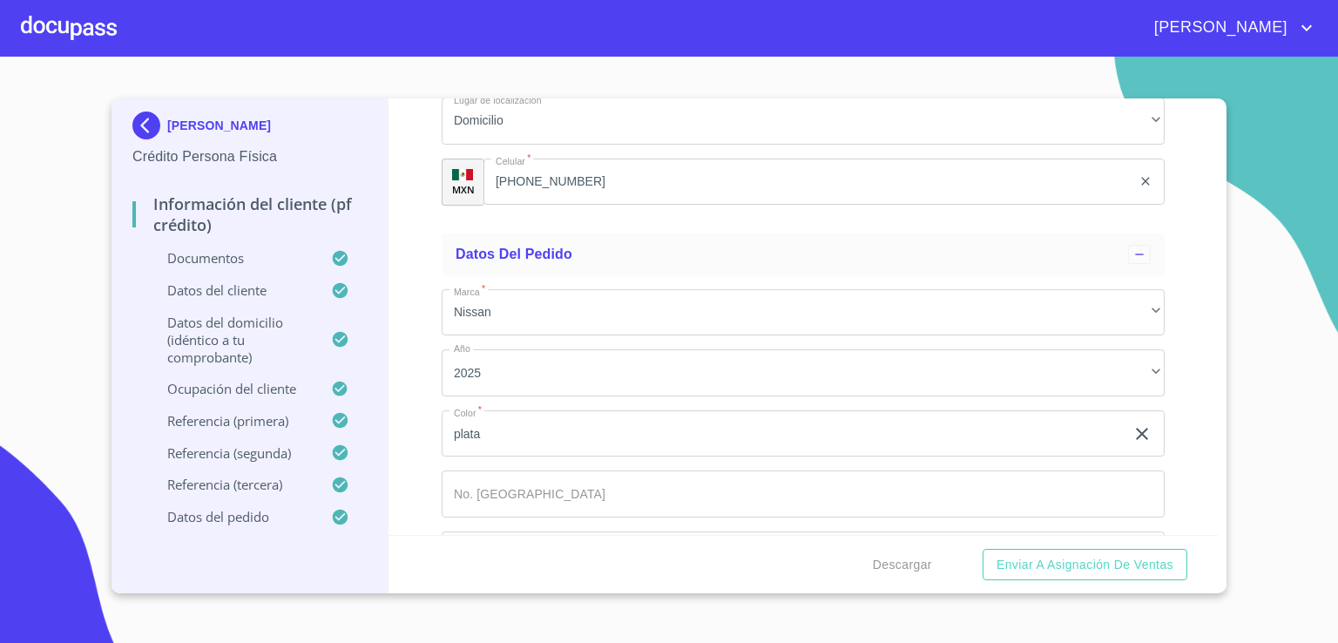
scroll to position [10107, 0]
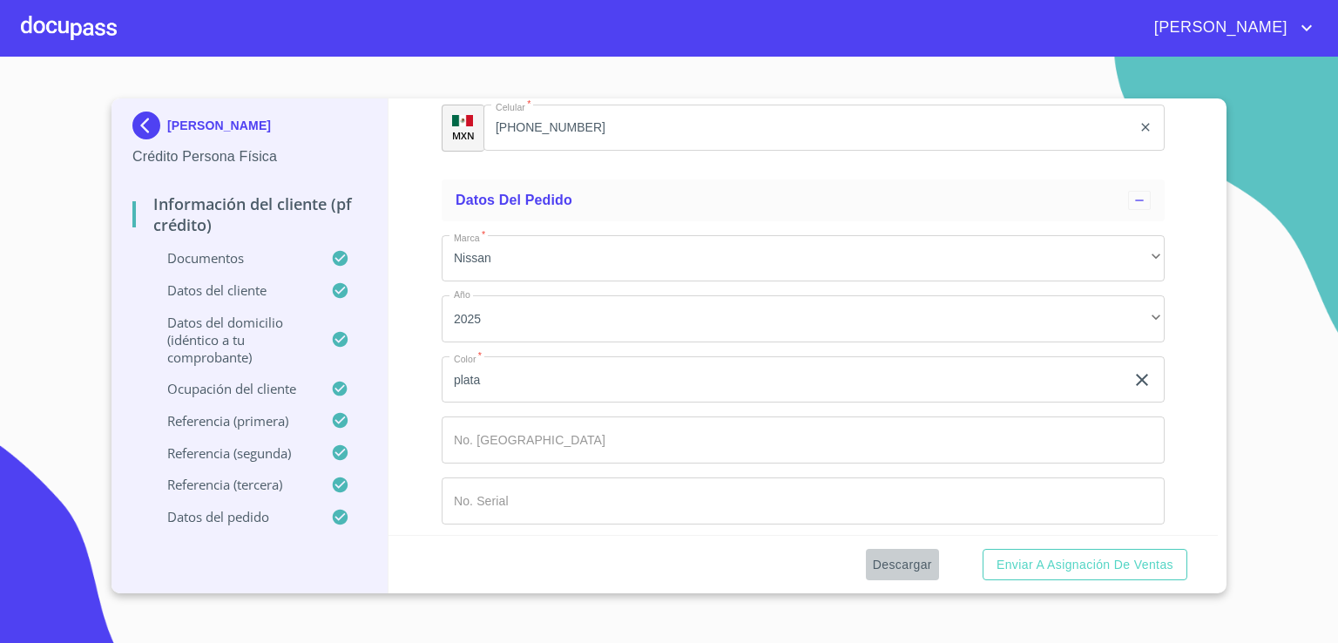
click at [893, 560] on span "Descargar" at bounding box center [902, 565] width 59 height 22
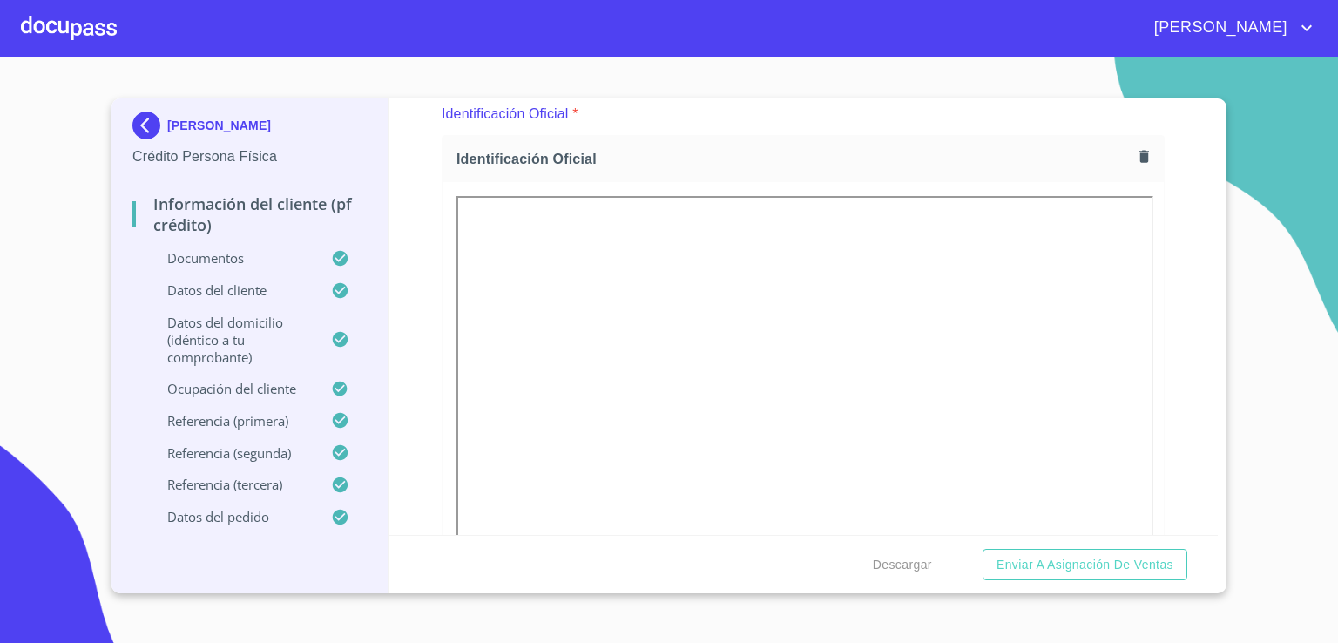
scroll to position [0, 0]
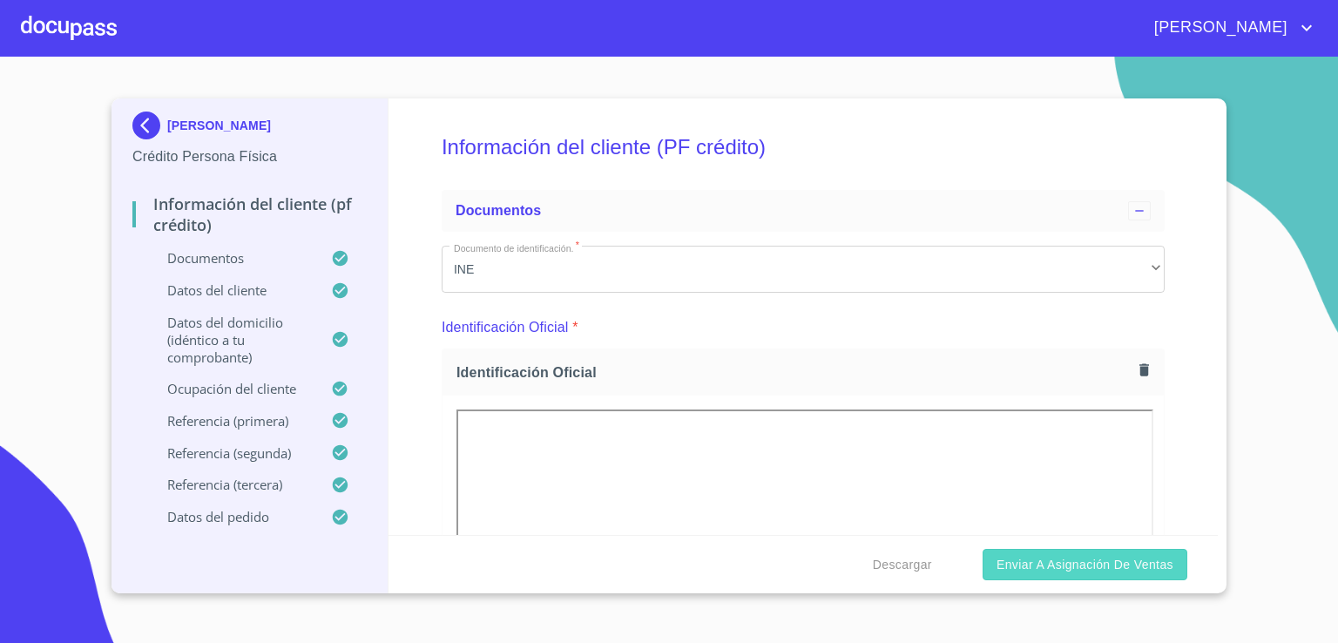
click at [1044, 563] on span "Enviar a Asignación de Ventas" at bounding box center [1084, 565] width 177 height 22
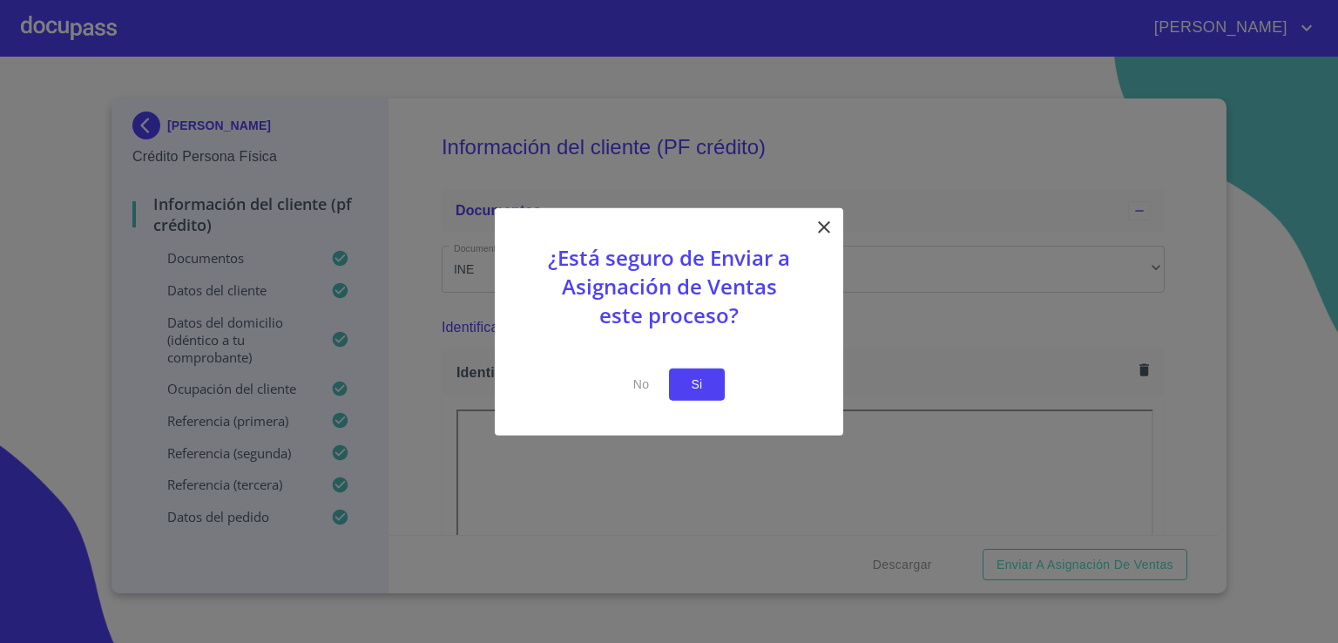
click at [695, 372] on button "Si" at bounding box center [697, 384] width 56 height 32
